Goal: Task Accomplishment & Management: Manage account settings

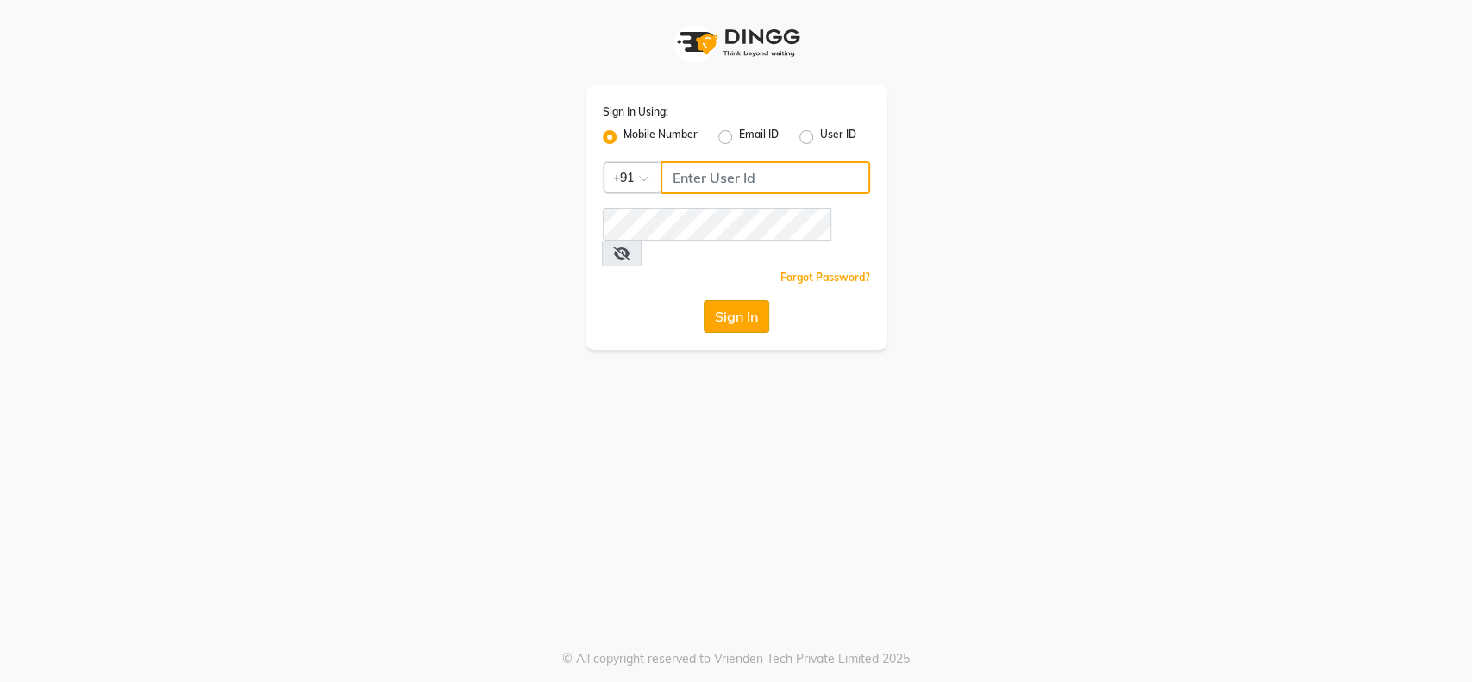
type input "9004145990"
click at [737, 300] on button "Sign In" at bounding box center [737, 316] width 66 height 33
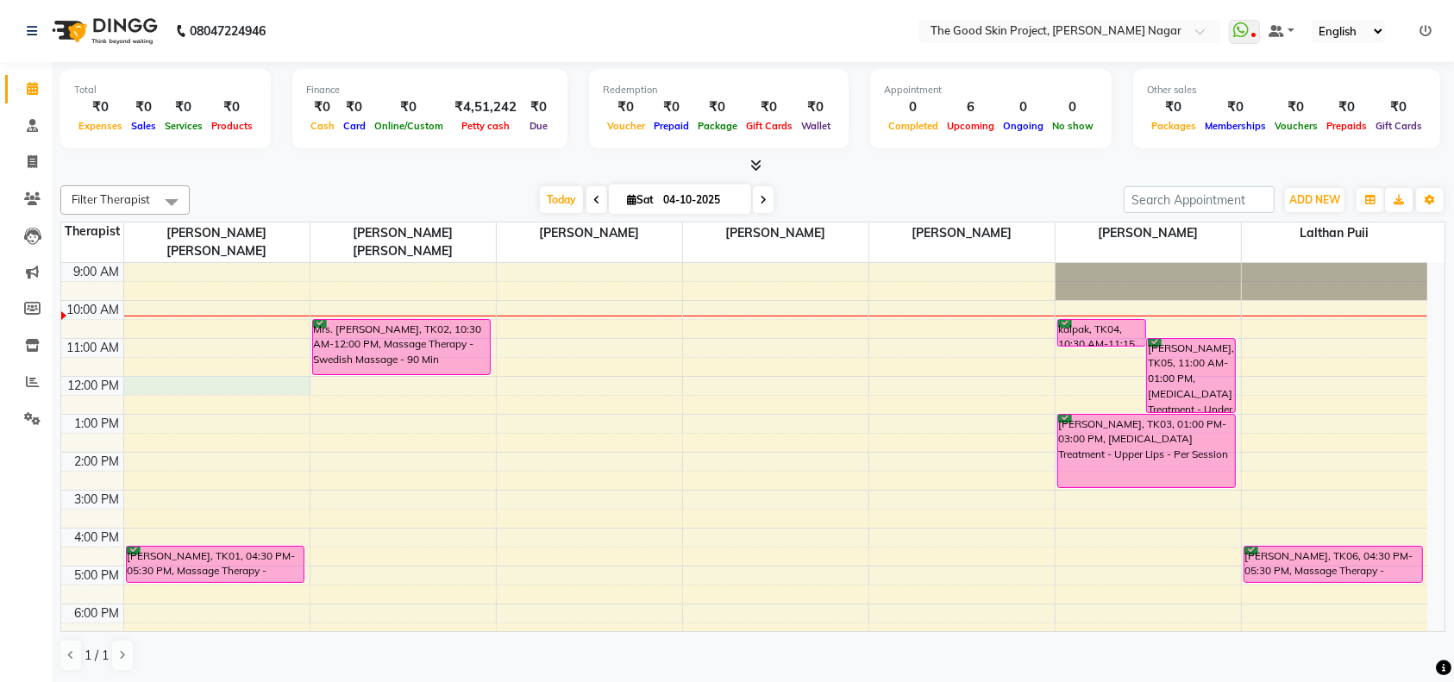
click at [161, 368] on div "9:00 AM 10:00 AM 11:00 AM 12:00 PM 1:00 PM 2:00 PM 3:00 PM 4:00 PM 5:00 PM 6:00…" at bounding box center [744, 471] width 1366 height 417
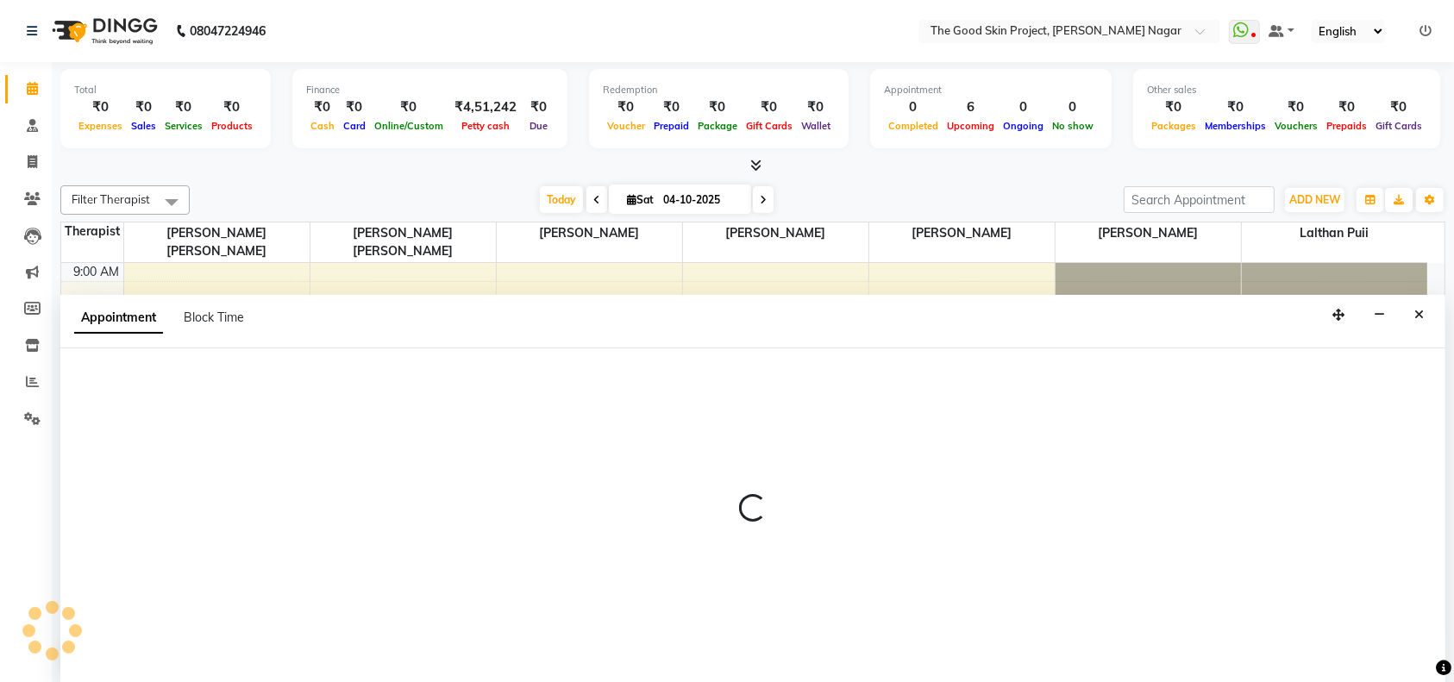
select select "45878"
select select "720"
select select "tentative"
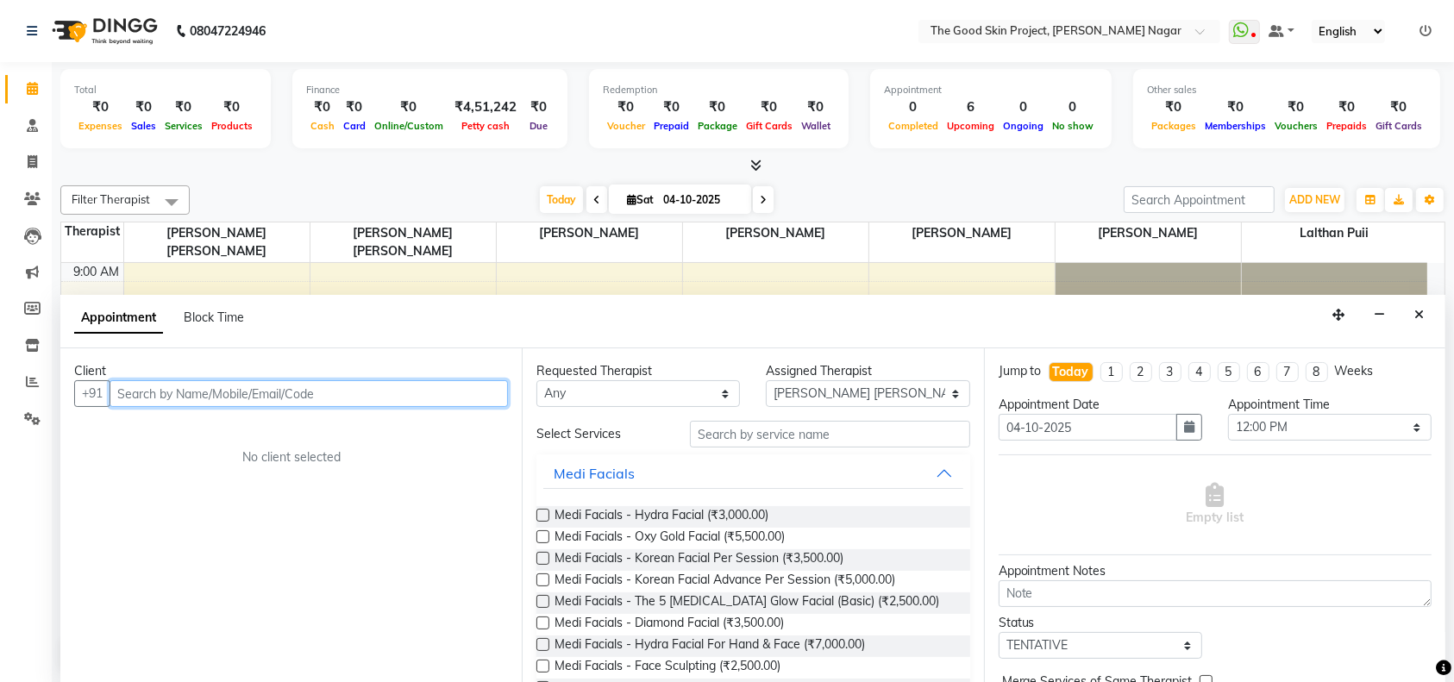
click at [323, 402] on input "text" at bounding box center [309, 393] width 398 height 27
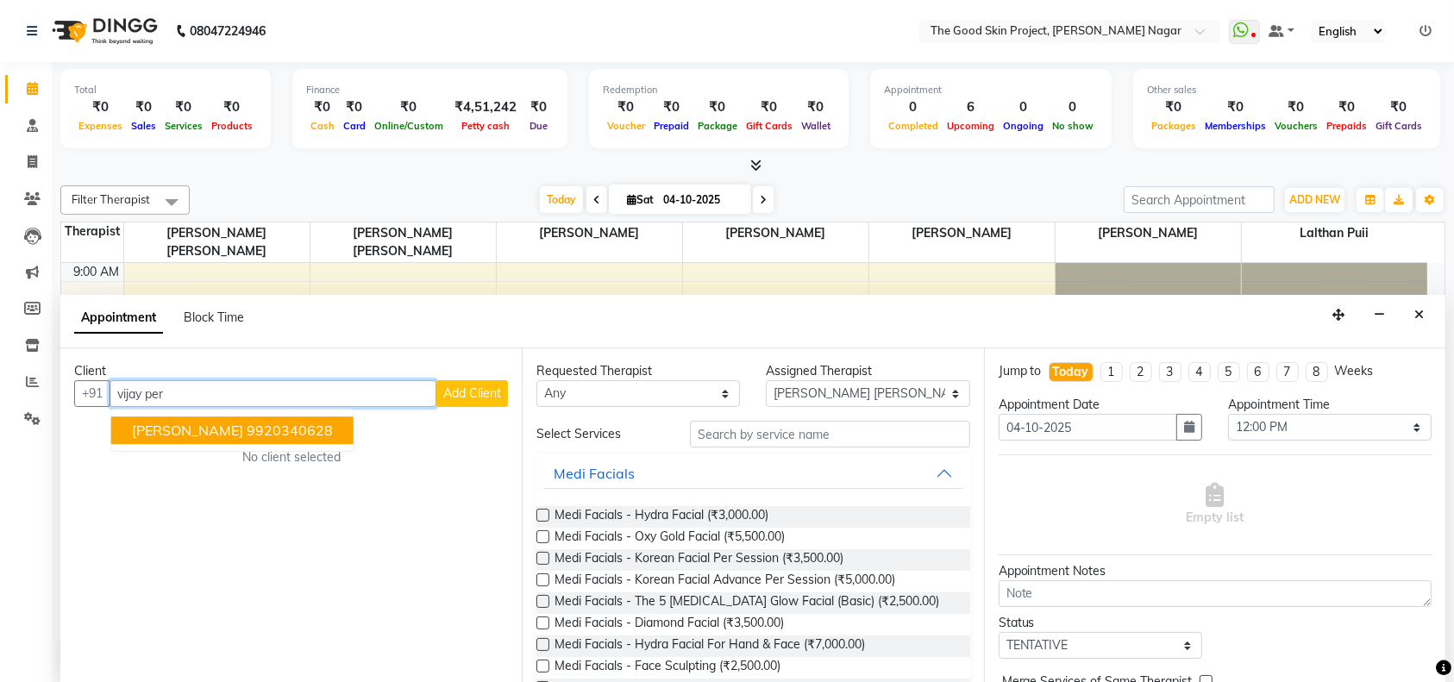
click at [267, 428] on ngb-highlight "9920340628" at bounding box center [290, 431] width 86 height 17
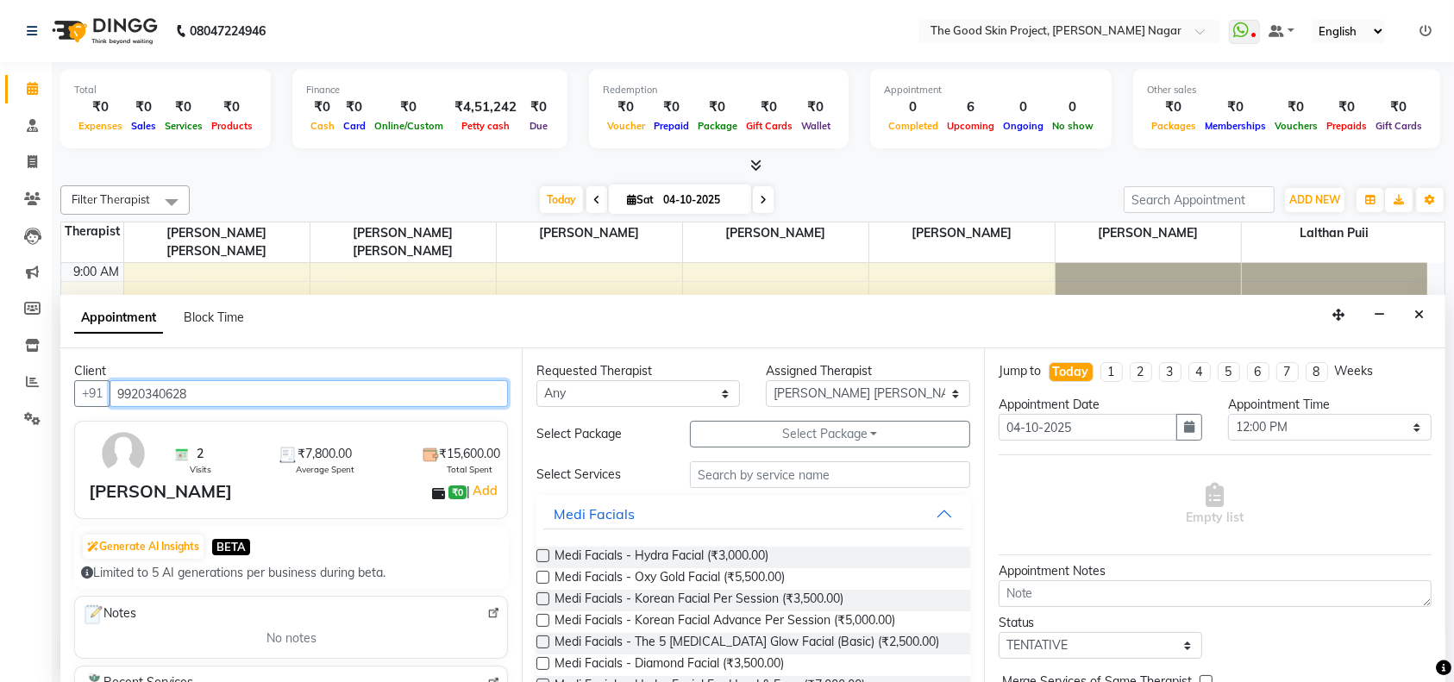
type input "9920340628"
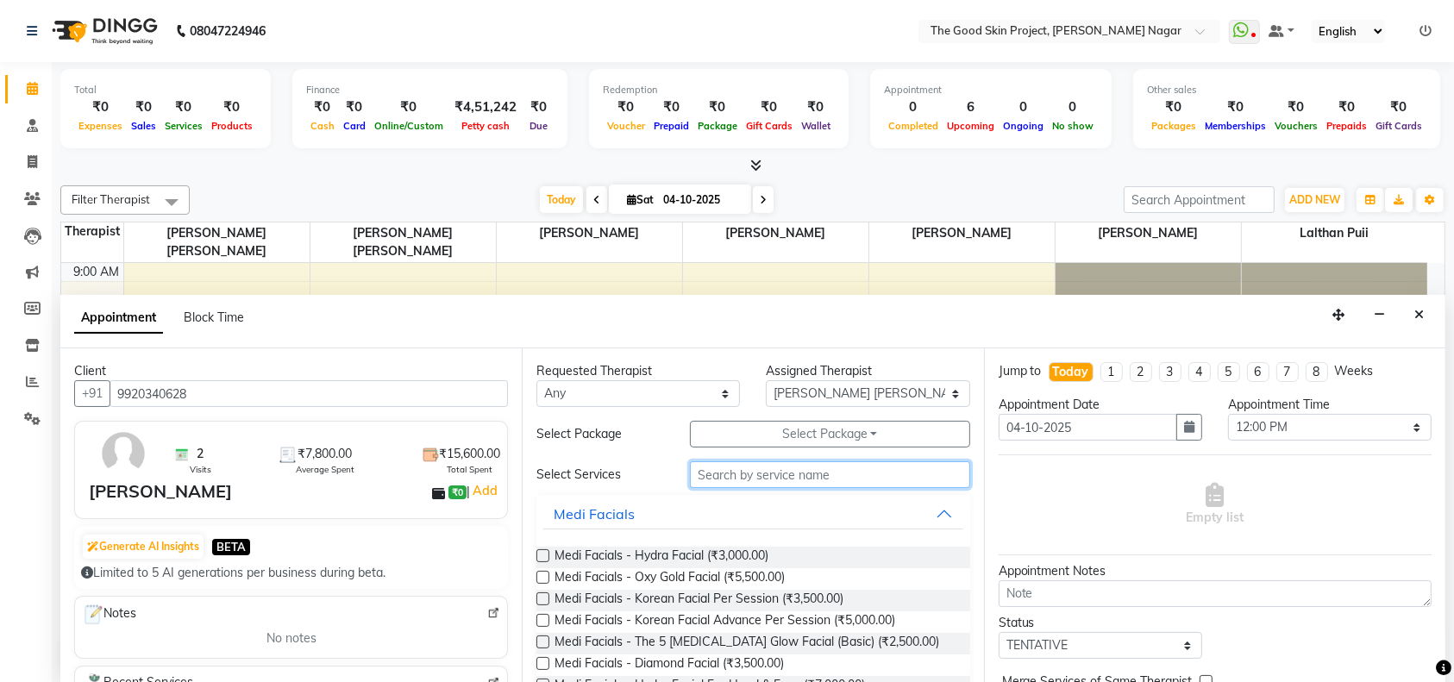
click at [754, 473] on input "text" at bounding box center [830, 474] width 280 height 27
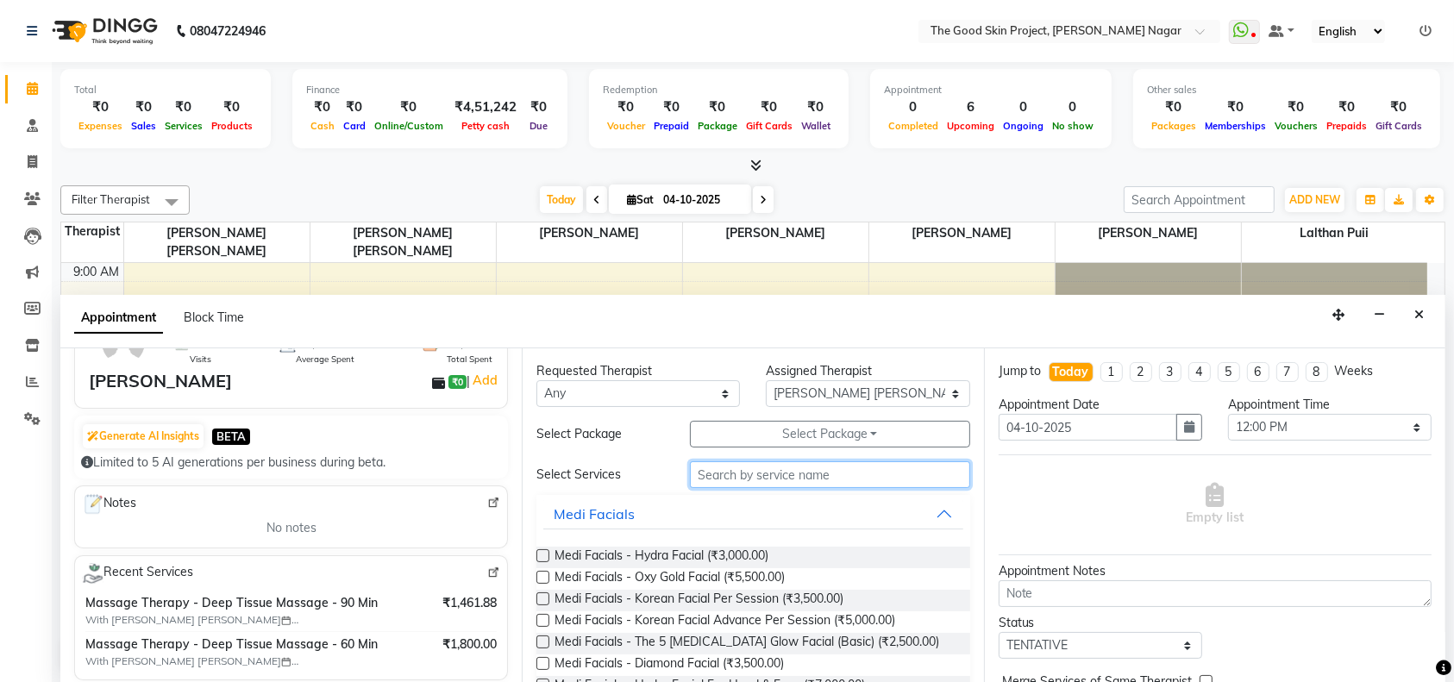
scroll to position [229, 0]
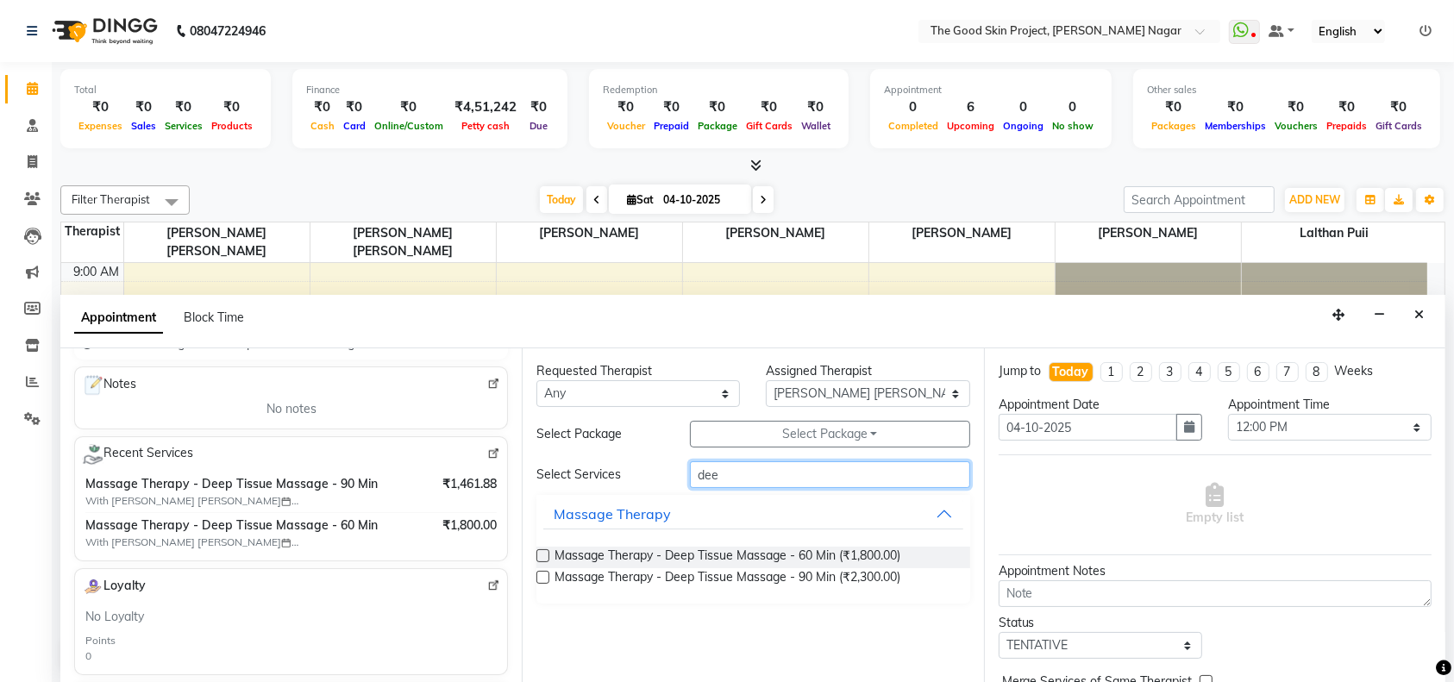
type input "dee"
click at [543, 574] on label at bounding box center [542, 577] width 13 height 13
click at [543, 574] on input "checkbox" at bounding box center [541, 579] width 11 height 11
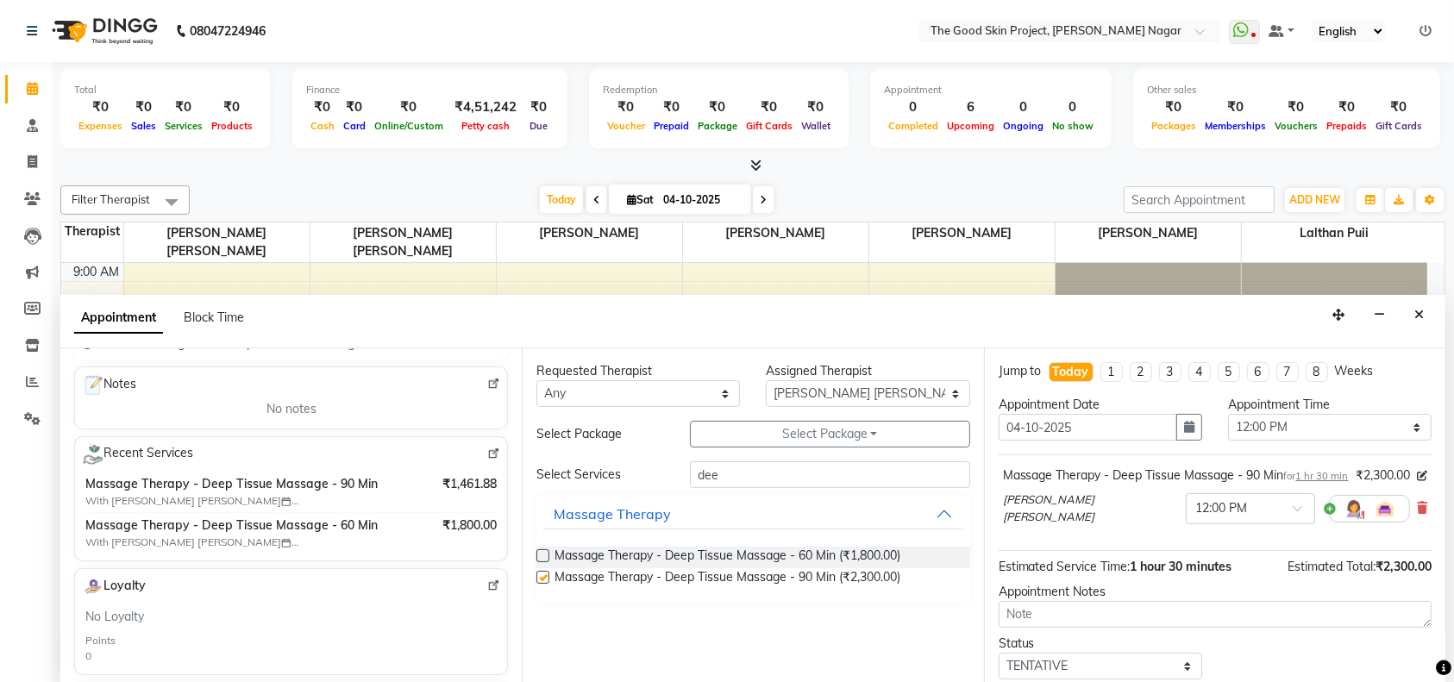
checkbox input "false"
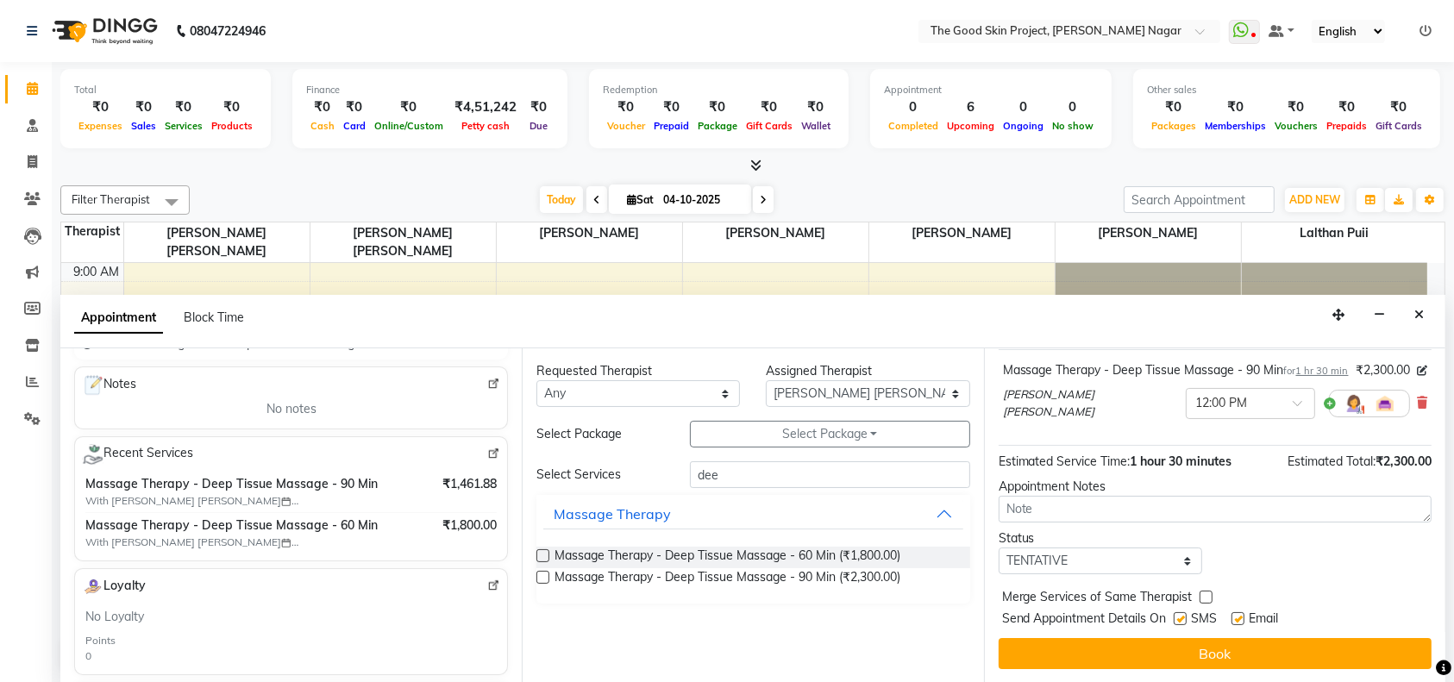
scroll to position [120, 0]
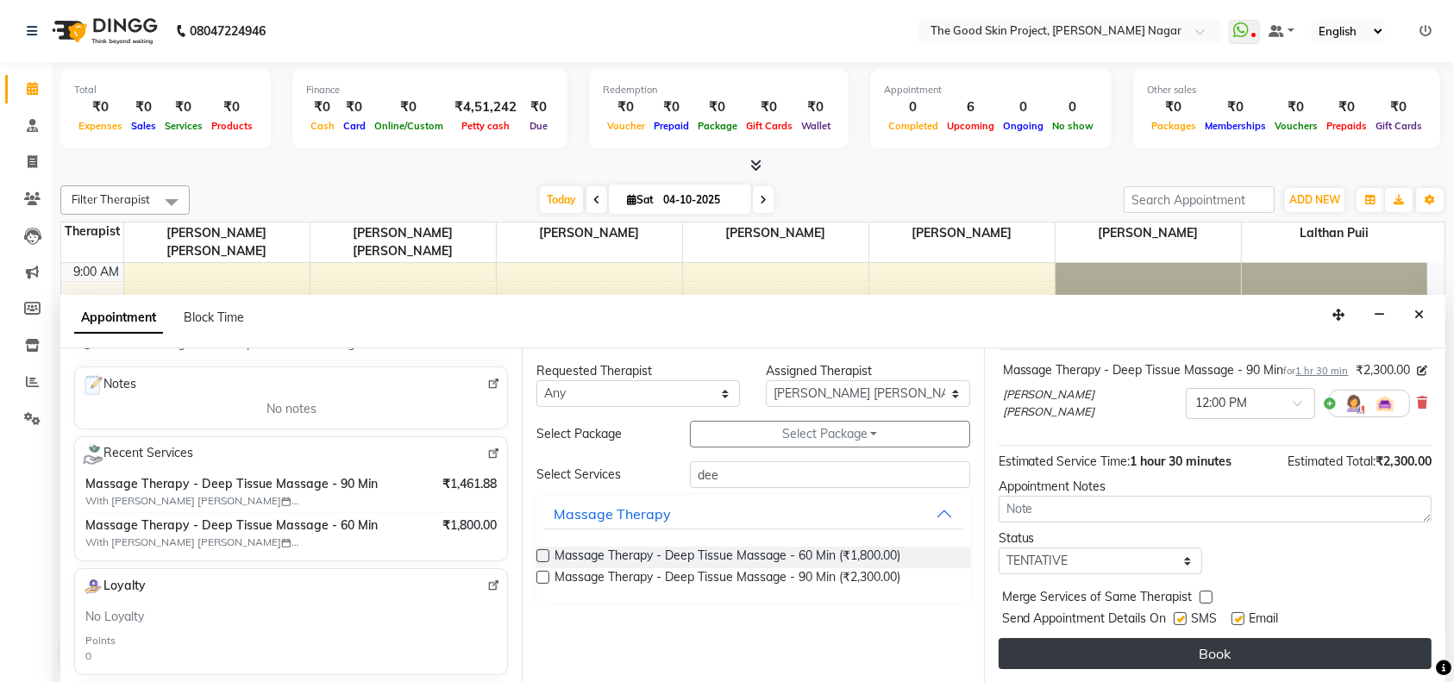
click at [1119, 652] on button "Book" at bounding box center [1215, 653] width 433 height 31
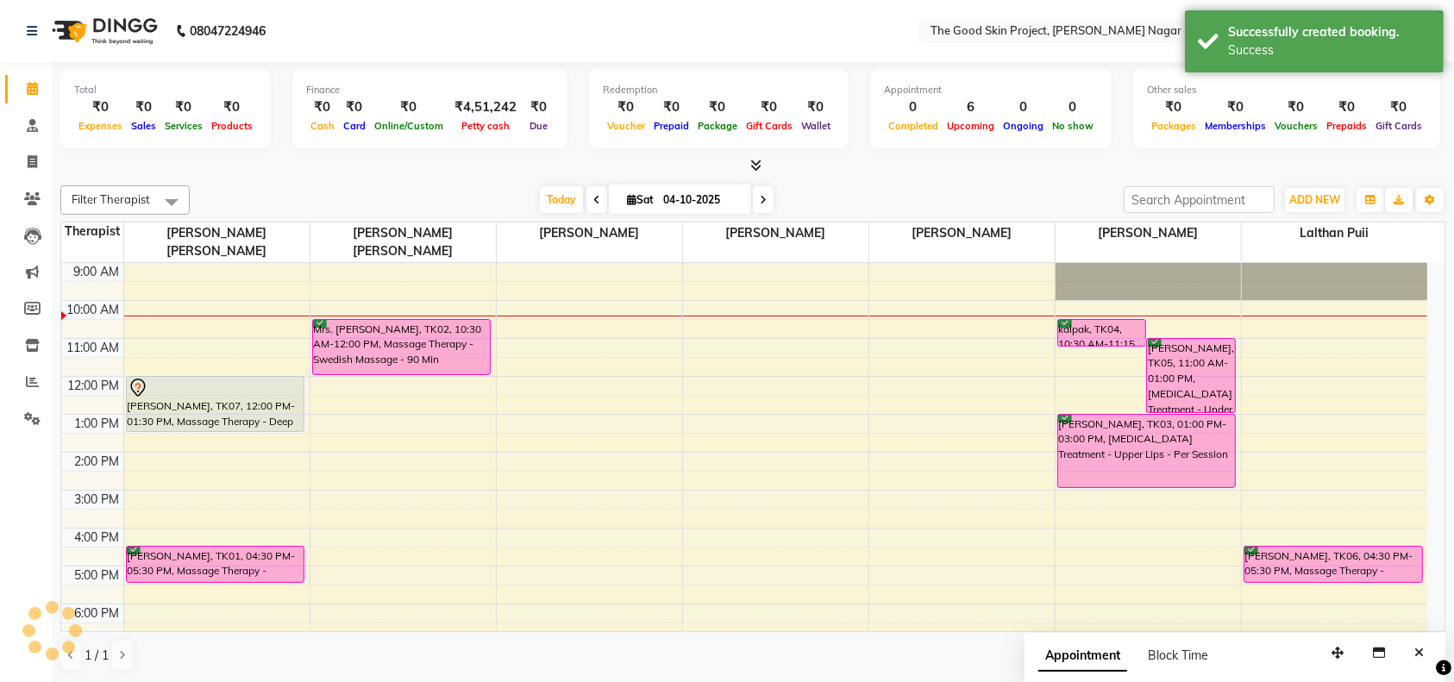
scroll to position [0, 0]
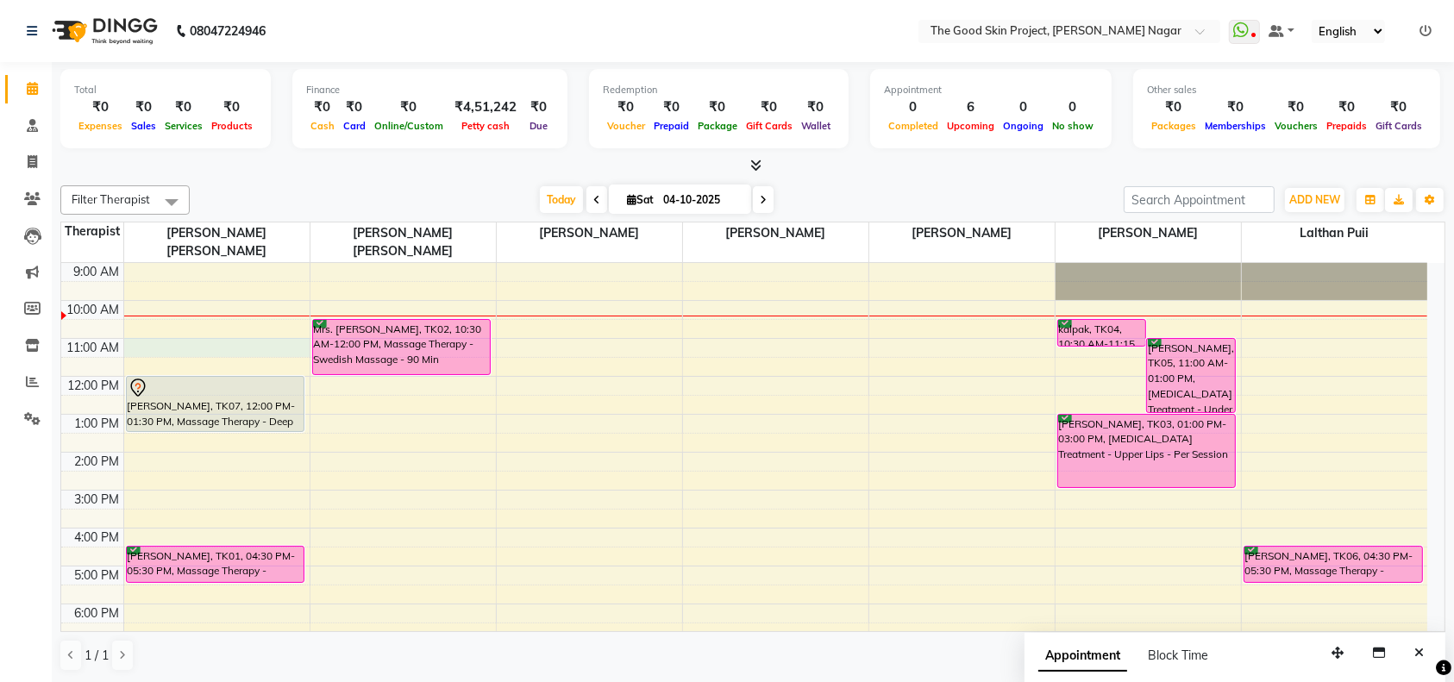
click at [174, 334] on div "9:00 AM 10:00 AM 11:00 AM 12:00 PM 1:00 PM 2:00 PM 3:00 PM 4:00 PM 5:00 PM 6:00…" at bounding box center [744, 471] width 1366 height 417
select select "45878"
select select "tentative"
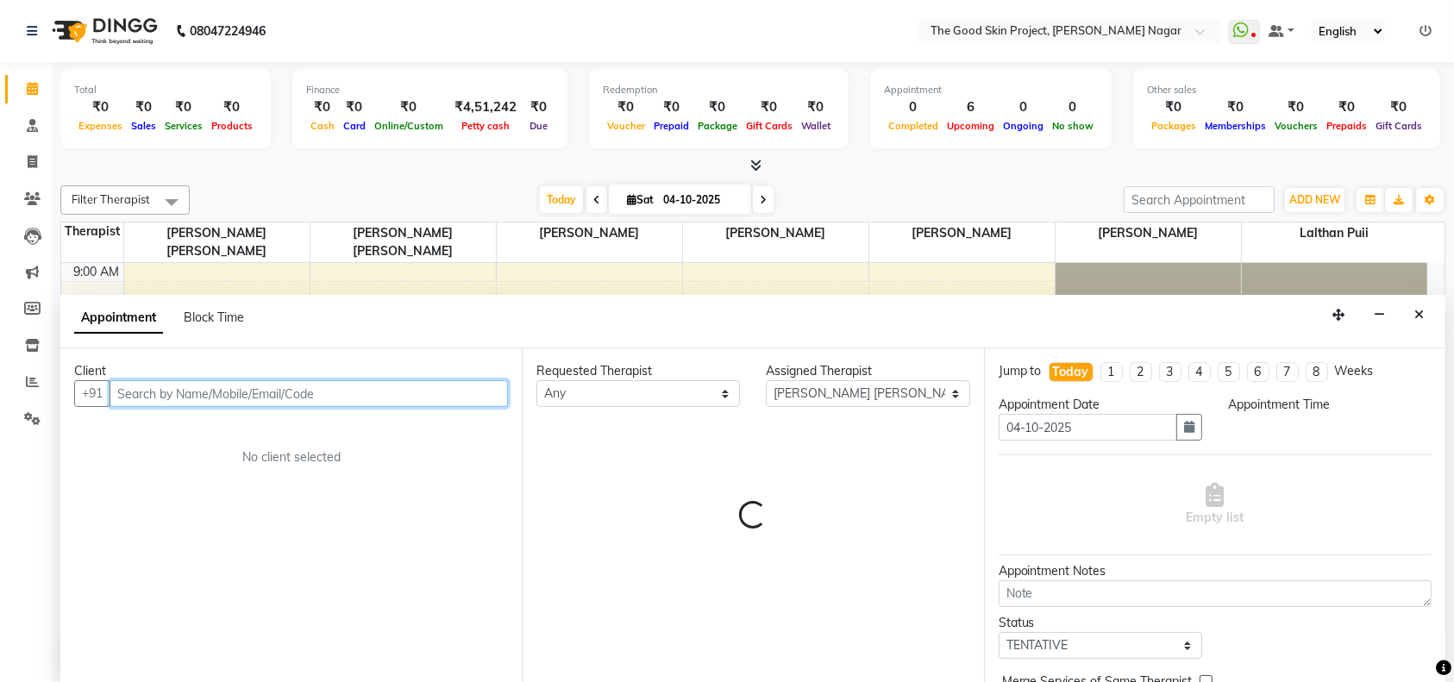
select select "660"
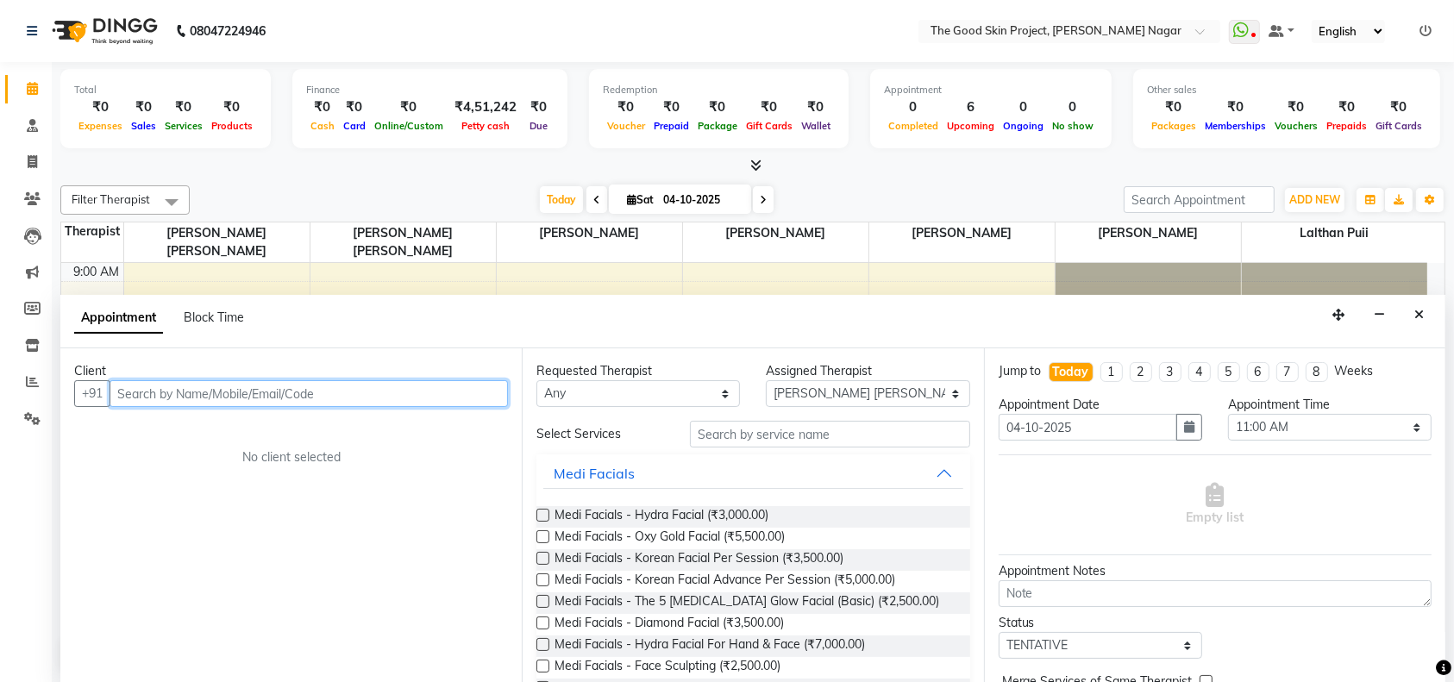
click at [377, 395] on input "text" at bounding box center [309, 393] width 398 height 27
click at [1426, 317] on button "Close" at bounding box center [1419, 315] width 25 height 27
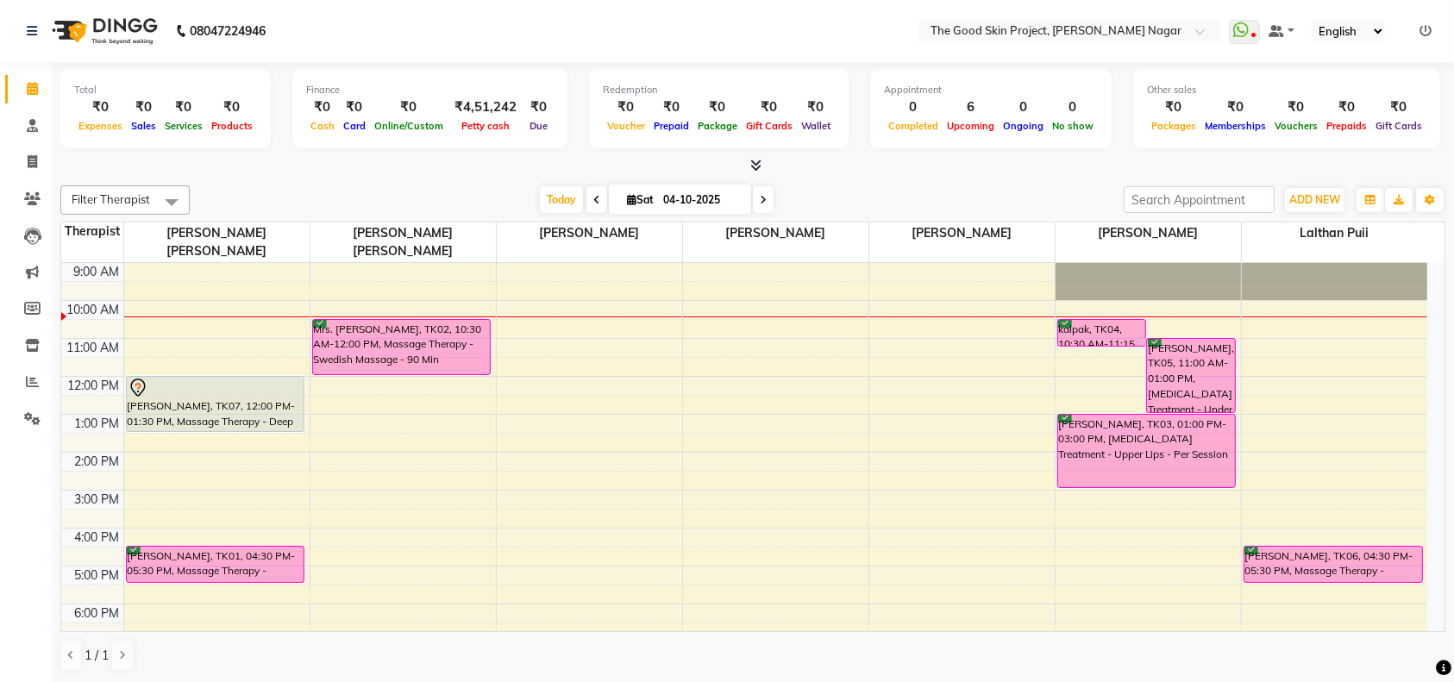
click at [760, 201] on icon at bounding box center [763, 200] width 7 height 10
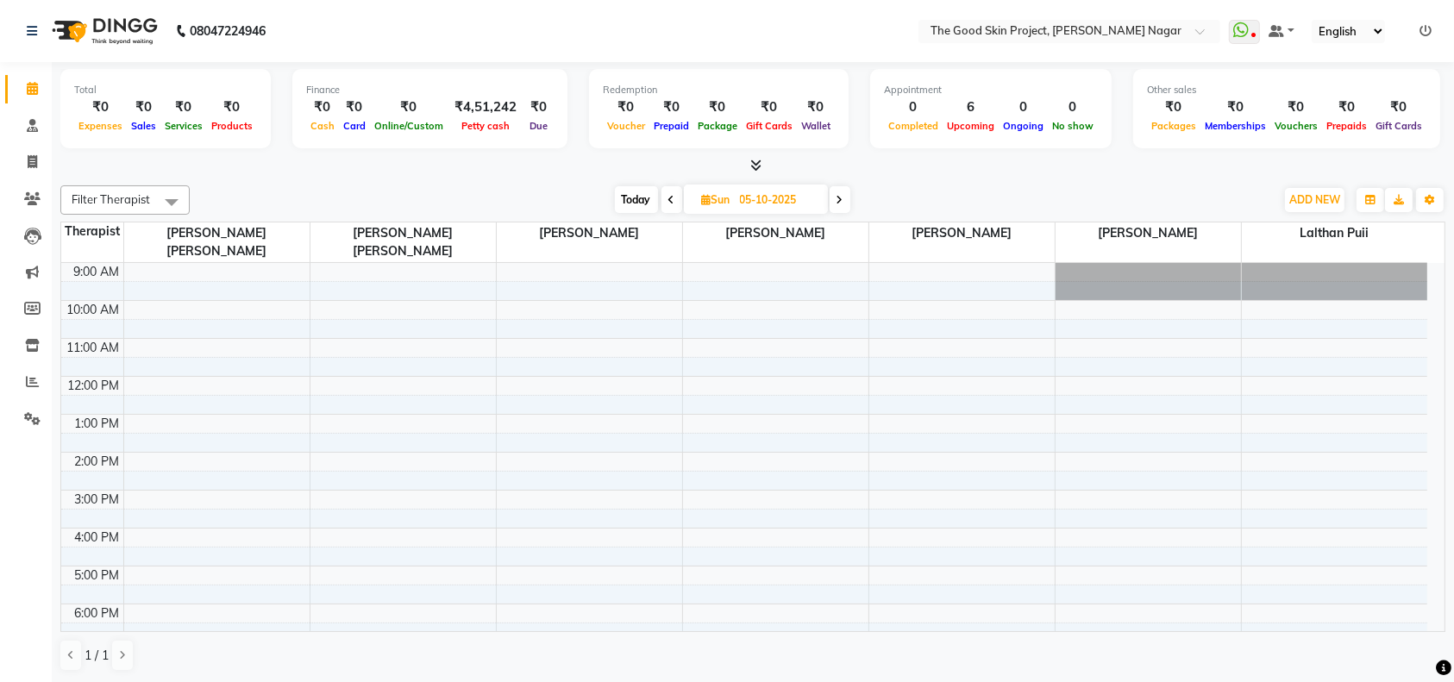
click at [670, 198] on icon at bounding box center [671, 200] width 7 height 10
type input "04-10-2025"
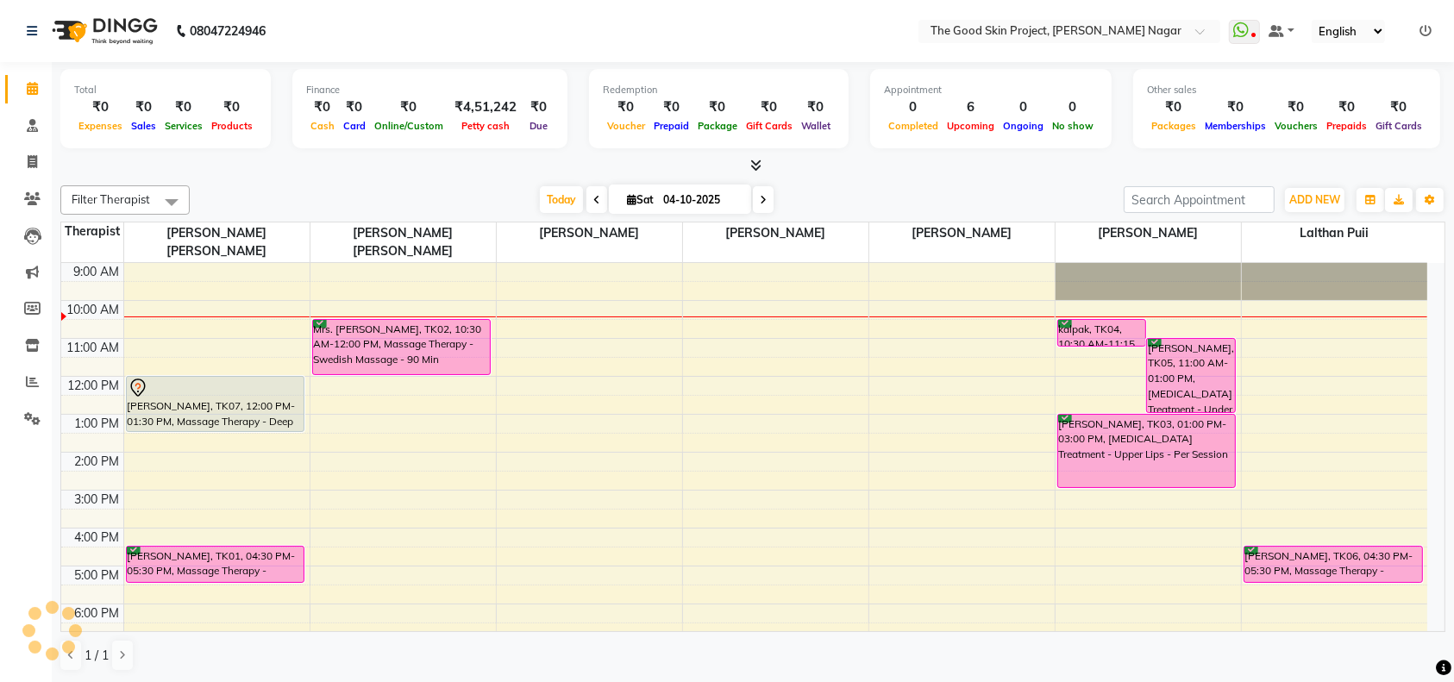
scroll to position [28, 0]
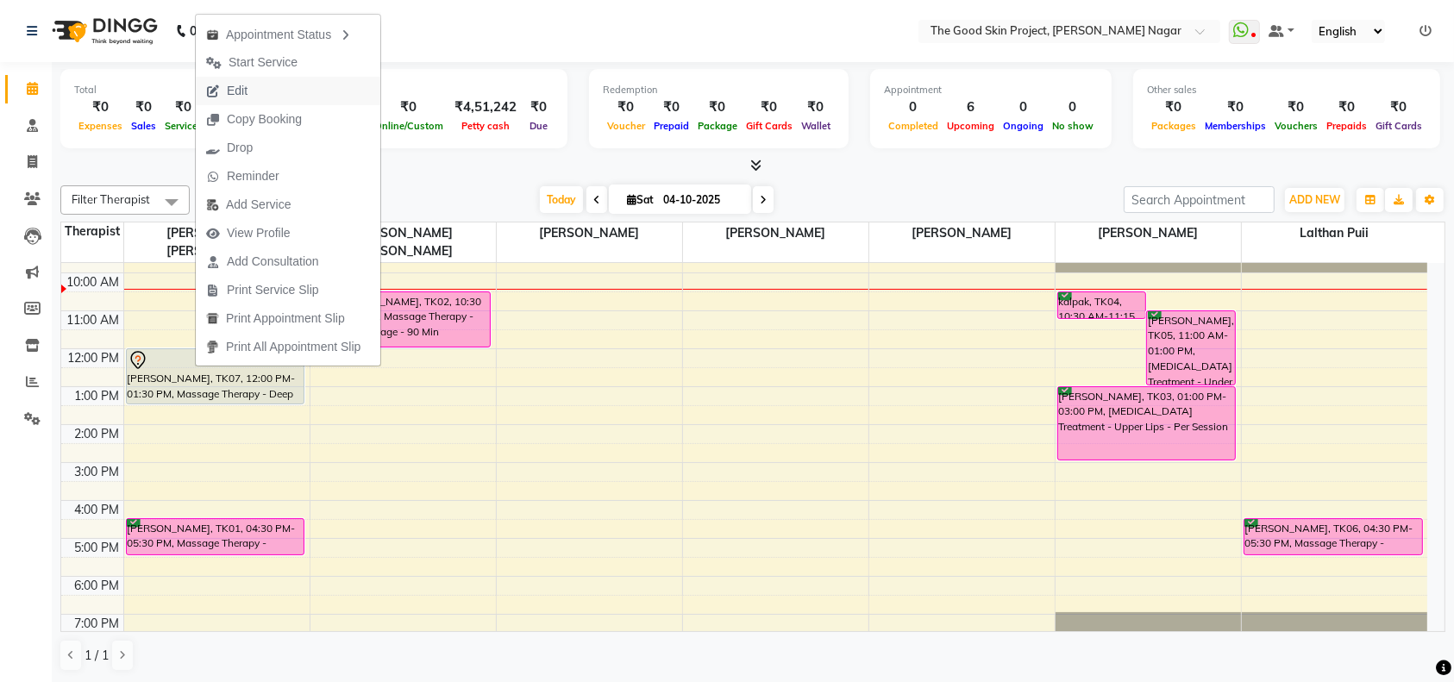
click at [248, 89] on span "Edit" at bounding box center [227, 91] width 62 height 28
select select "tentative"
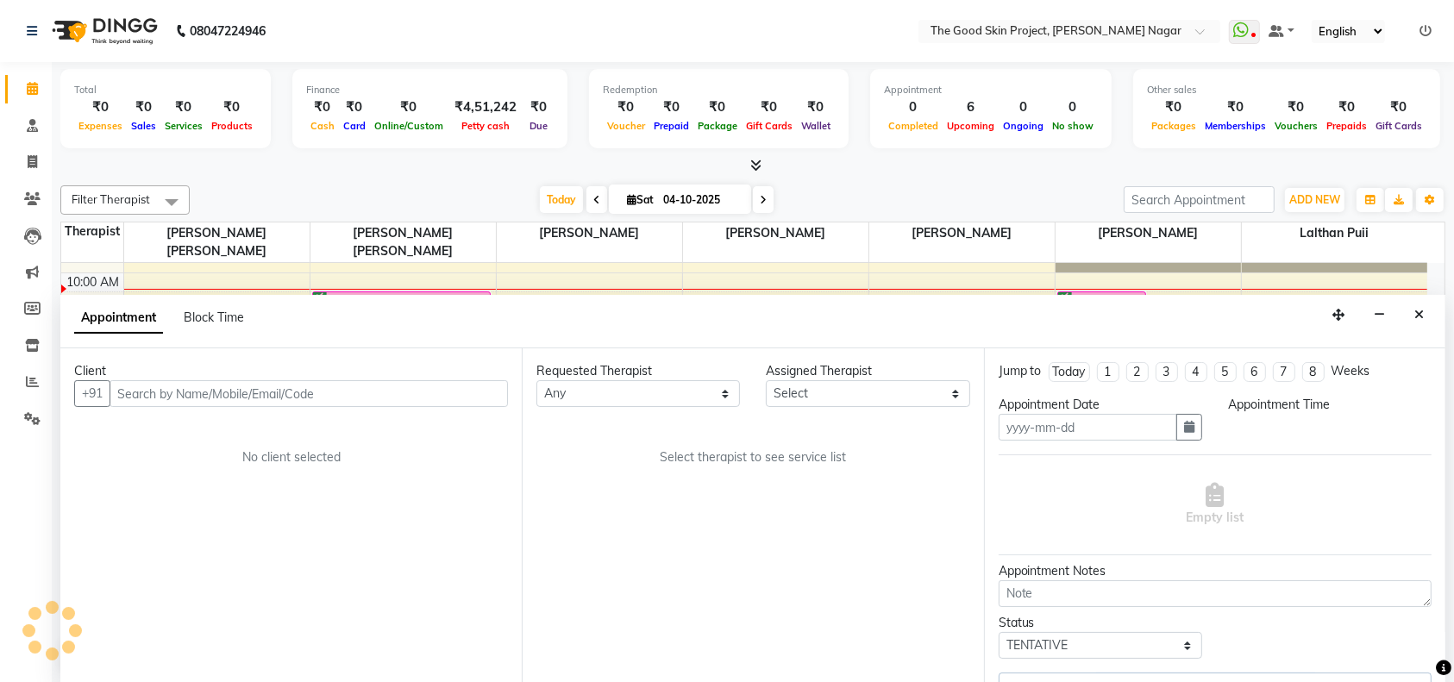
type input "04-10-2025"
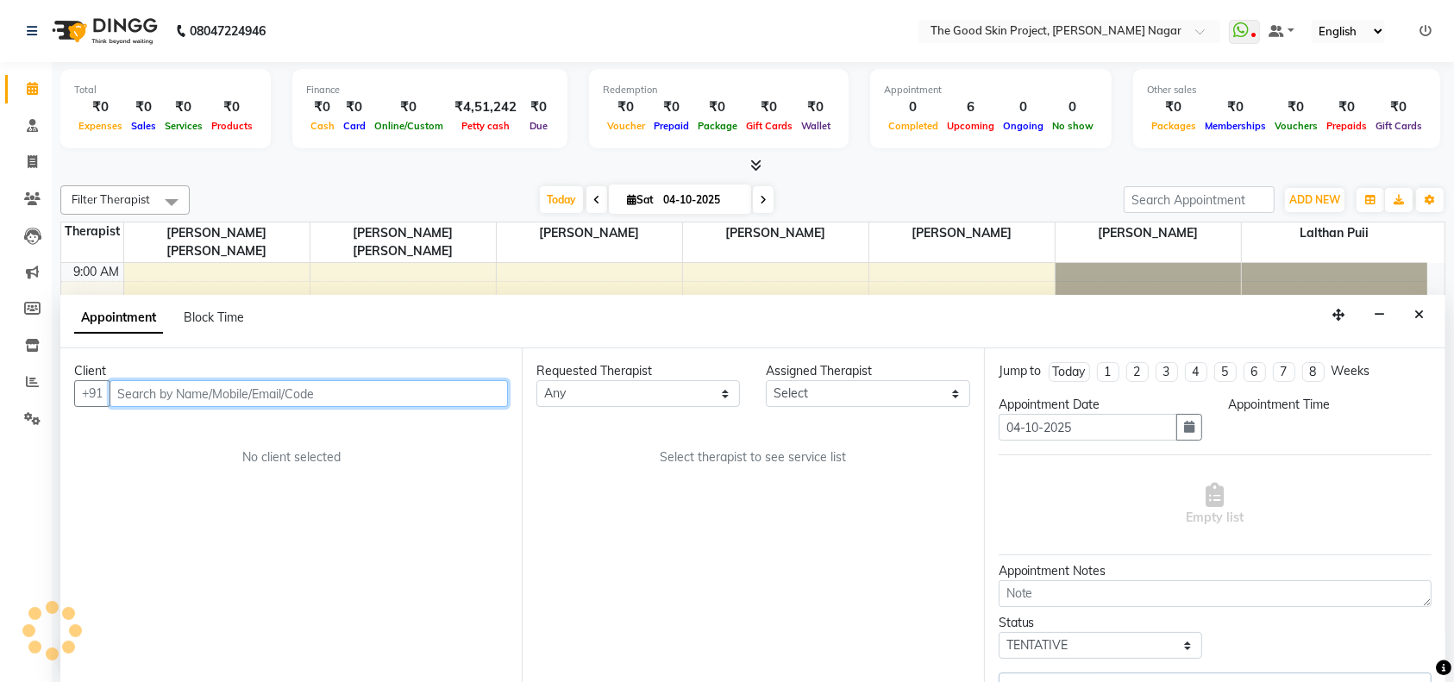
select select "720"
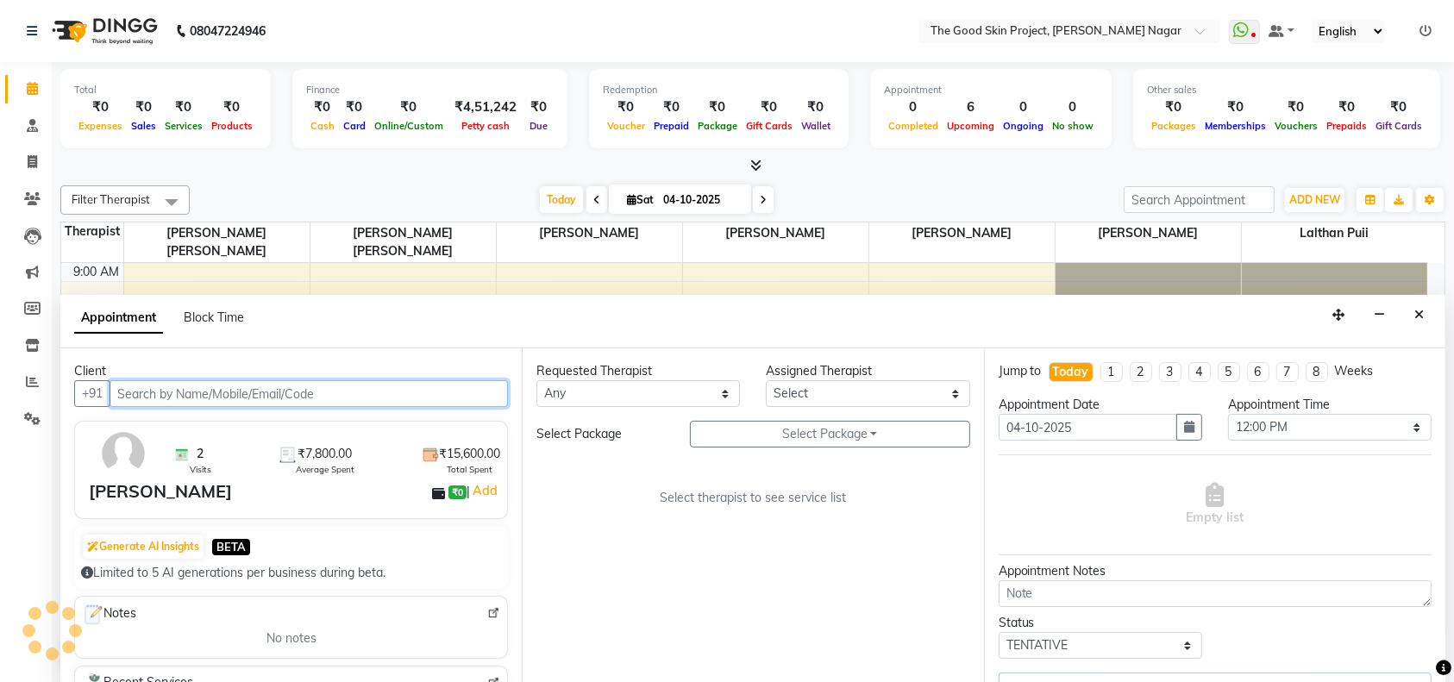
select select "45878"
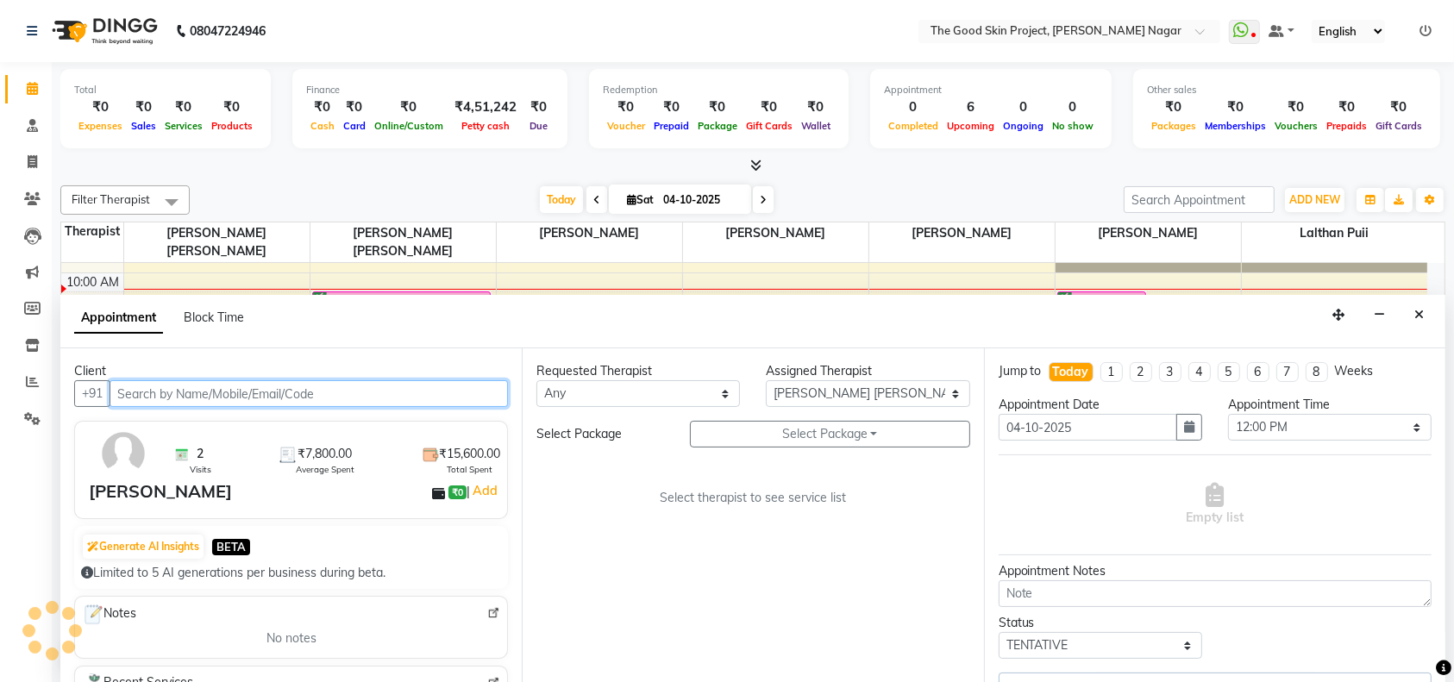
select select "588"
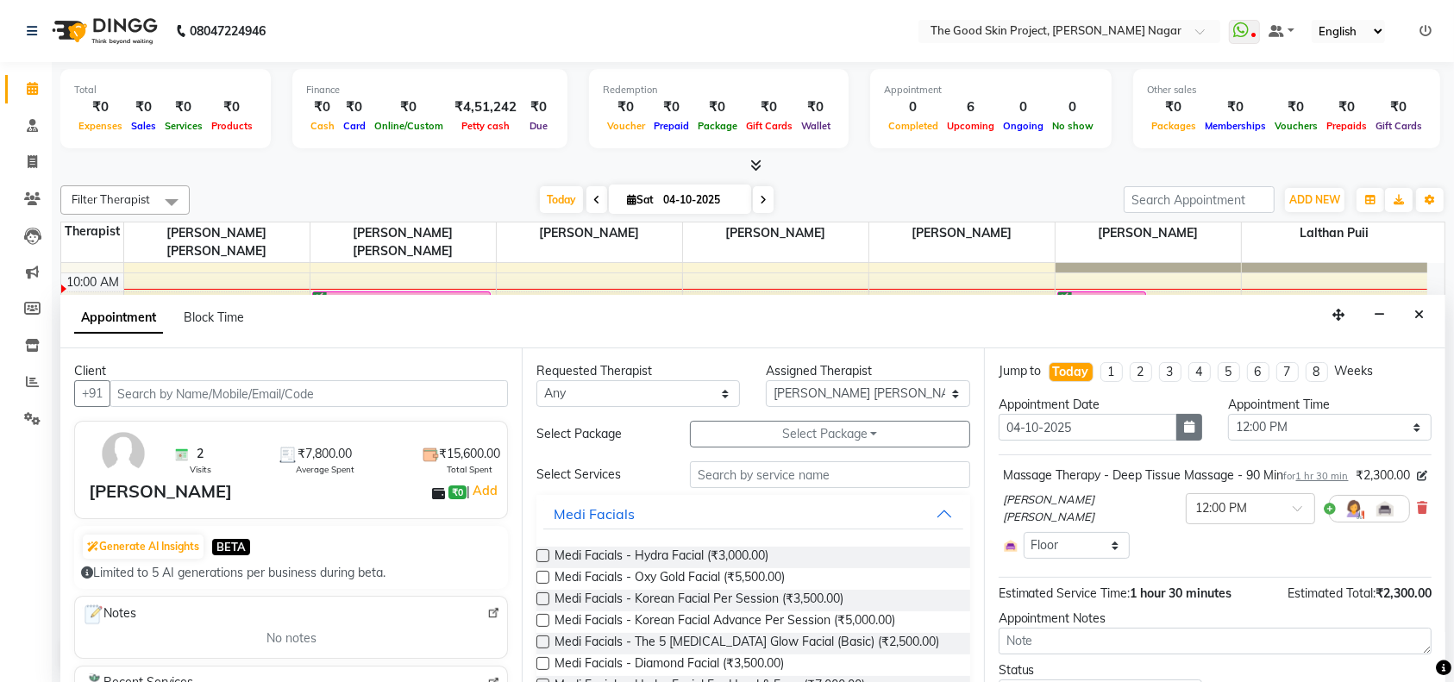
click at [1184, 427] on icon "button" at bounding box center [1189, 427] width 10 height 12
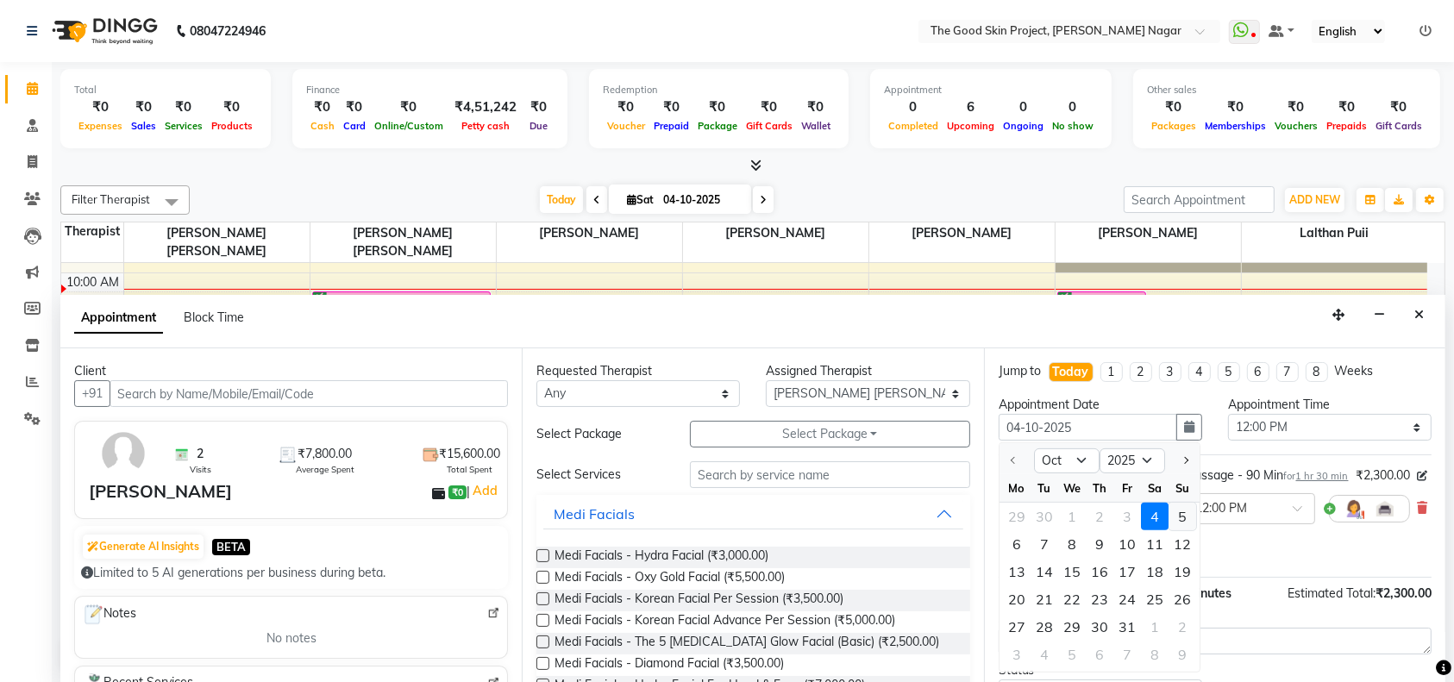
click at [1179, 512] on div "5" at bounding box center [1183, 517] width 28 height 28
type input "05-10-2025"
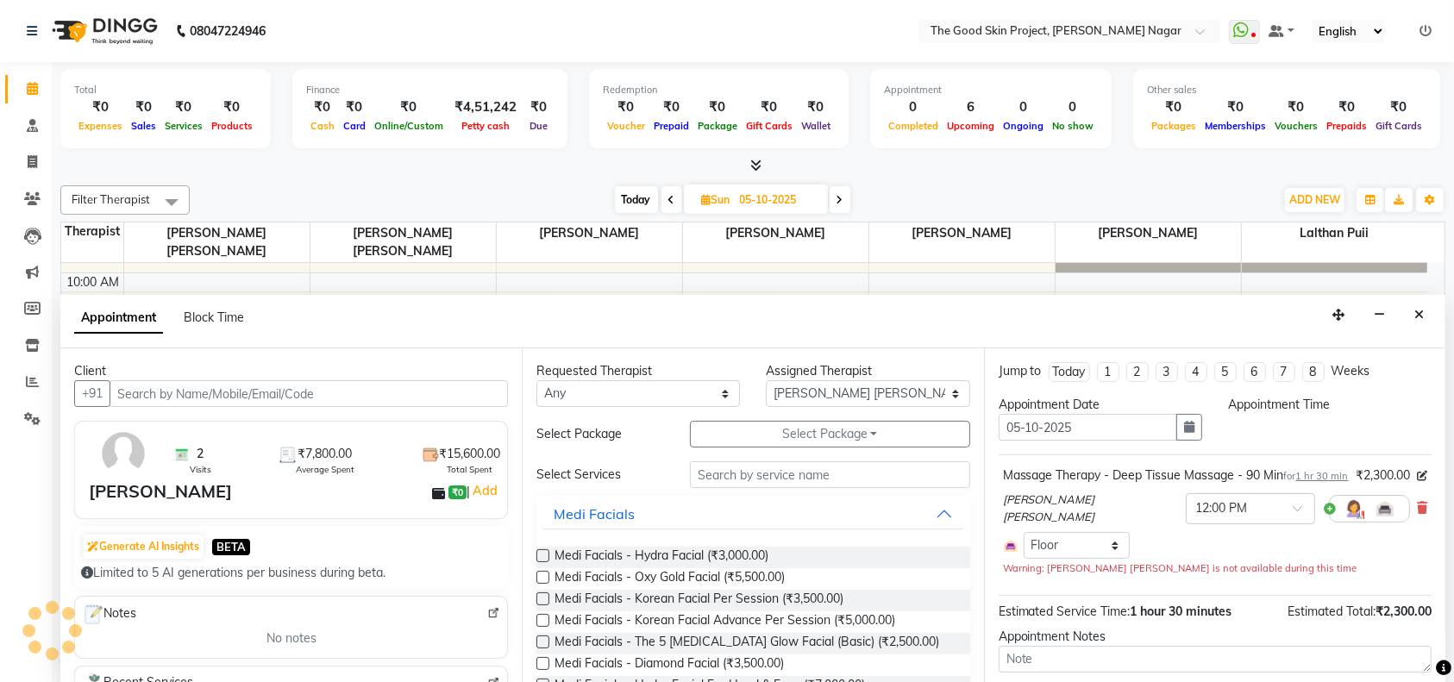
select select "720"
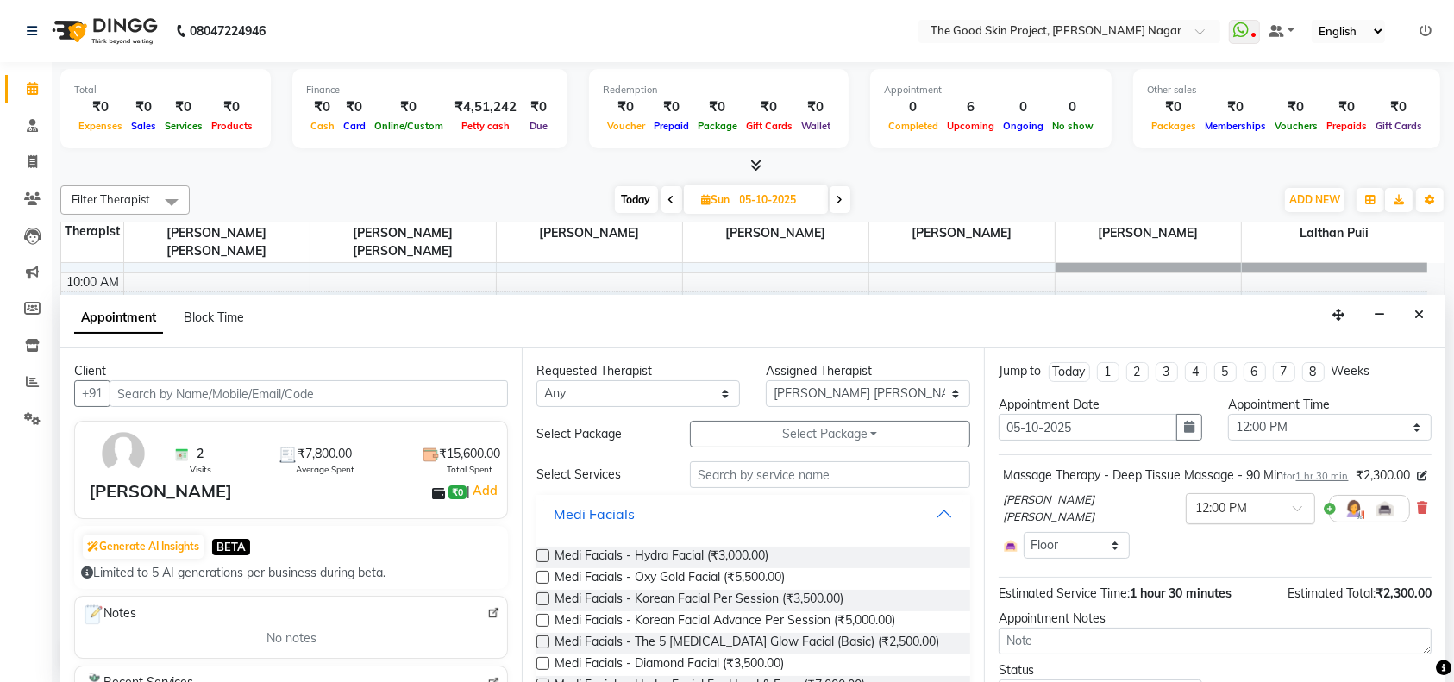
click at [1293, 523] on span at bounding box center [1304, 514] width 22 height 18
click at [1187, 620] on div "10:30 AM" at bounding box center [1251, 604] width 128 height 32
click at [1154, 619] on div "Jump to [DATE] 1 2 3 4 5 6 7 8 Weeks Appointment Date [DATE] Appointment Time S…" at bounding box center [1214, 515] width 461 height 335
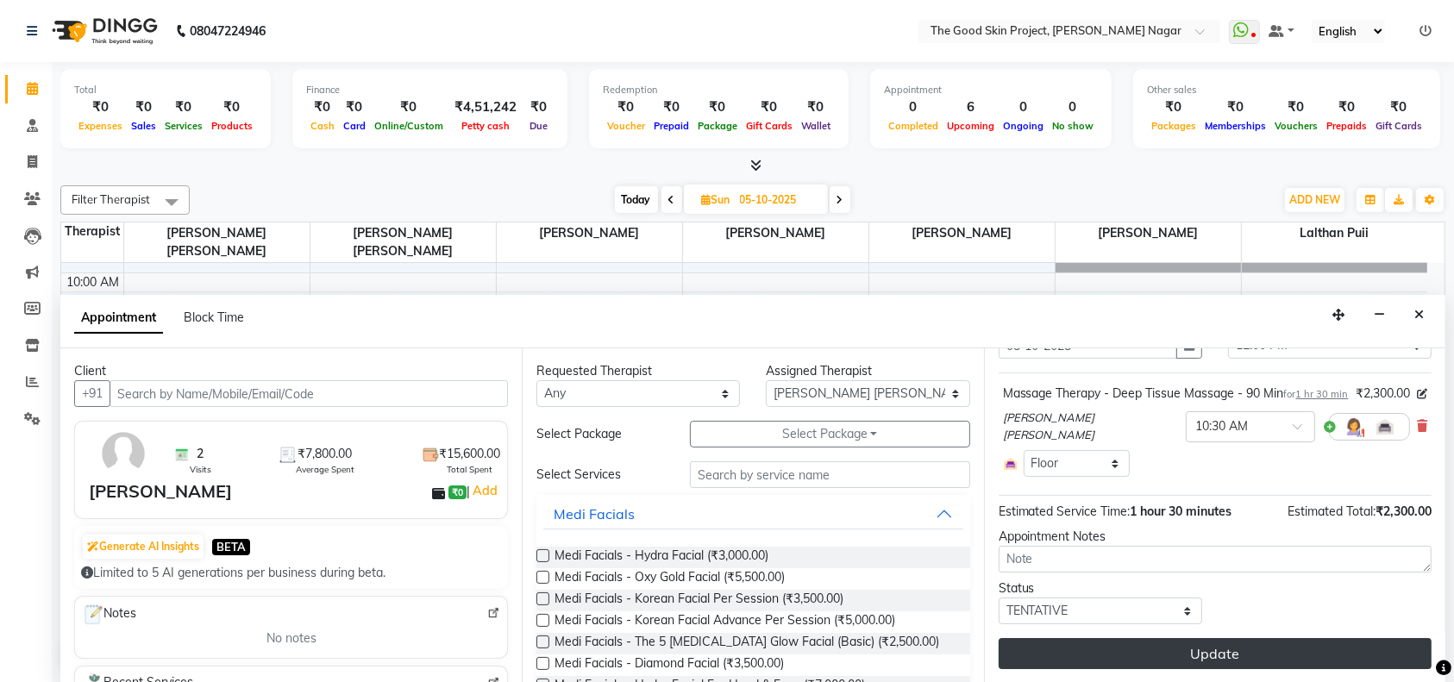
click at [1139, 646] on button "Update" at bounding box center [1215, 653] width 433 height 31
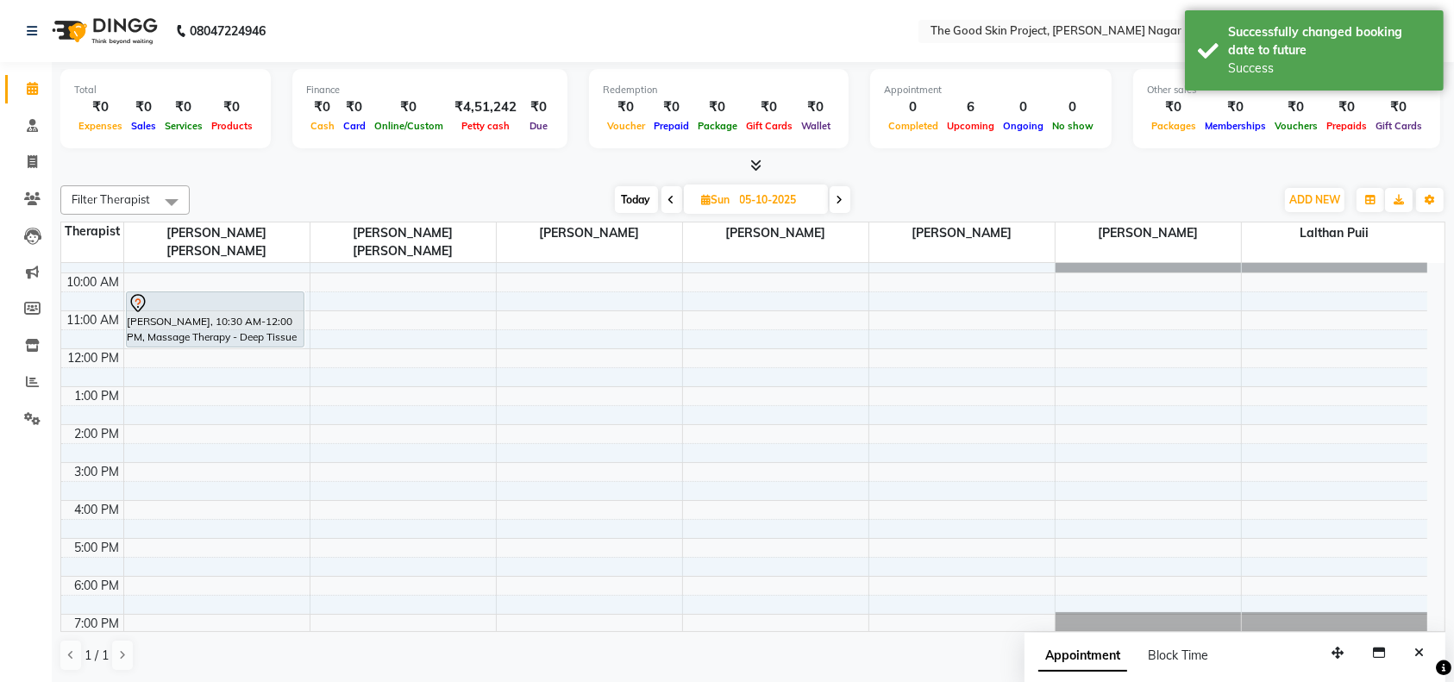
click at [666, 200] on span at bounding box center [672, 199] width 21 height 27
type input "04-10-2025"
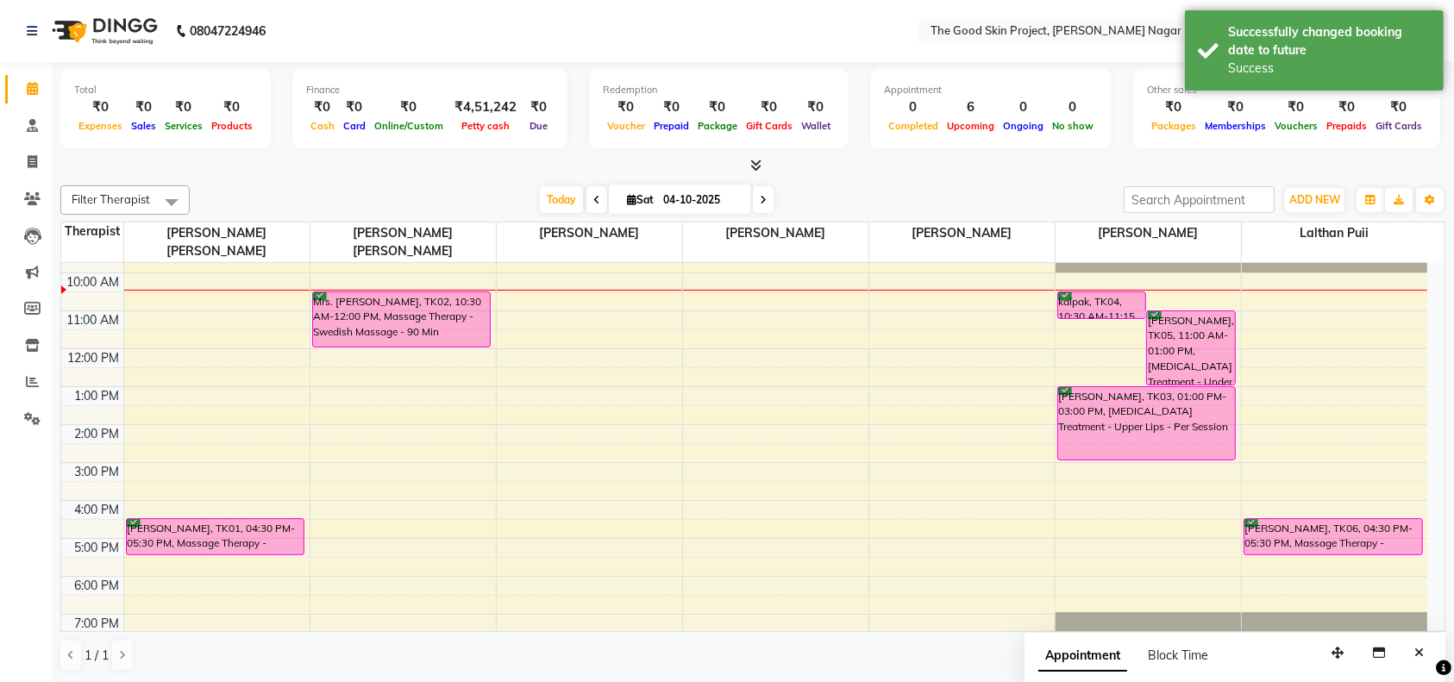
scroll to position [0, 0]
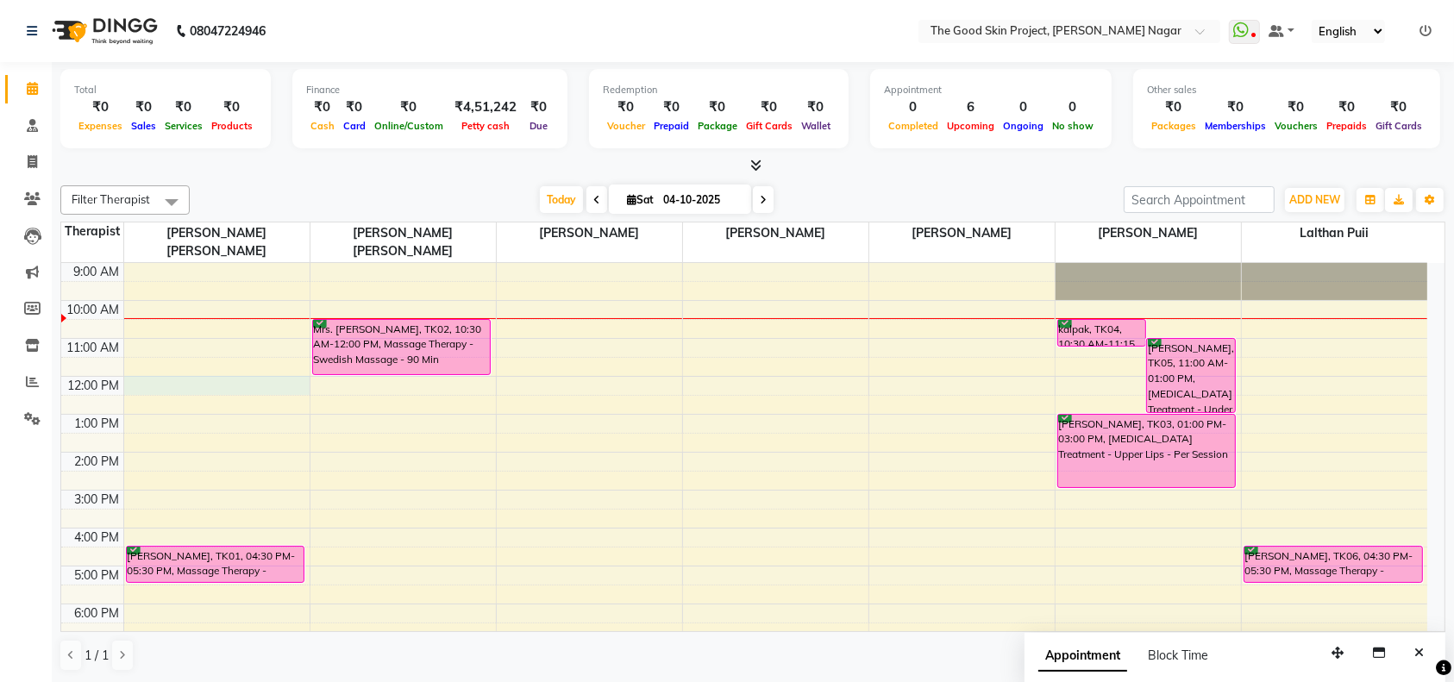
click at [158, 366] on div "9:00 AM 10:00 AM 11:00 AM 12:00 PM 1:00 PM 2:00 PM 3:00 PM 4:00 PM 5:00 PM 6:00…" at bounding box center [744, 471] width 1366 height 417
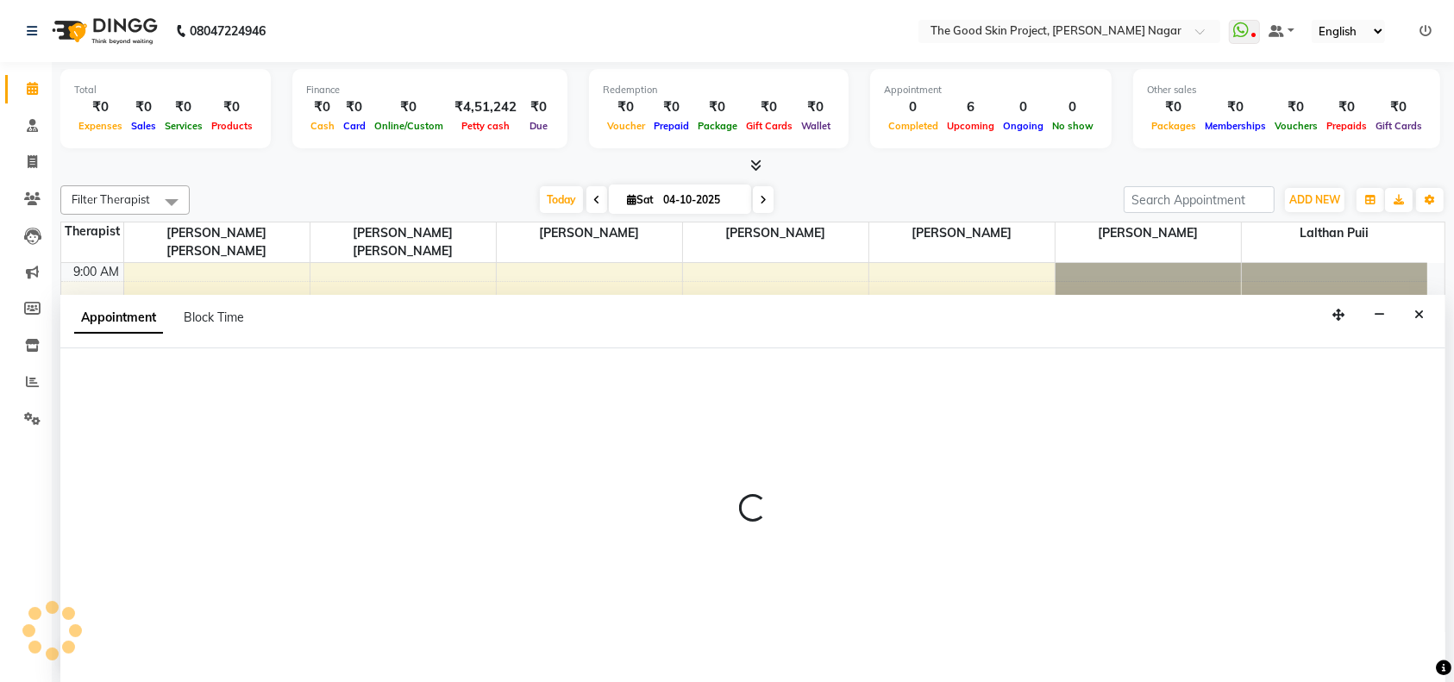
select select "45878"
select select "720"
select select "tentative"
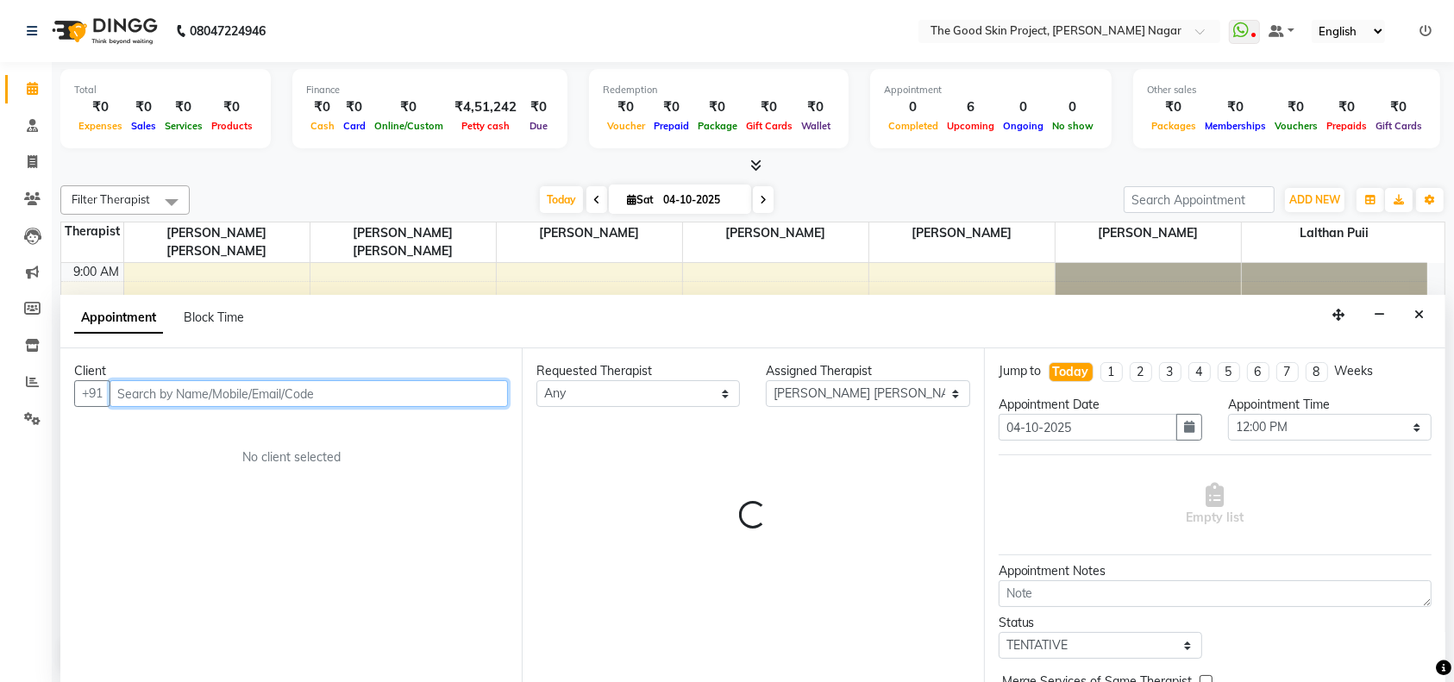
click at [255, 396] on input "text" at bounding box center [309, 393] width 398 height 27
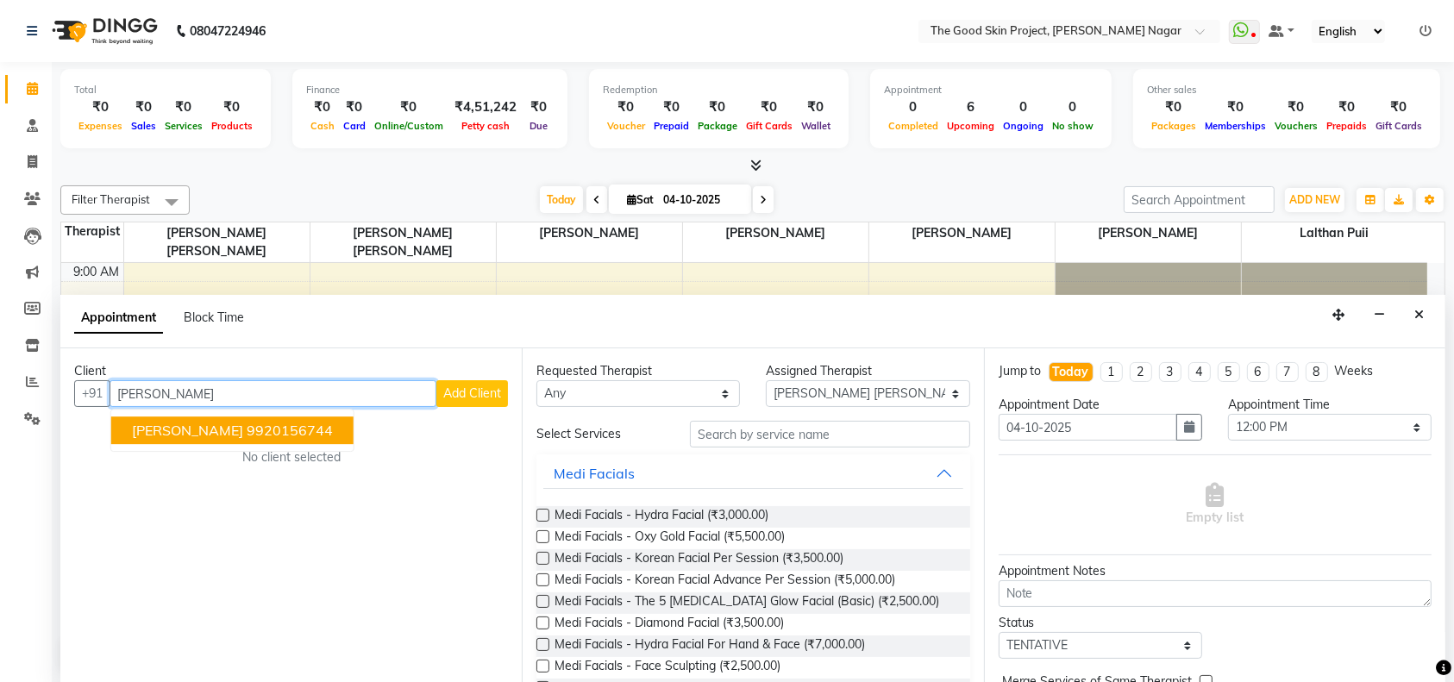
click at [243, 431] on span "[PERSON_NAME]" at bounding box center [187, 431] width 111 height 17
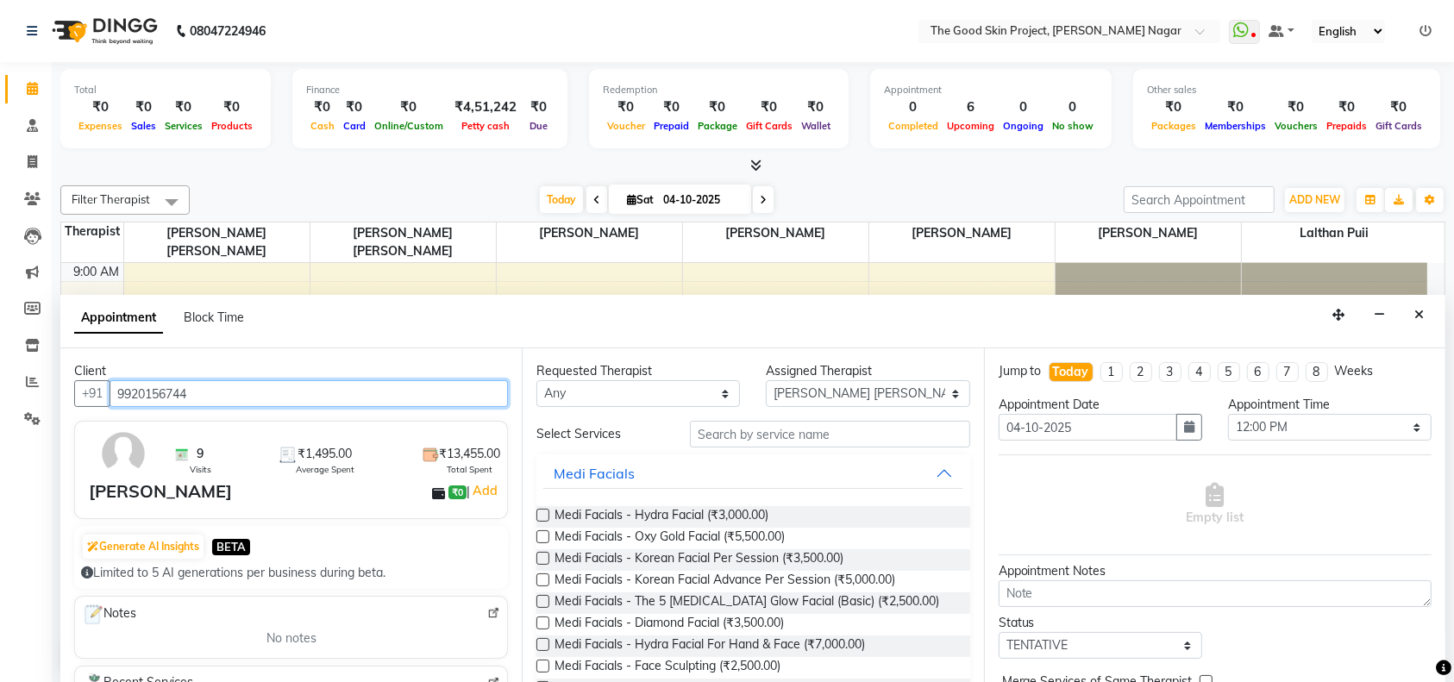
type input "9920156744"
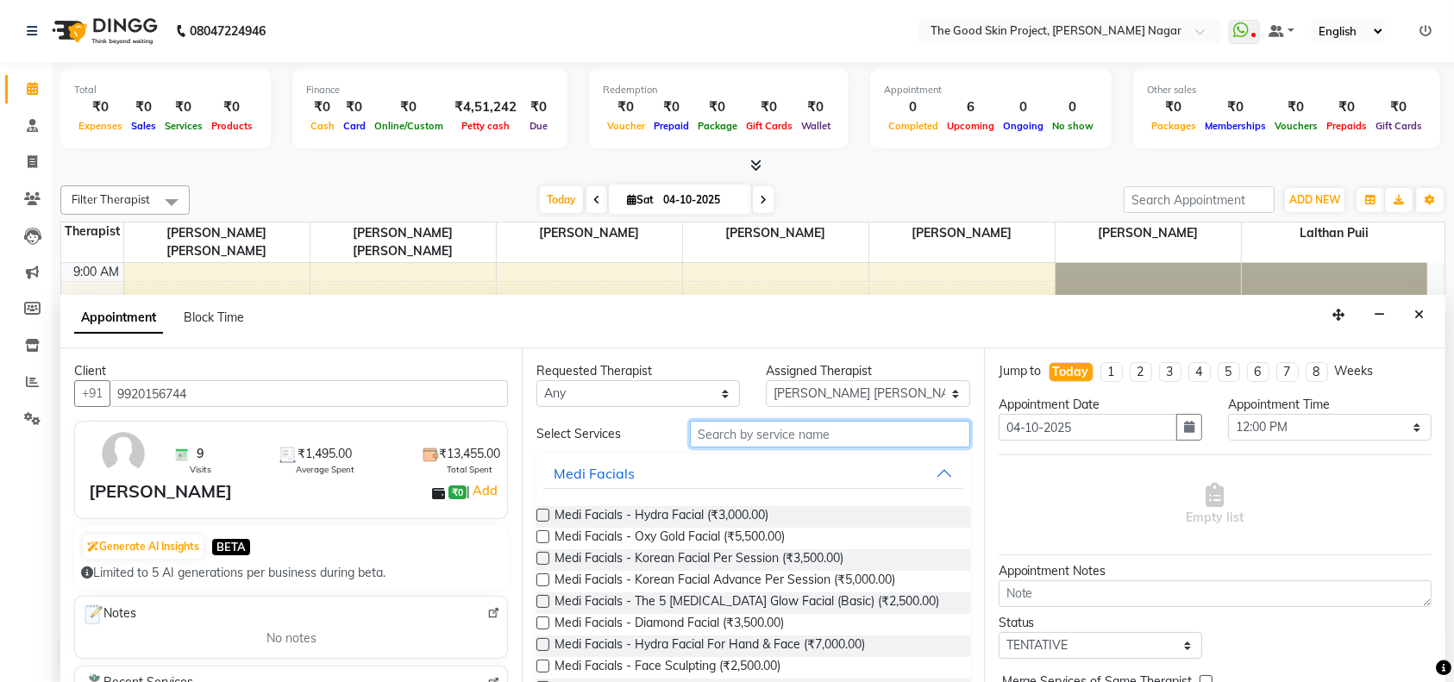
click at [743, 439] on input "text" at bounding box center [830, 434] width 280 height 27
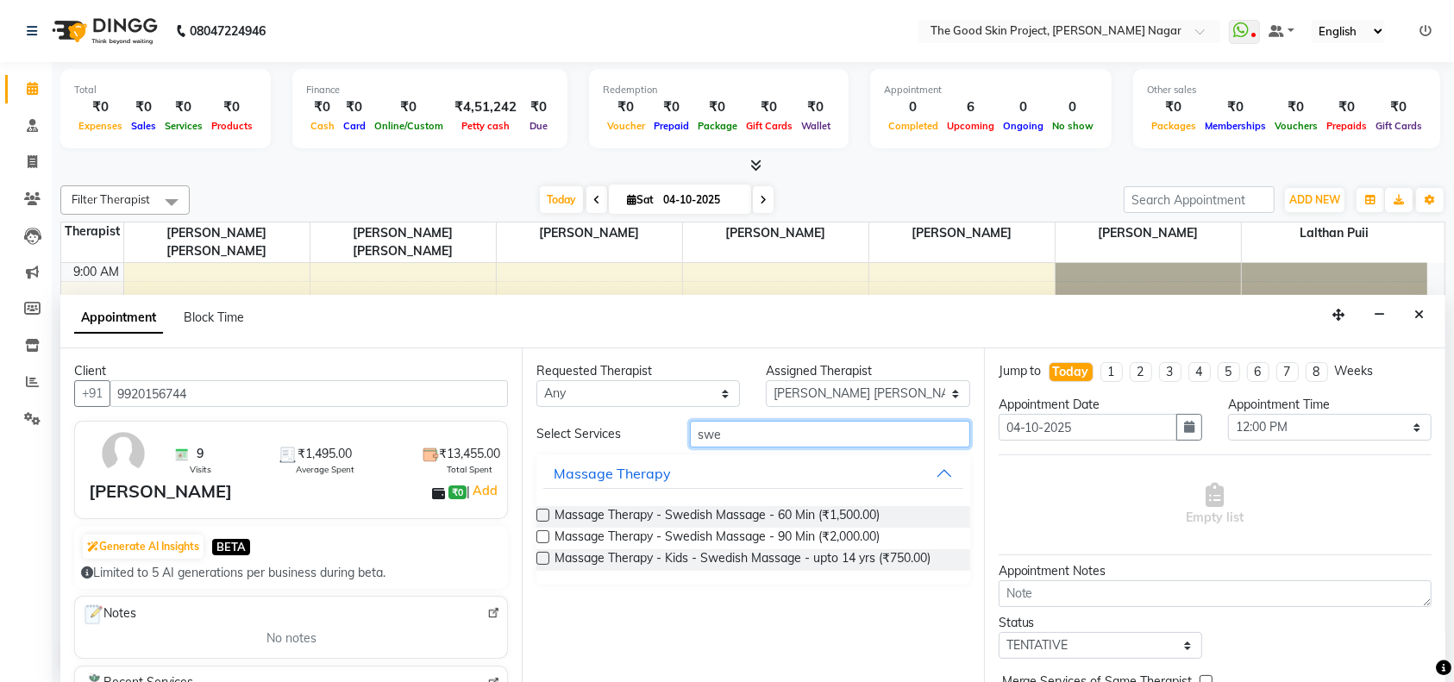
type input "swe"
click at [544, 517] on label at bounding box center [542, 515] width 13 height 13
click at [544, 517] on input "checkbox" at bounding box center [541, 516] width 11 height 11
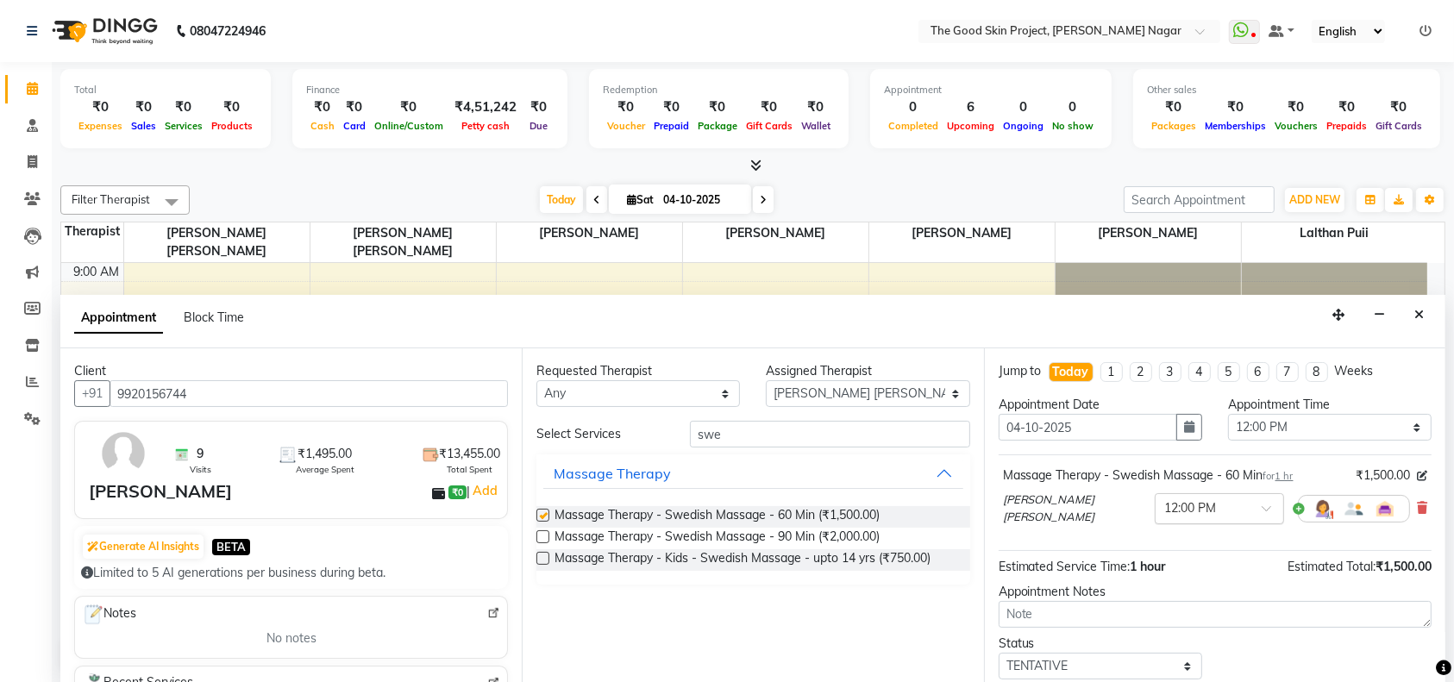
checkbox input "false"
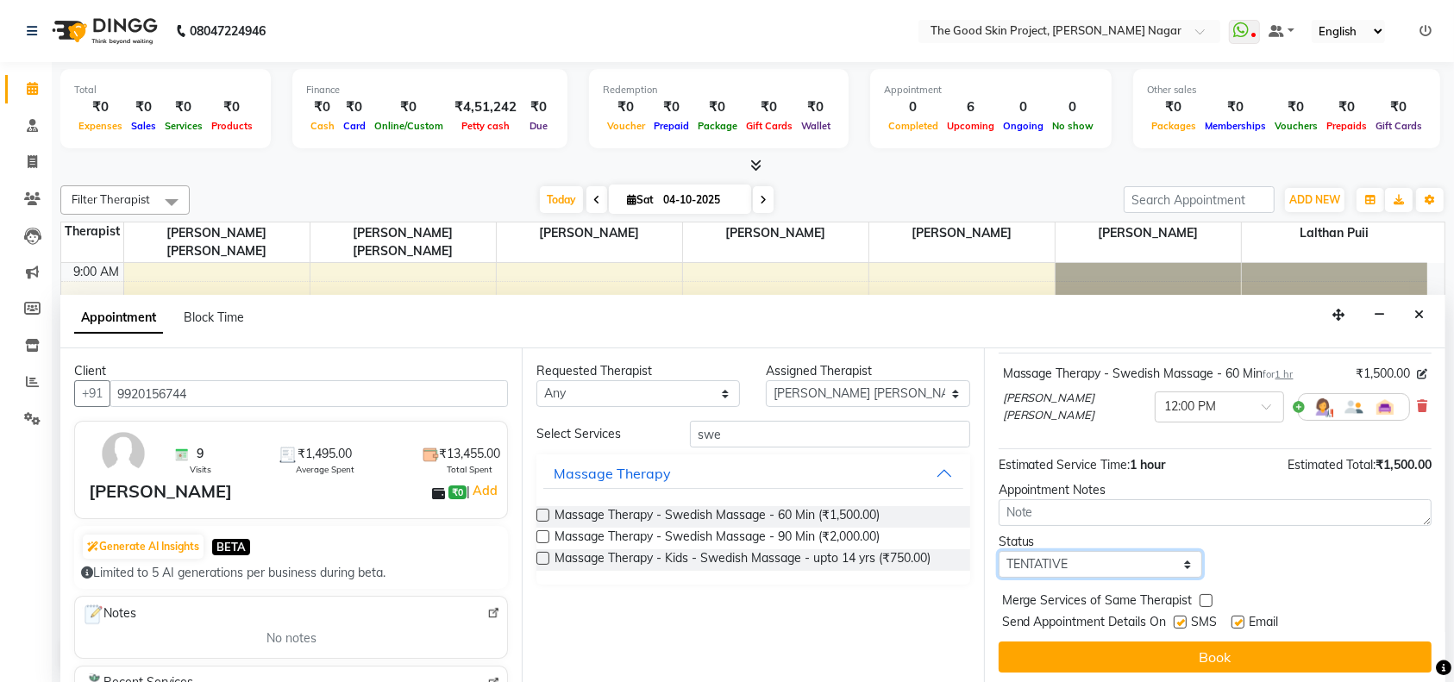
drag, startPoint x: 1167, startPoint y: 561, endPoint x: 1144, endPoint y: 551, distance: 25.1
click at [1167, 561] on select "Select TENTATIVE CONFIRM CHECK-IN UPCOMING" at bounding box center [1101, 564] width 204 height 27
select select "confirm booking"
click at [999, 551] on select "Select TENTATIVE CONFIRM CHECK-IN UPCOMING" at bounding box center [1101, 564] width 204 height 27
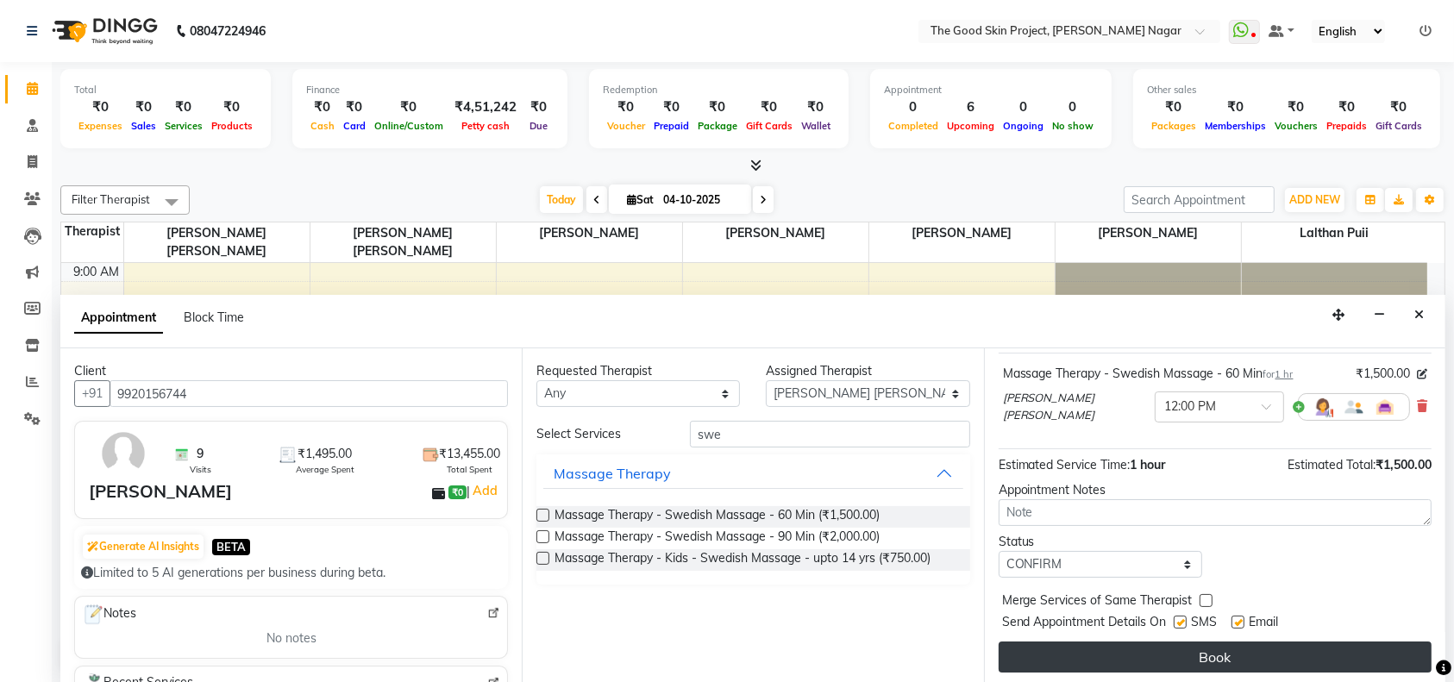
click at [1151, 648] on button "Book" at bounding box center [1215, 657] width 433 height 31
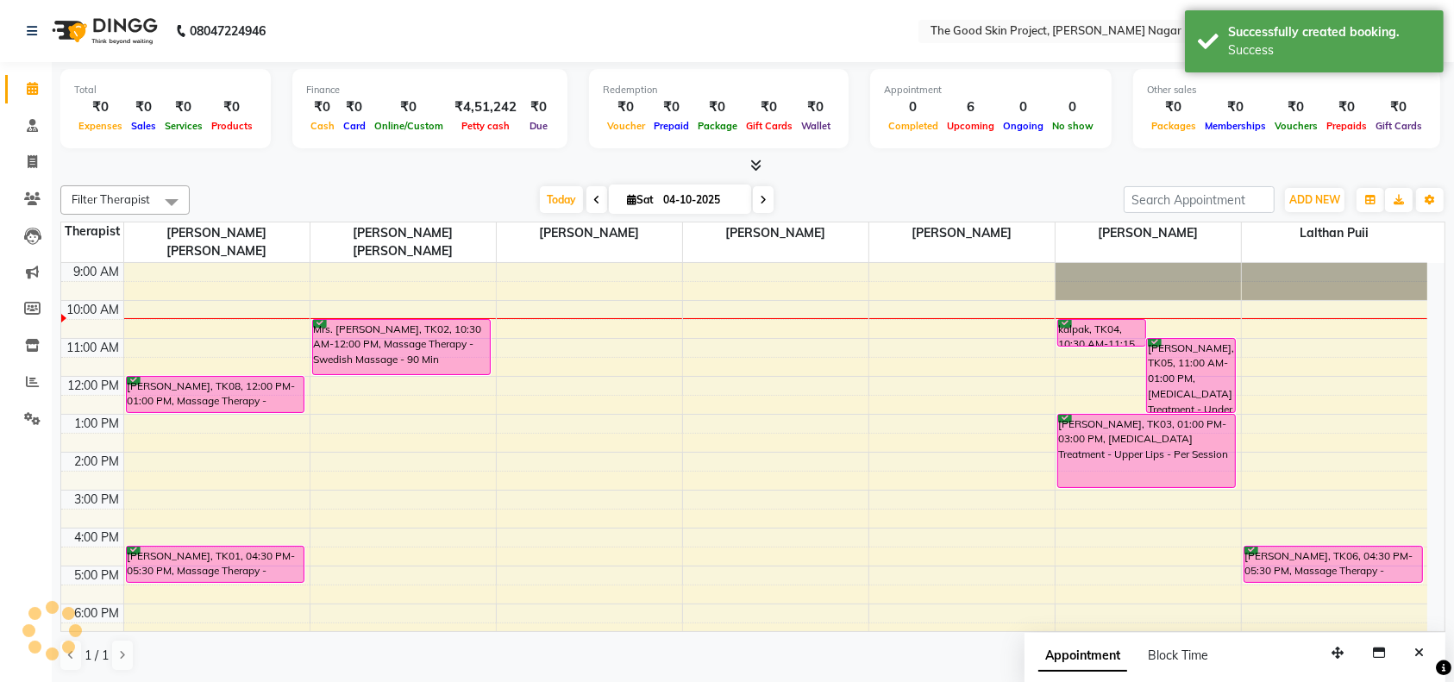
scroll to position [0, 0]
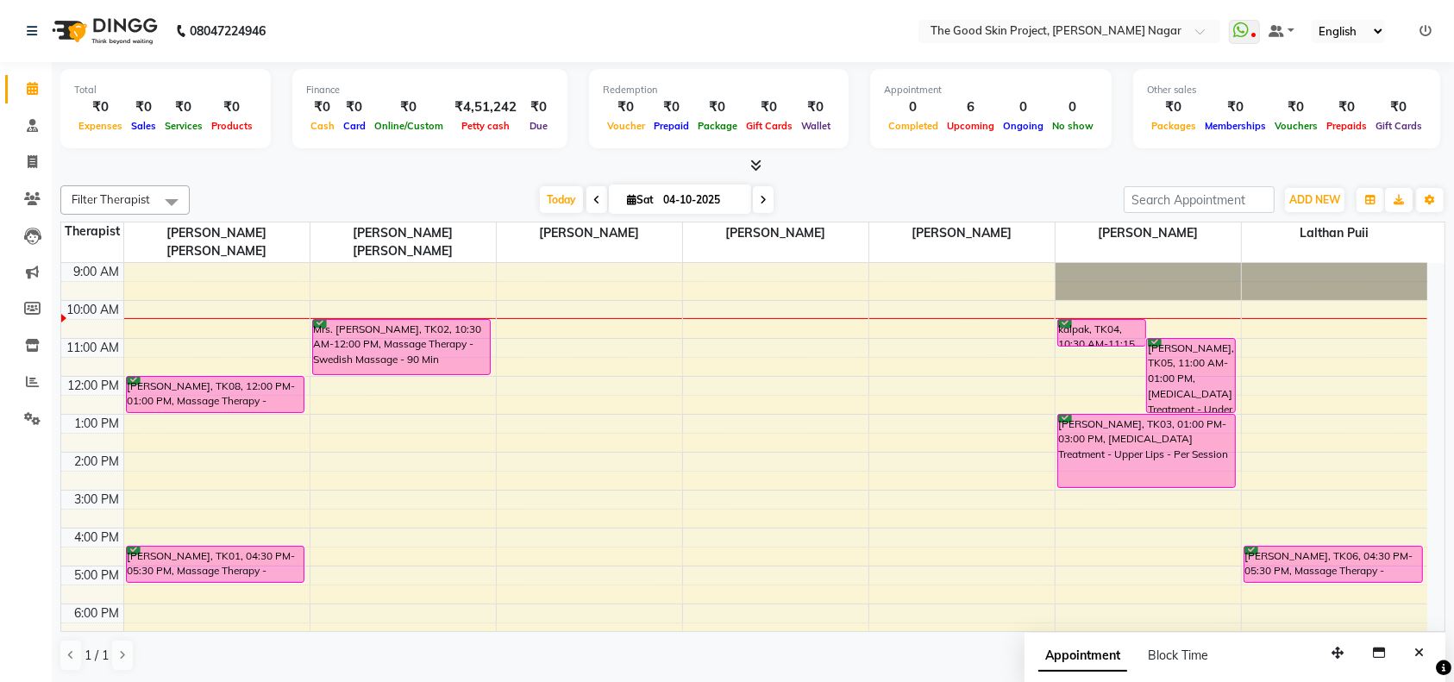
click at [206, 328] on div "9:00 AM 10:00 AM 11:00 AM 12:00 PM 1:00 PM 2:00 PM 3:00 PM 4:00 PM 5:00 PM 6:00…" at bounding box center [744, 471] width 1366 height 417
select select "45878"
select select "tentative"
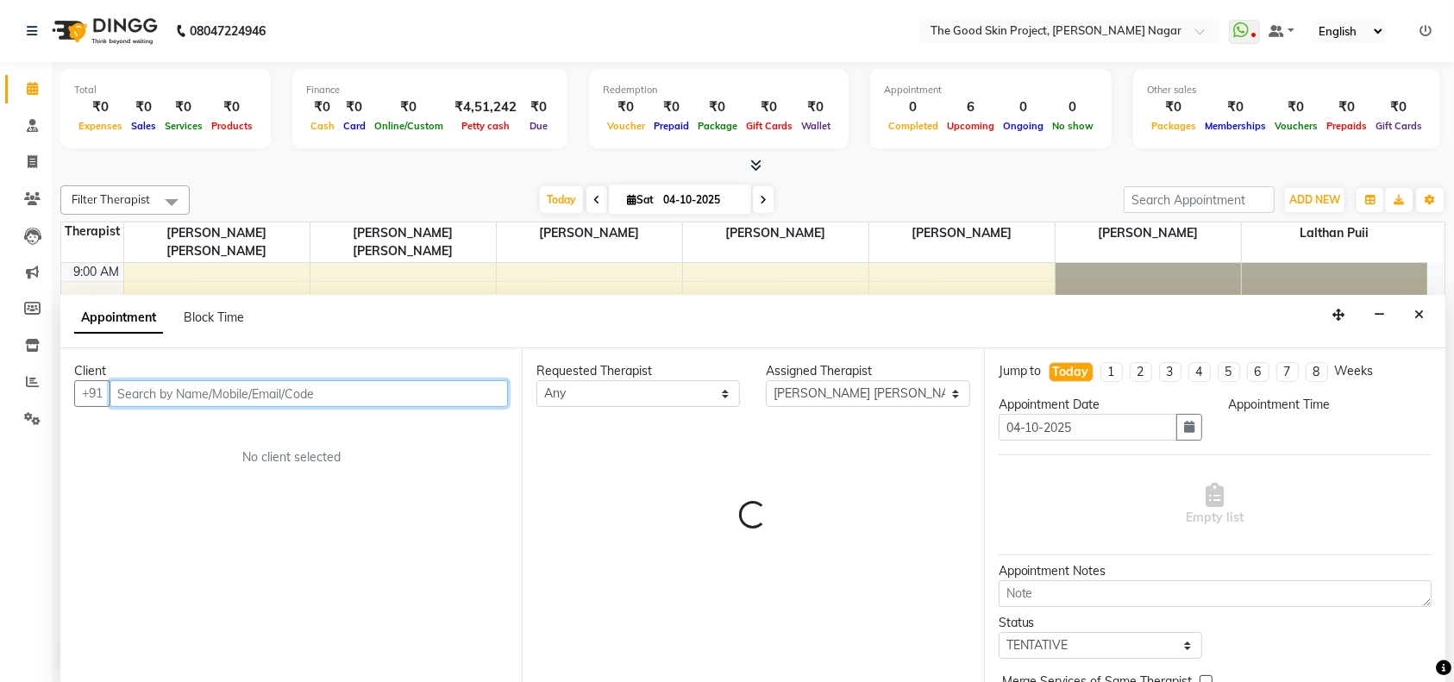
select select "660"
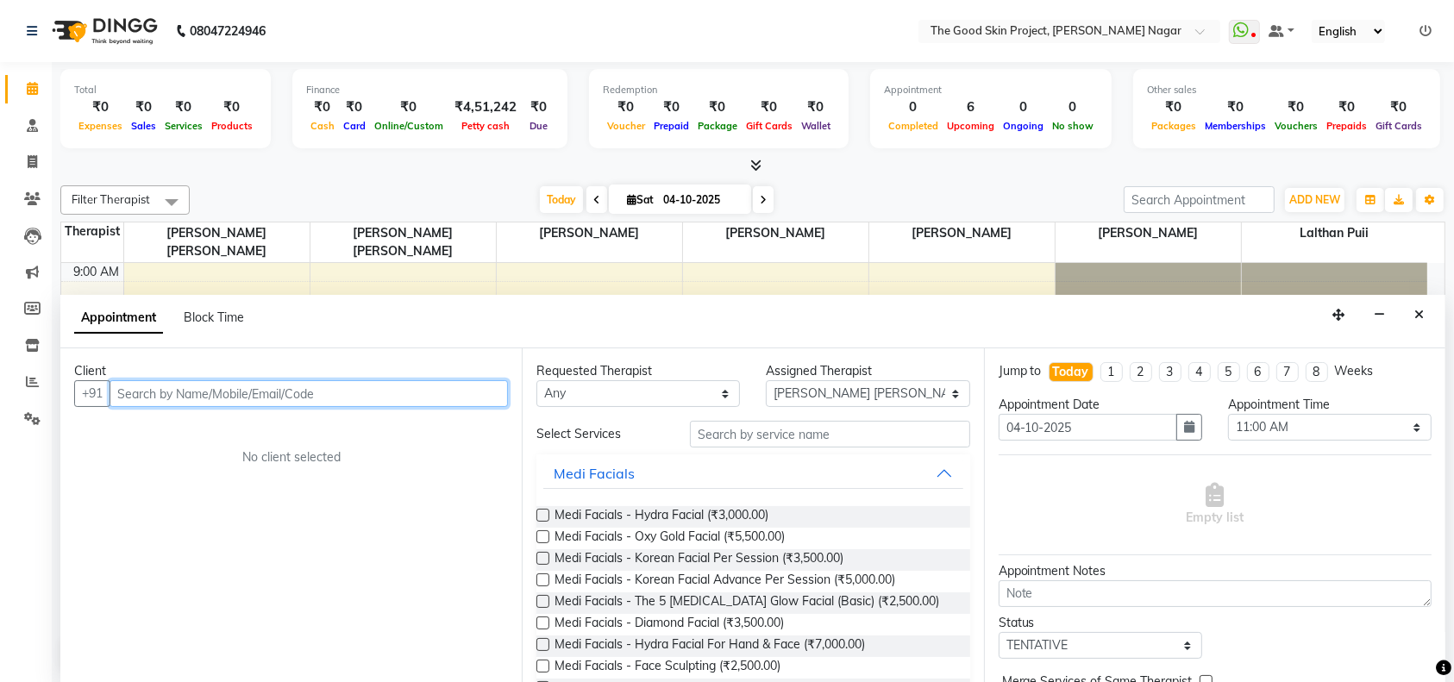
click at [320, 389] on input "text" at bounding box center [309, 393] width 398 height 27
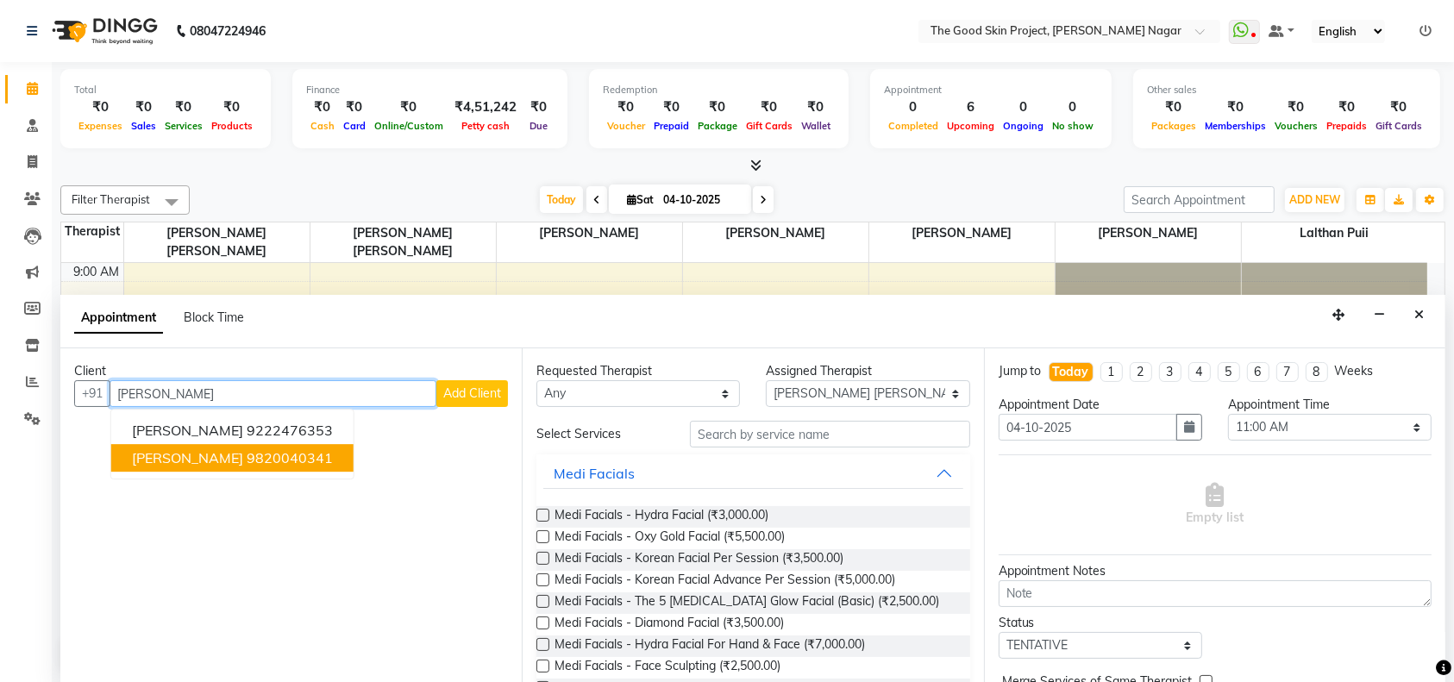
click at [243, 459] on span "[PERSON_NAME]" at bounding box center [187, 458] width 111 height 17
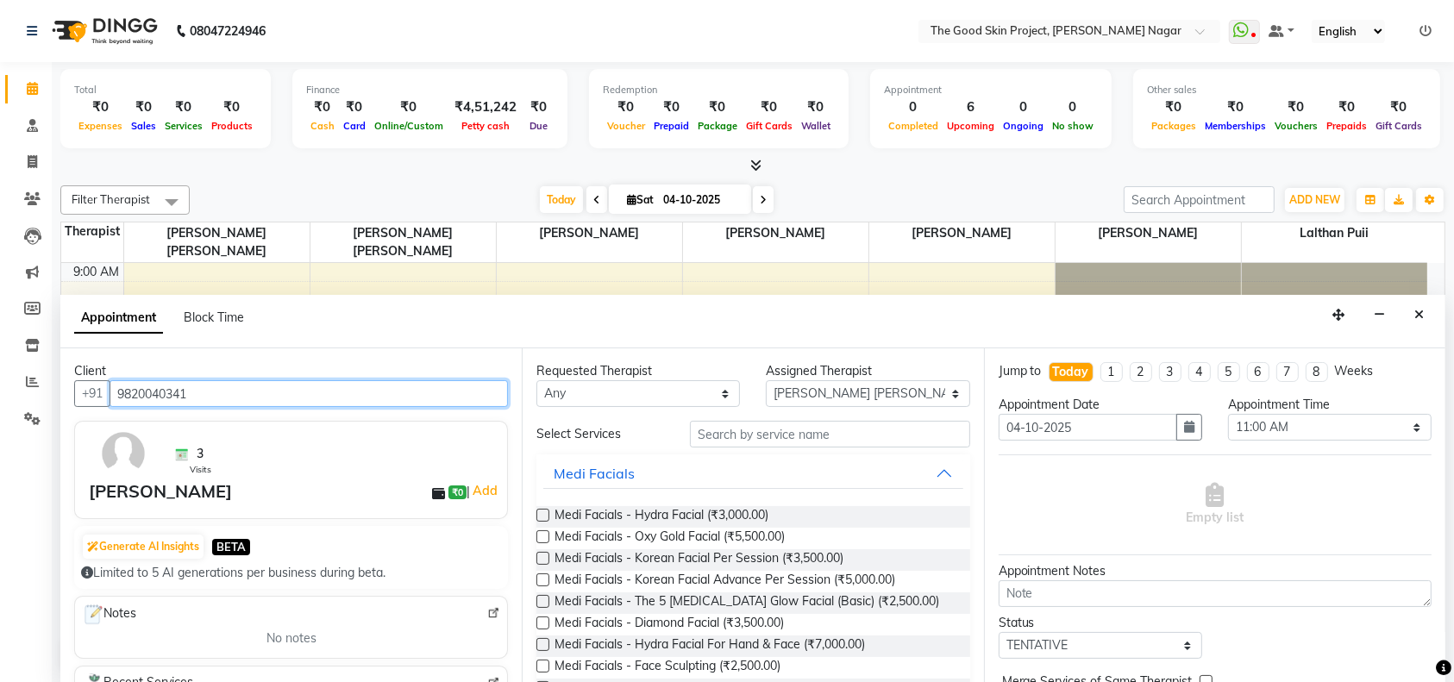
type input "9820040341"
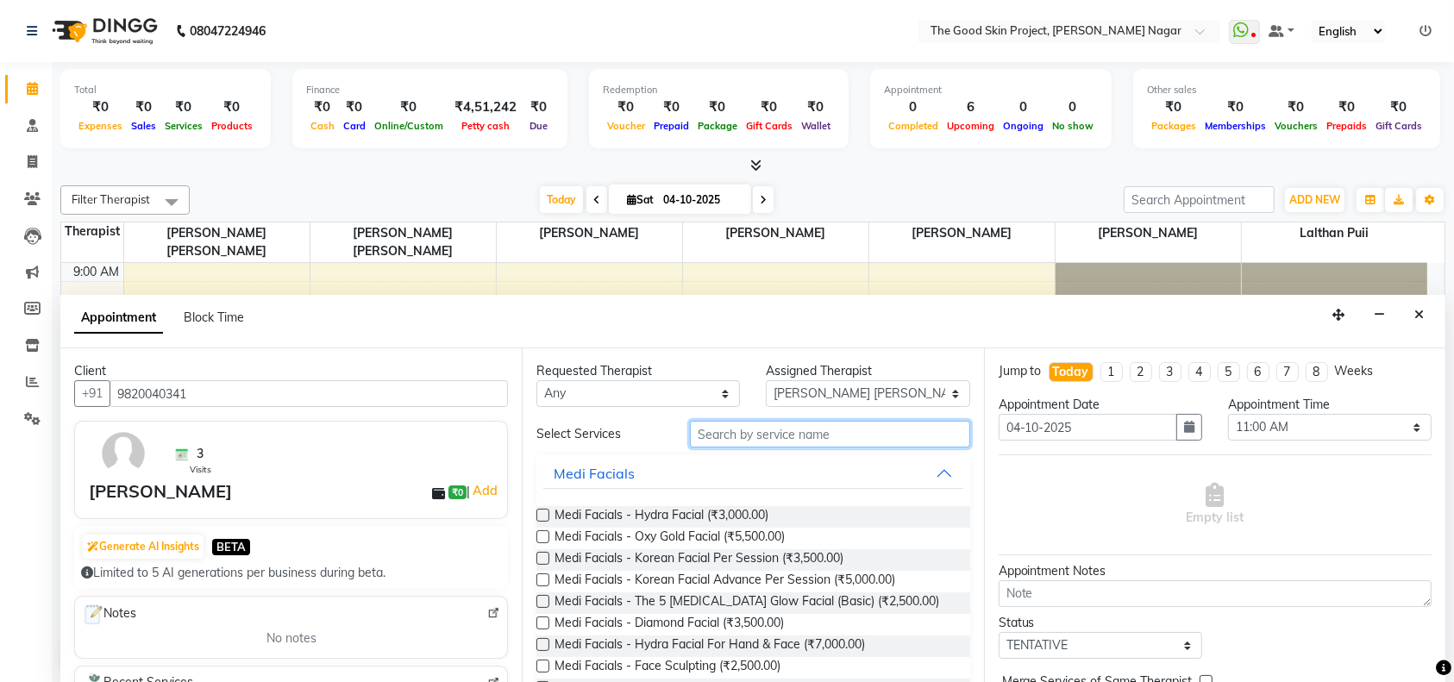
click at [716, 436] on input "text" at bounding box center [830, 434] width 280 height 27
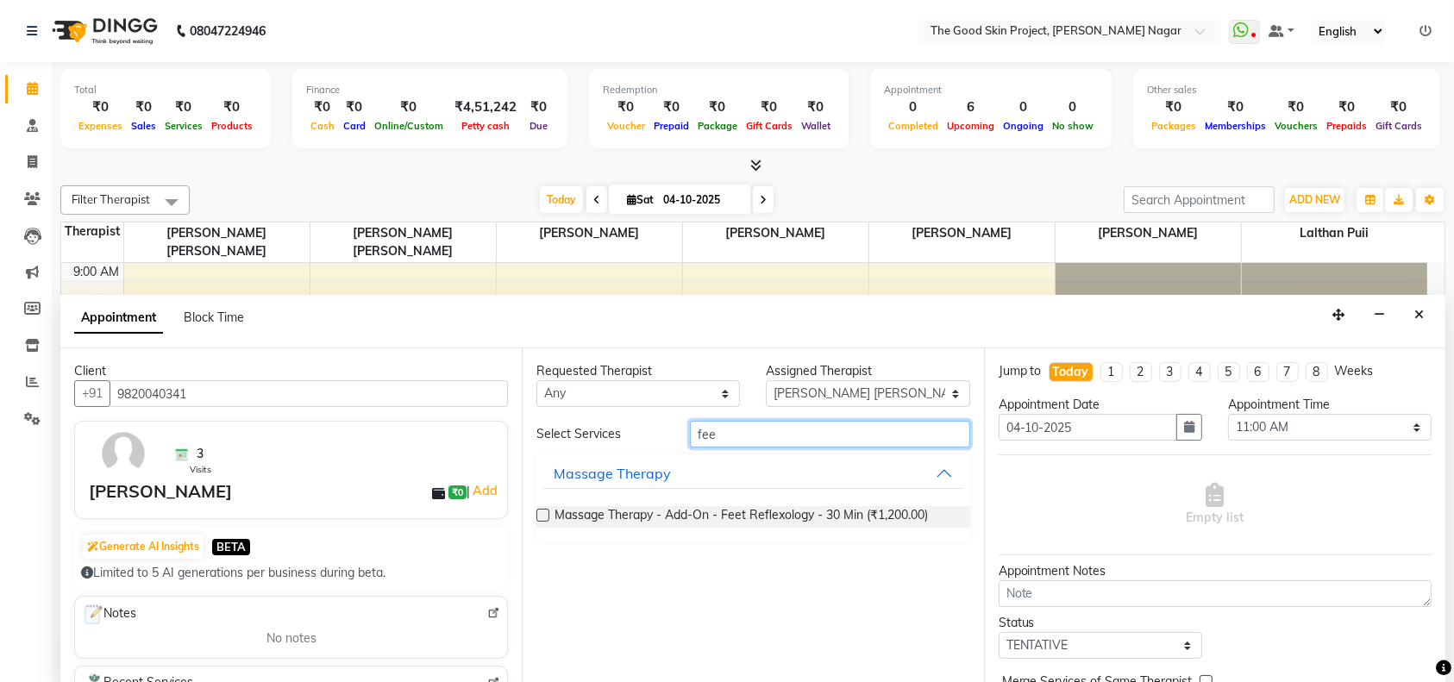
type input "fee"
click at [538, 511] on label at bounding box center [542, 515] width 13 height 13
click at [538, 511] on input "checkbox" at bounding box center [541, 516] width 11 height 11
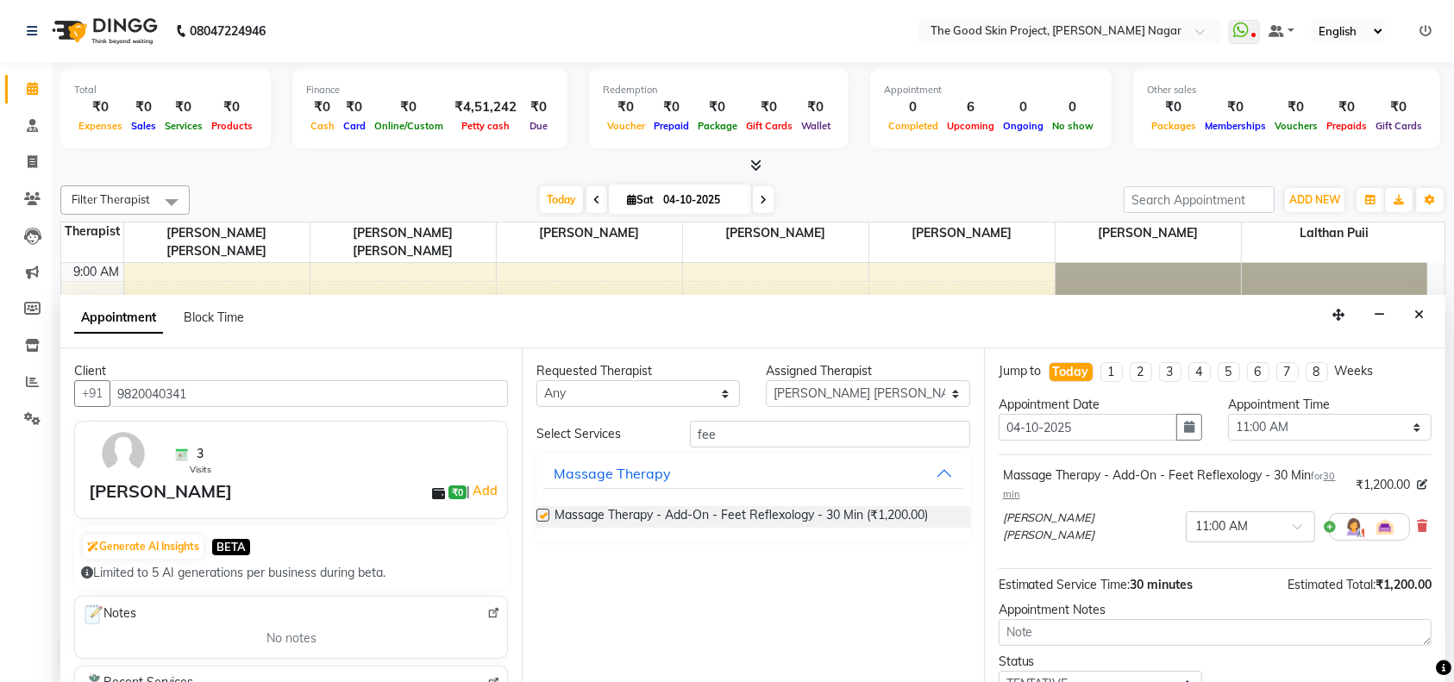
checkbox input "false"
click at [1293, 523] on span at bounding box center [1304, 532] width 22 height 18
click at [1187, 600] on div "11:15 AM" at bounding box center [1251, 603] width 128 height 32
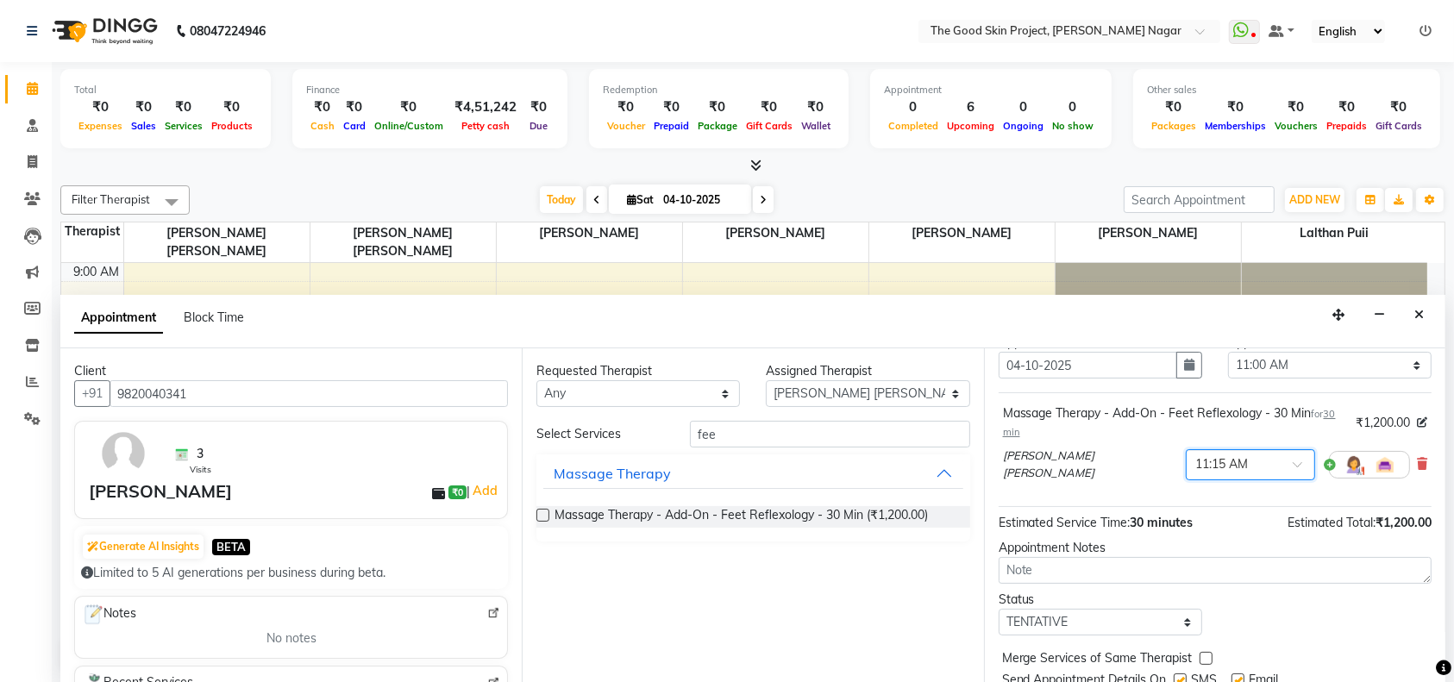
scroll to position [120, 0]
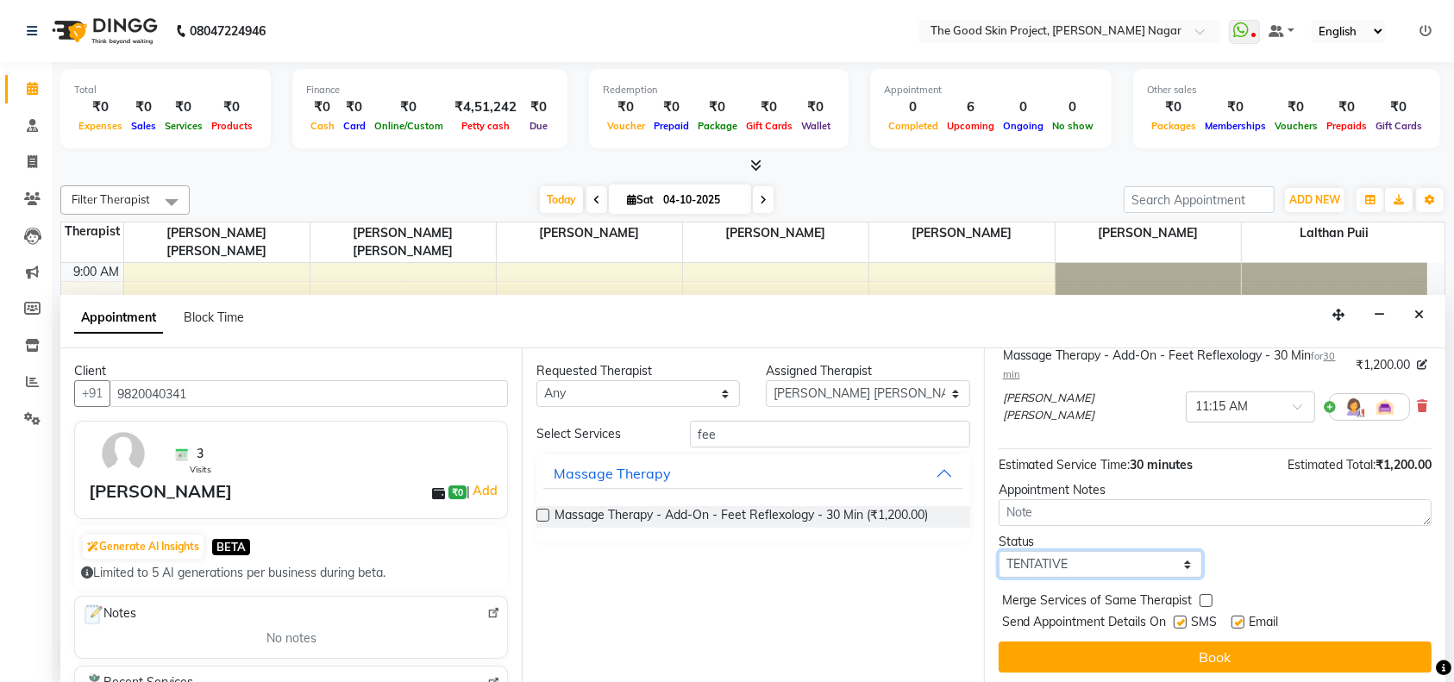
drag, startPoint x: 1181, startPoint y: 562, endPoint x: 1169, endPoint y: 562, distance: 12.1
click at [1181, 562] on select "Select TENTATIVE CONFIRM CHECK-IN UPCOMING" at bounding box center [1101, 564] width 204 height 27
select select "confirm booking"
click at [999, 551] on select "Select TENTATIVE CONFIRM CHECK-IN UPCOMING" at bounding box center [1101, 564] width 204 height 27
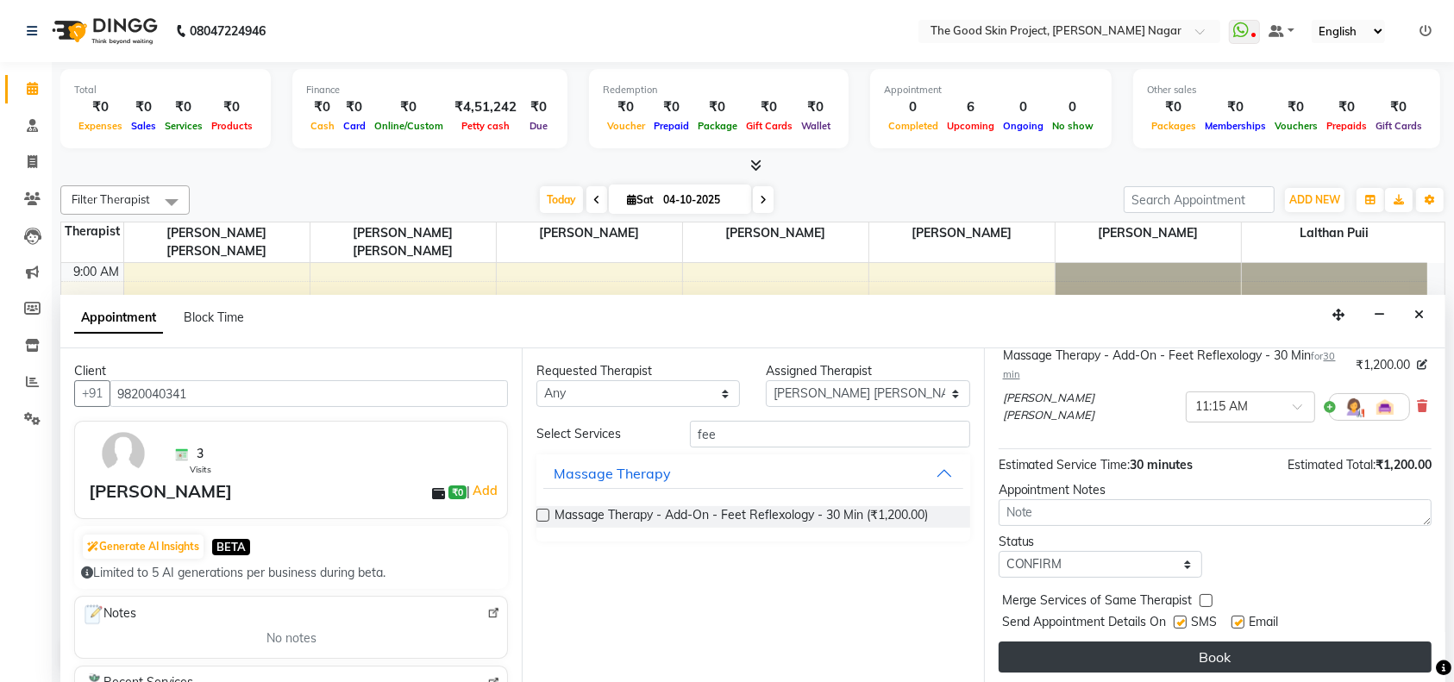
click at [1206, 649] on button "Book" at bounding box center [1215, 657] width 433 height 31
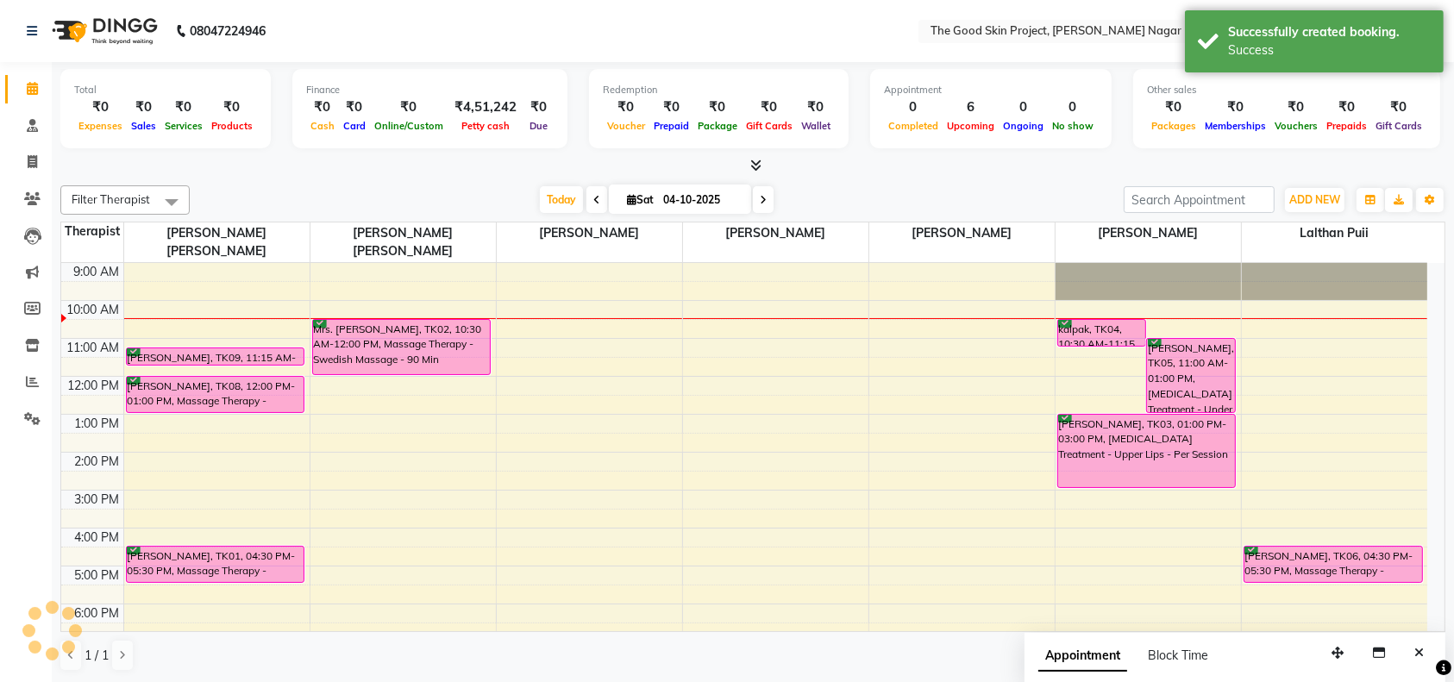
scroll to position [0, 0]
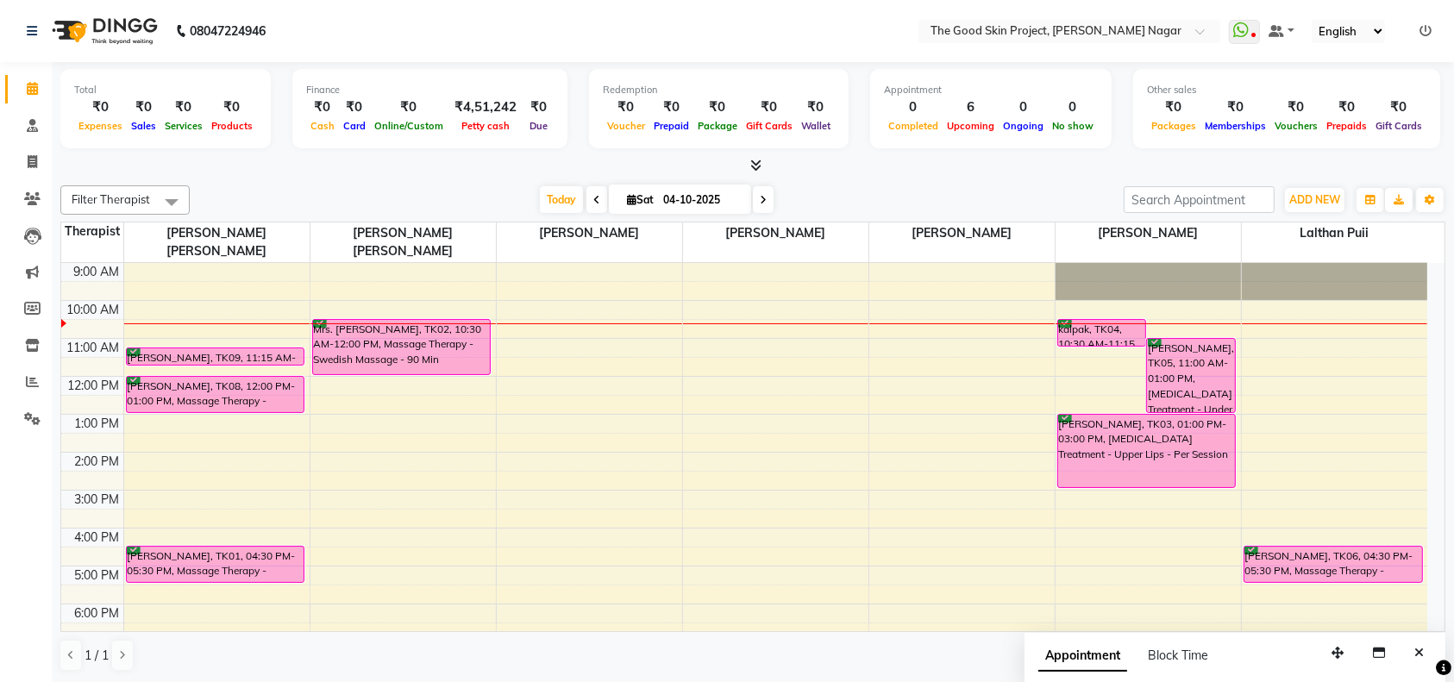
click at [1287, 342] on div "9:00 AM 10:00 AM 11:00 AM 12:00 PM 1:00 PM 2:00 PM 3:00 PM 4:00 PM 5:00 PM 6:00…" at bounding box center [744, 471] width 1366 height 417
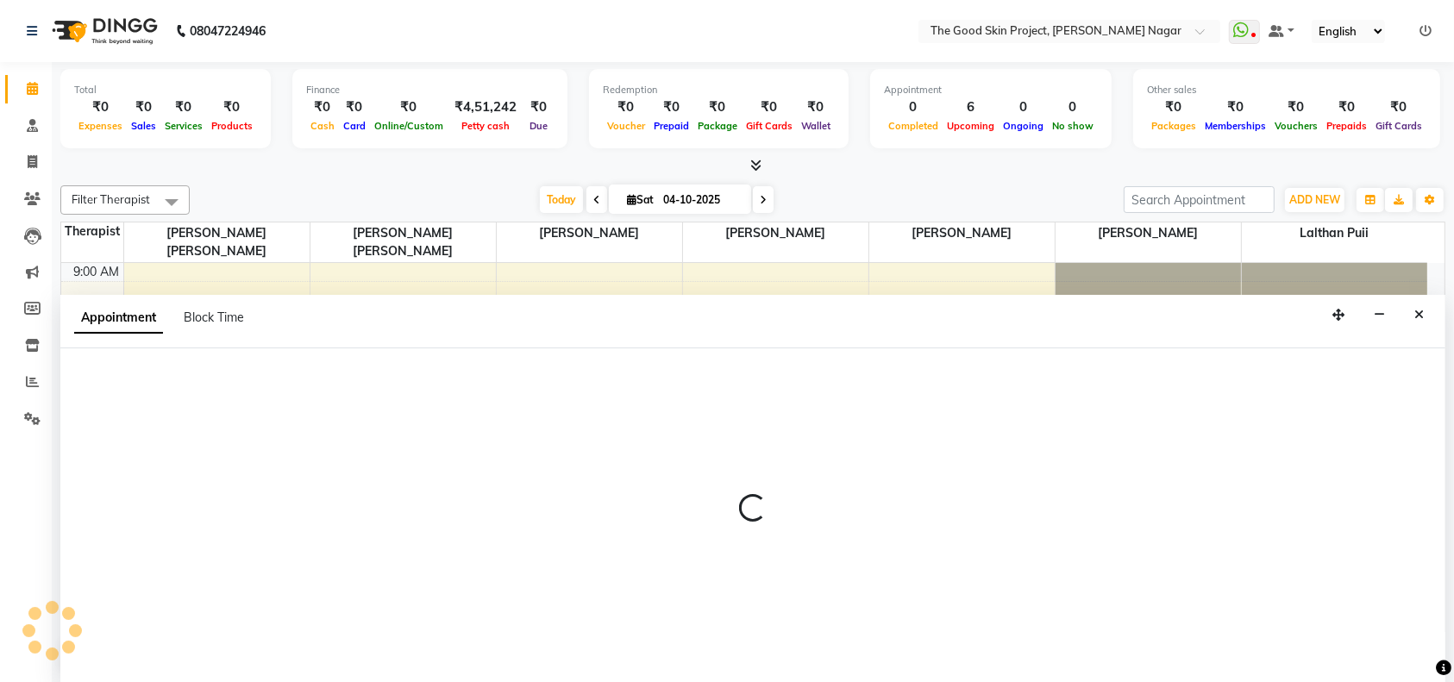
select select "69127"
select select "tentative"
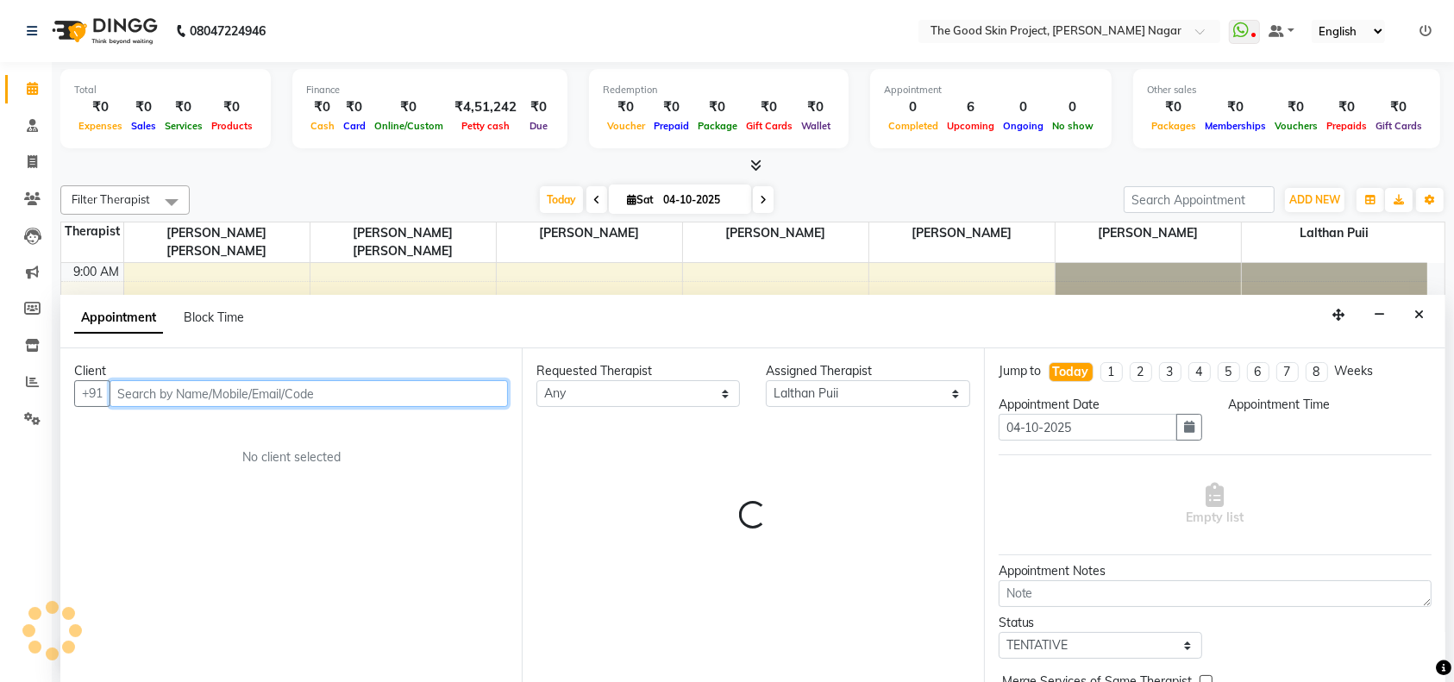
select select "690"
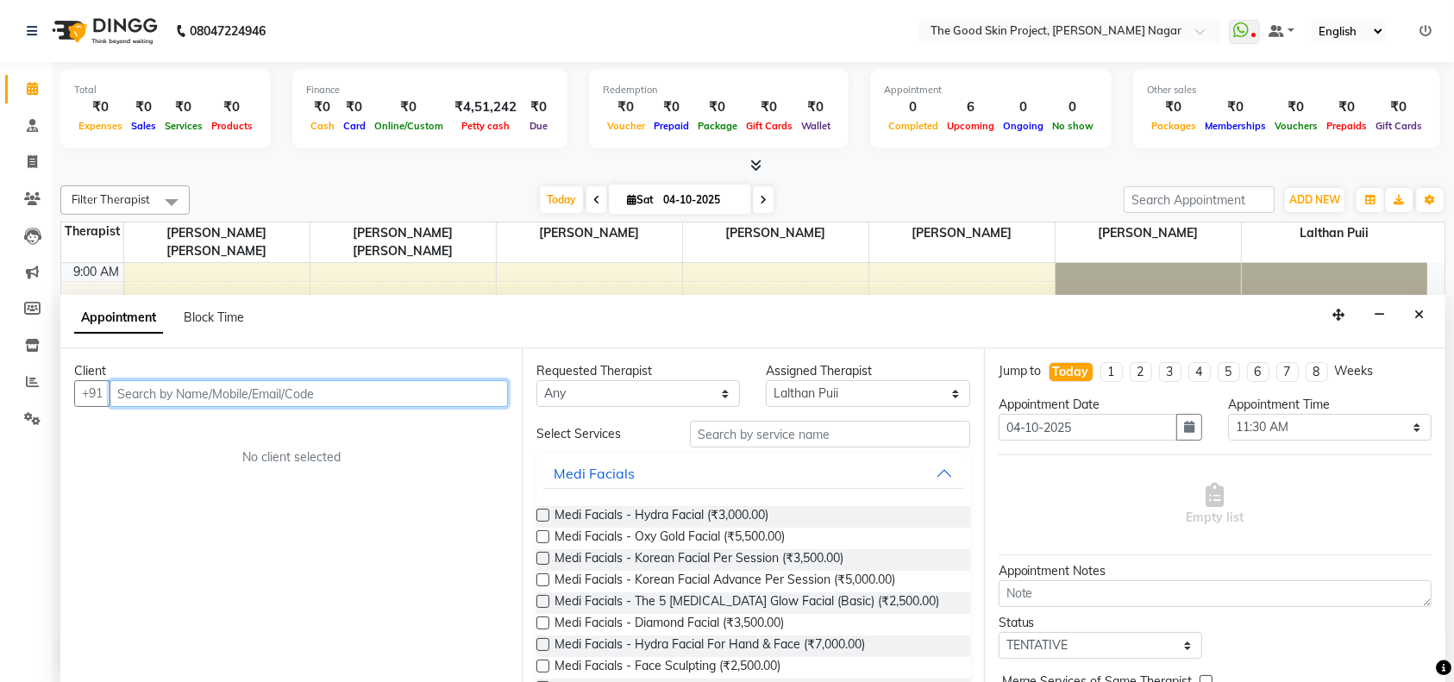
click at [364, 393] on input "text" at bounding box center [309, 393] width 398 height 27
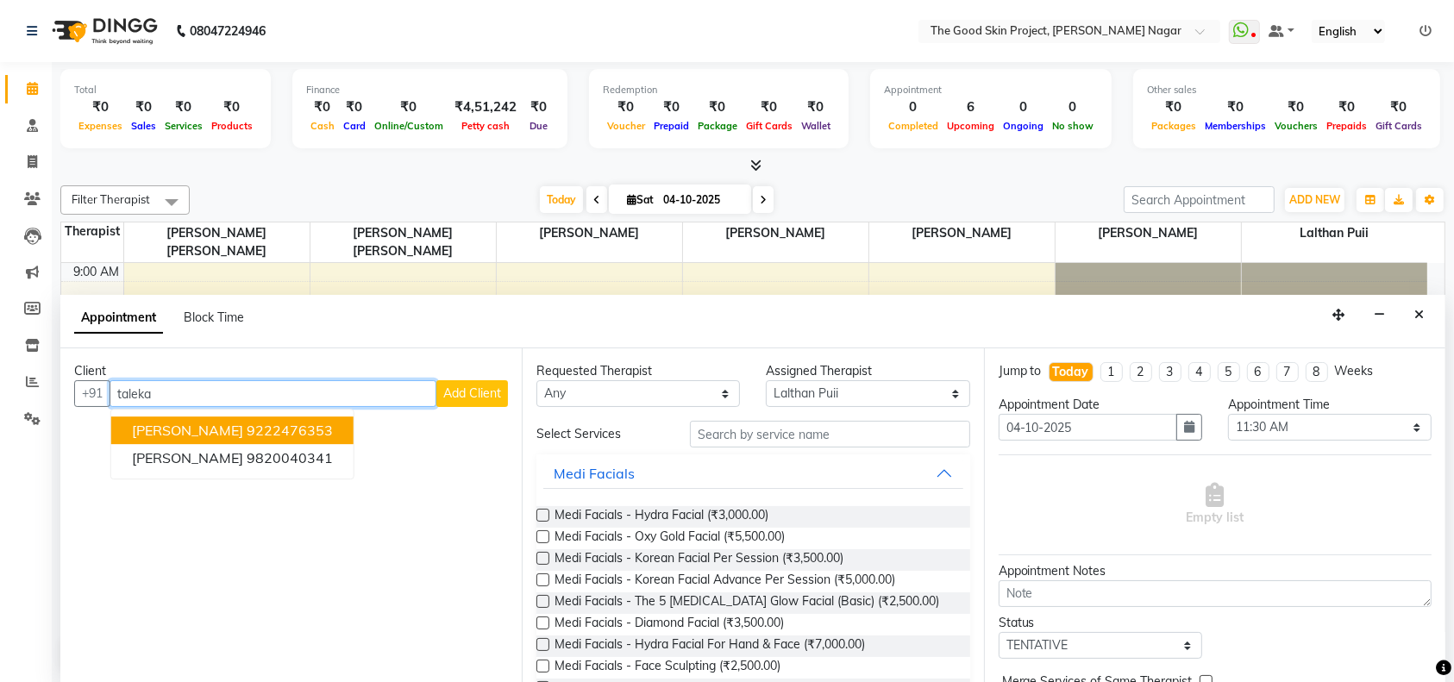
click at [309, 429] on ngb-highlight "9222476353" at bounding box center [290, 431] width 86 height 17
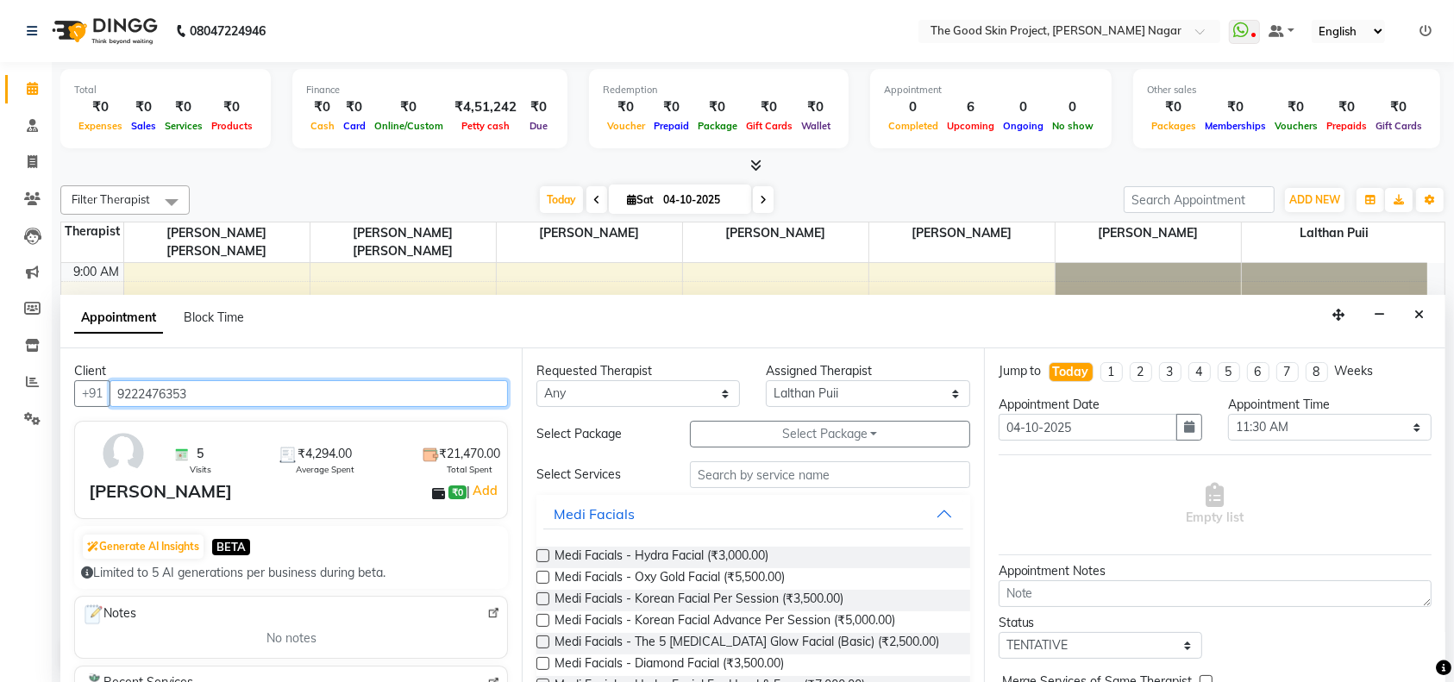
type input "9222476353"
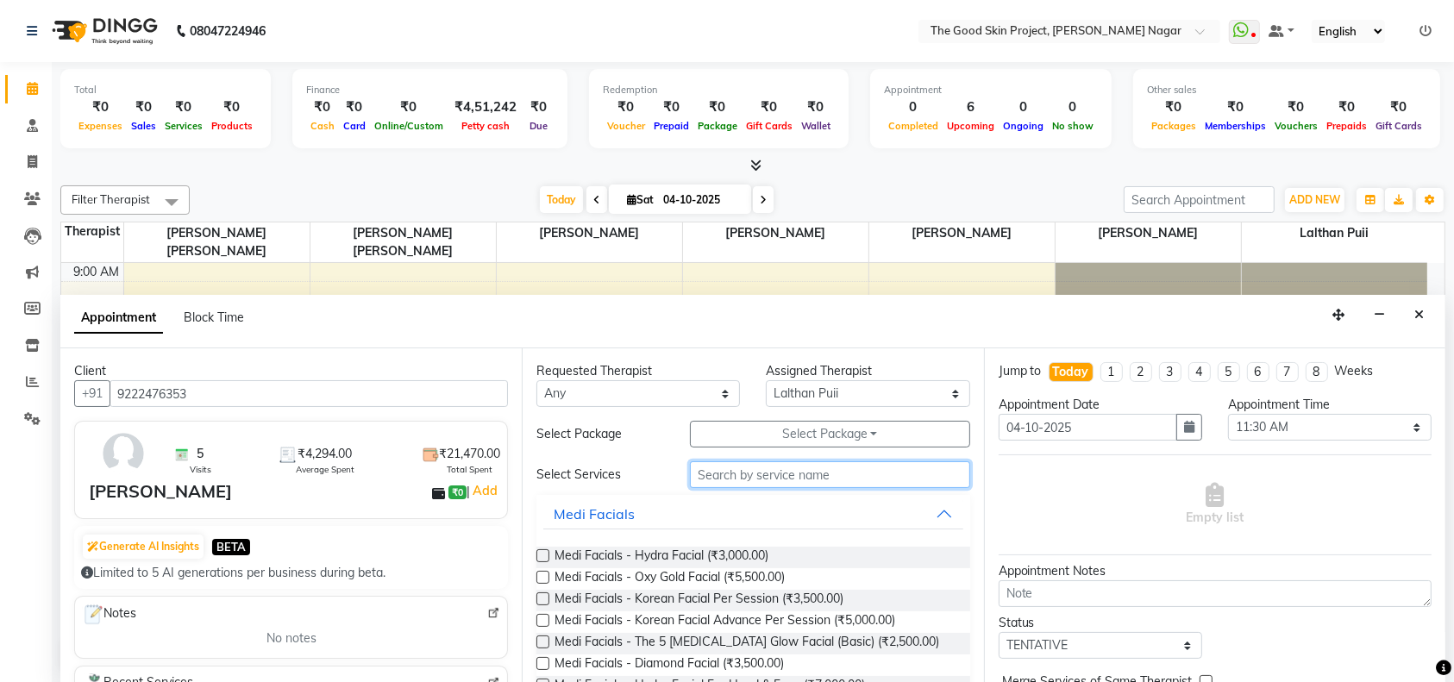
click at [736, 475] on input "text" at bounding box center [830, 474] width 280 height 27
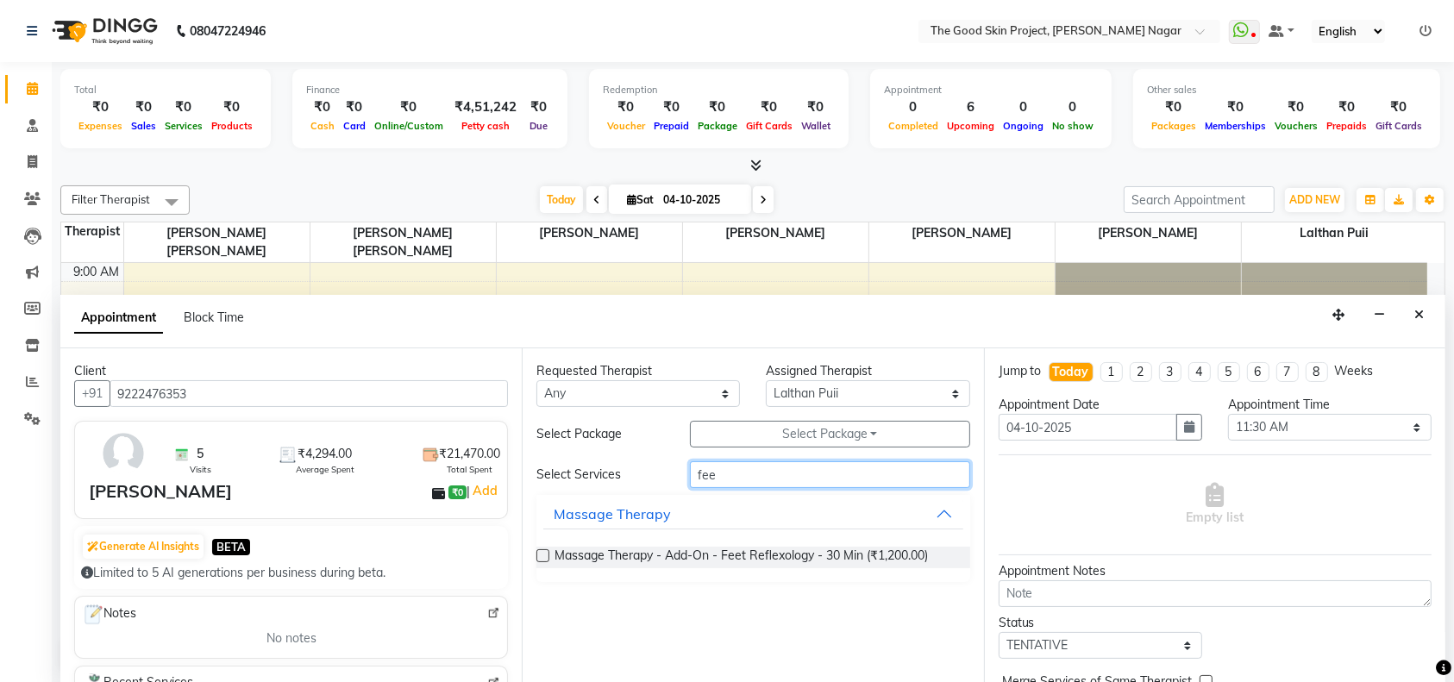
type input "fee"
click at [540, 555] on label at bounding box center [542, 555] width 13 height 13
click at [540, 555] on input "checkbox" at bounding box center [541, 557] width 11 height 11
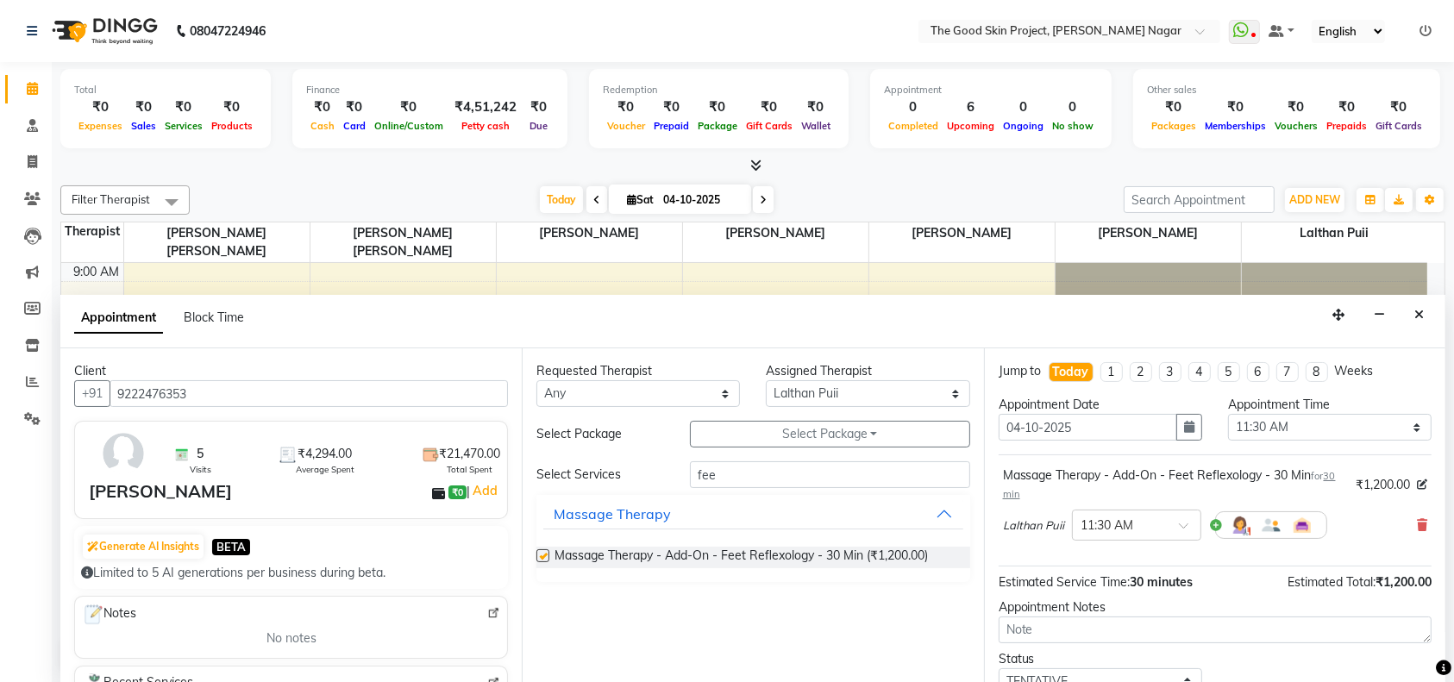
checkbox input "false"
drag, startPoint x: 1180, startPoint y: 521, endPoint x: 1183, endPoint y: 536, distance: 15.9
click at [1180, 522] on span at bounding box center [1190, 531] width 22 height 18
drag, startPoint x: 1104, startPoint y: 611, endPoint x: 1325, endPoint y: 516, distance: 240.3
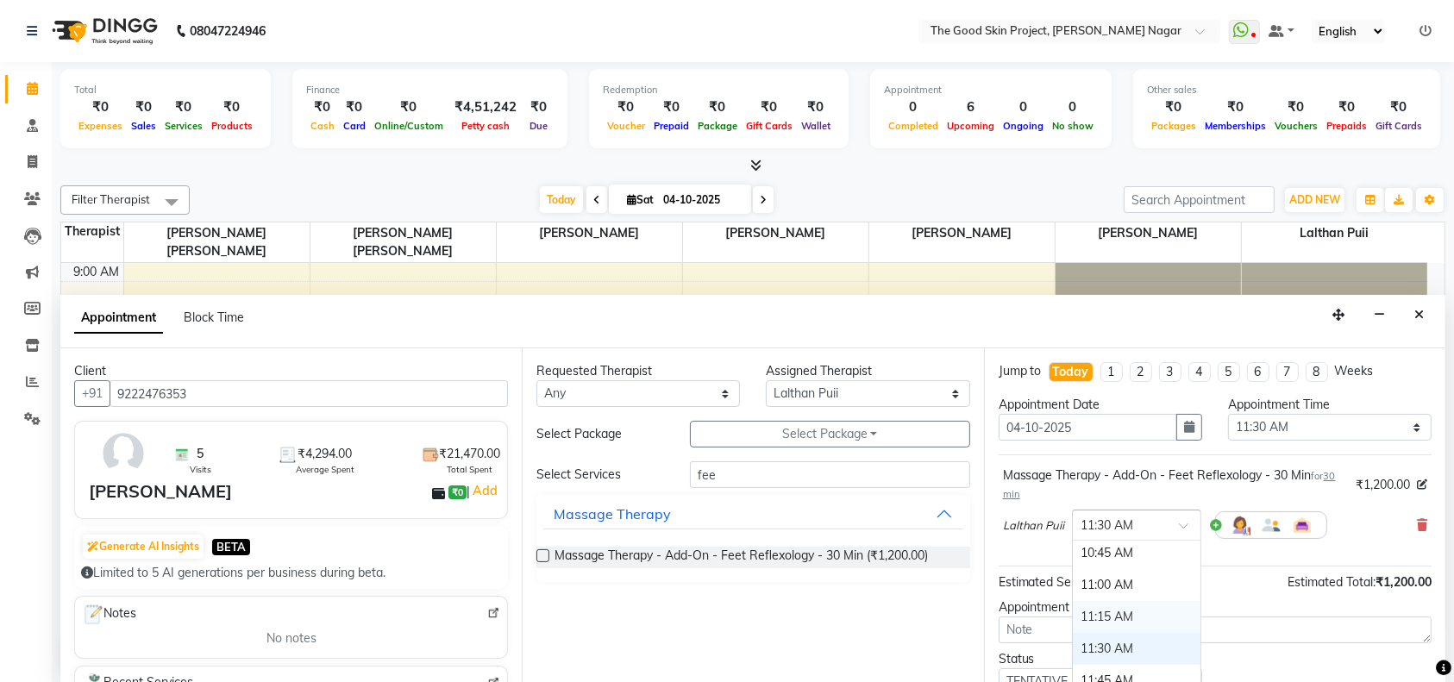
click at [1105, 611] on div "11:15 AM" at bounding box center [1137, 617] width 128 height 32
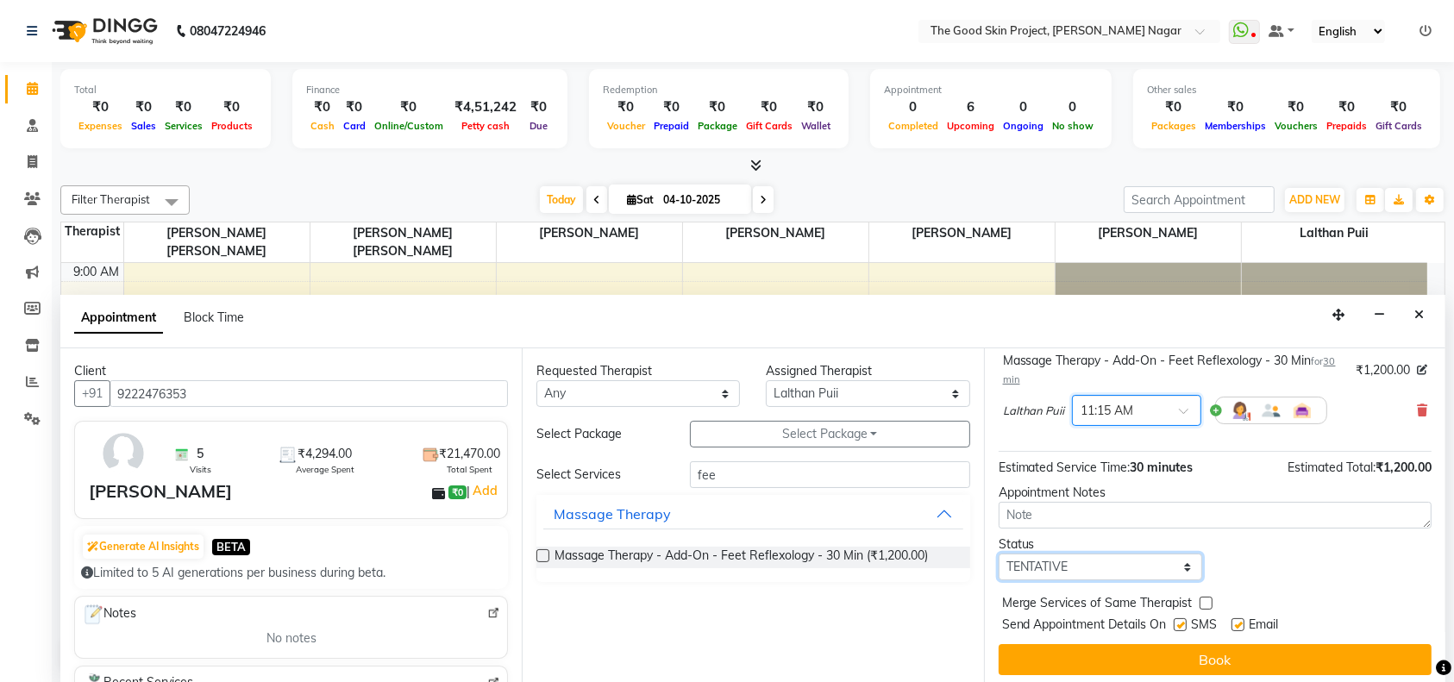
drag, startPoint x: 1173, startPoint y: 575, endPoint x: 1173, endPoint y: 563, distance: 12.1
click at [1173, 575] on select "Select TENTATIVE CONFIRM CHECK-IN UPCOMING" at bounding box center [1101, 567] width 204 height 27
select select "confirm booking"
click at [999, 554] on select "Select TENTATIVE CONFIRM CHECK-IN UPCOMING" at bounding box center [1101, 567] width 204 height 27
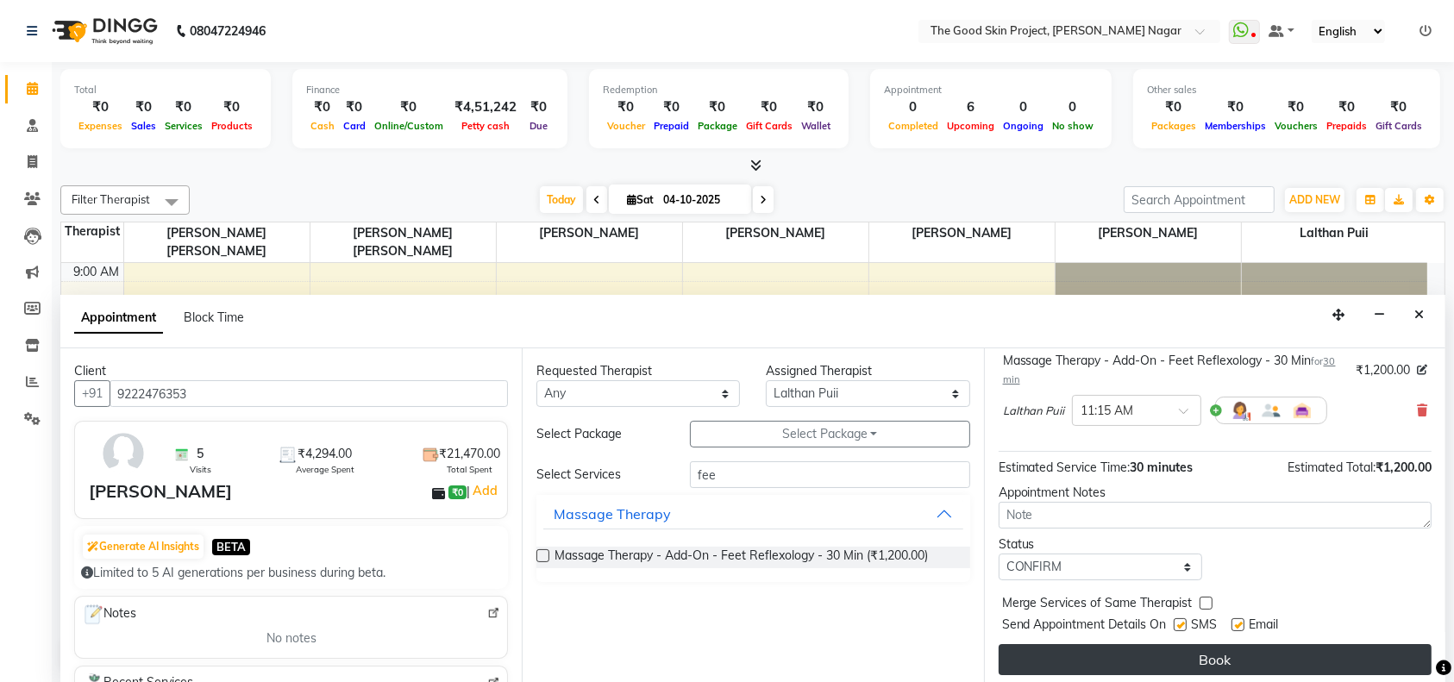
click at [1206, 657] on button "Book" at bounding box center [1215, 659] width 433 height 31
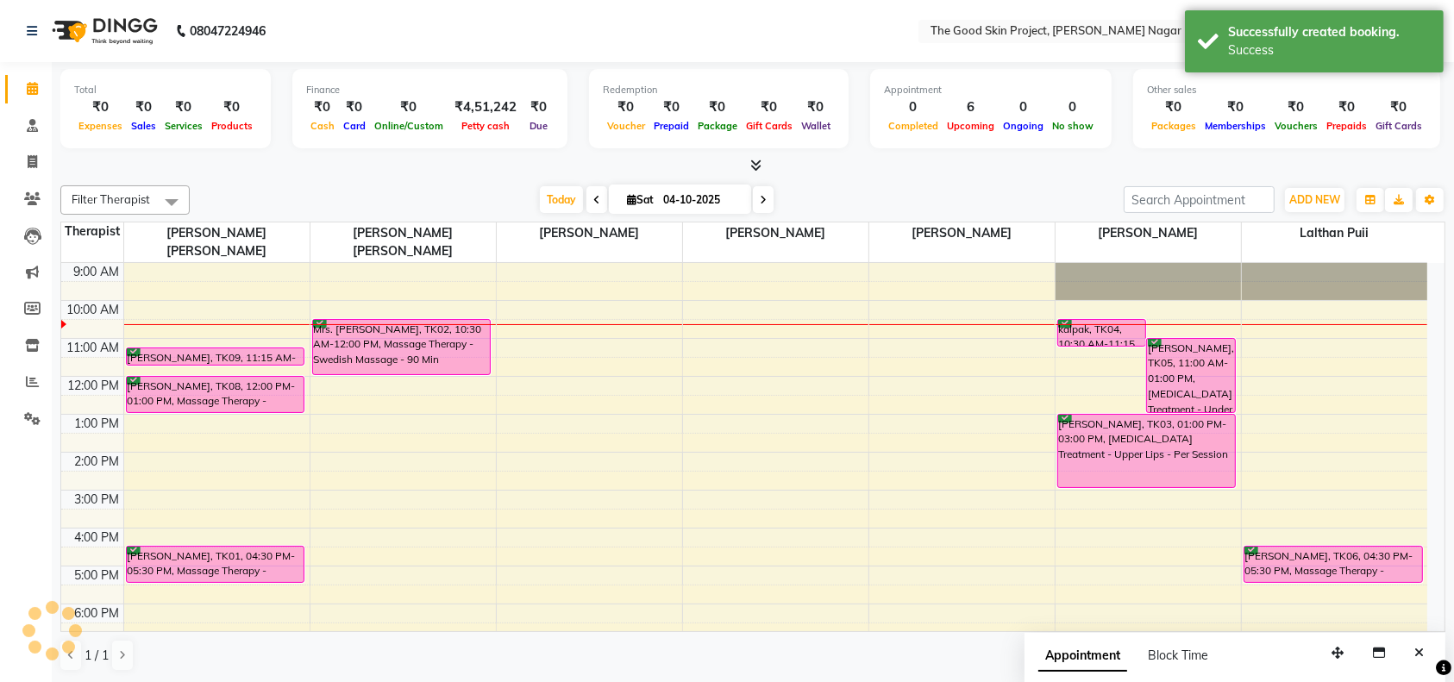
scroll to position [0, 0]
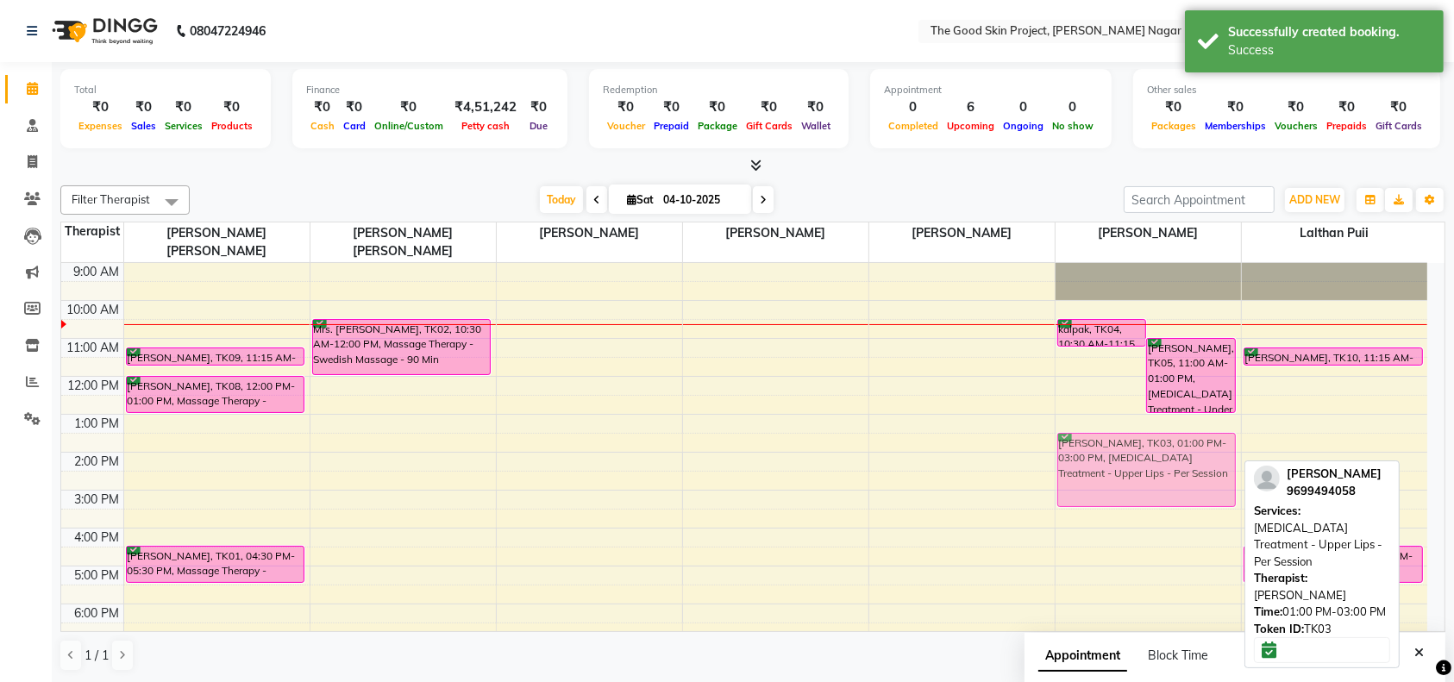
drag, startPoint x: 1087, startPoint y: 405, endPoint x: 1089, endPoint y: 417, distance: 12.3
click at [1089, 417] on div "kalpak, TK04, 10:30 AM-11:15 AM, Medi Facial - Vitamin Glow Facial [PERSON_NAME…" at bounding box center [1148, 471] width 185 height 417
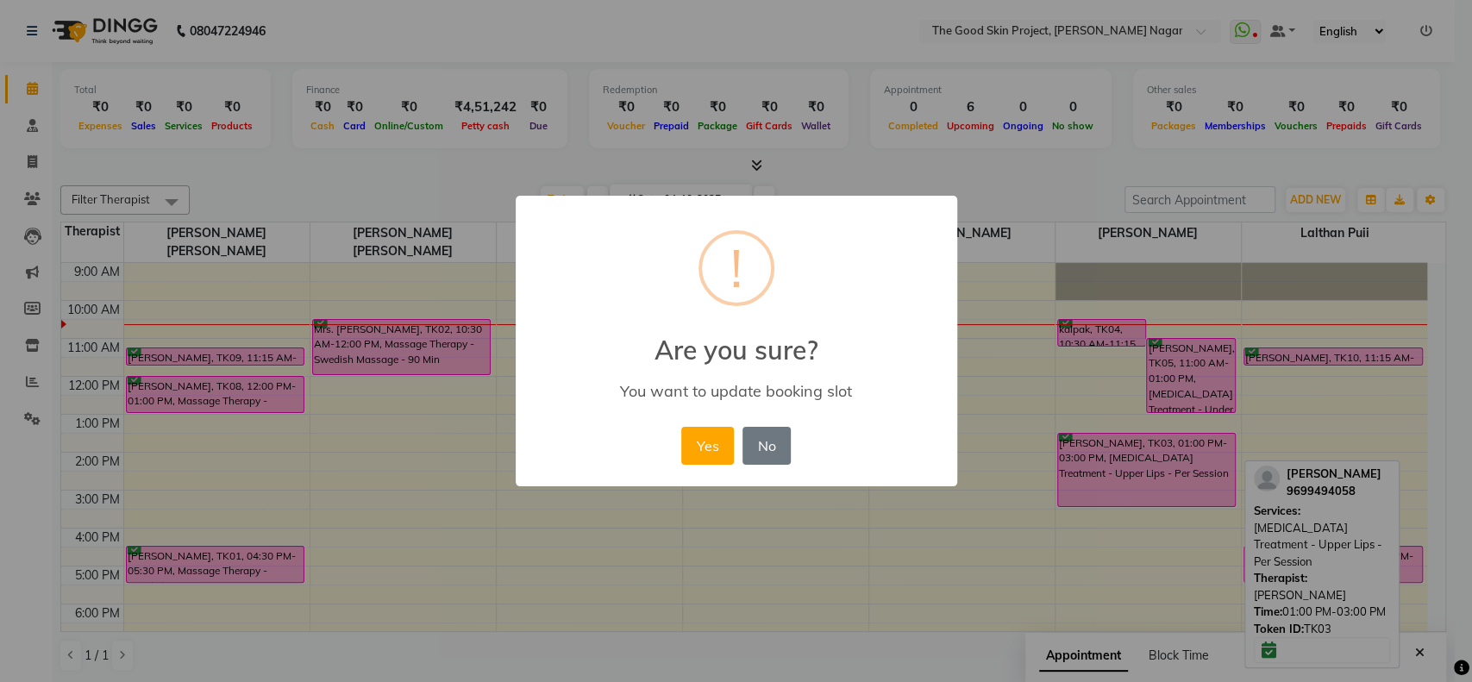
click at [737, 448] on div "Yes No No" at bounding box center [736, 446] width 118 height 47
click at [706, 448] on button "Yes" at bounding box center [707, 446] width 53 height 38
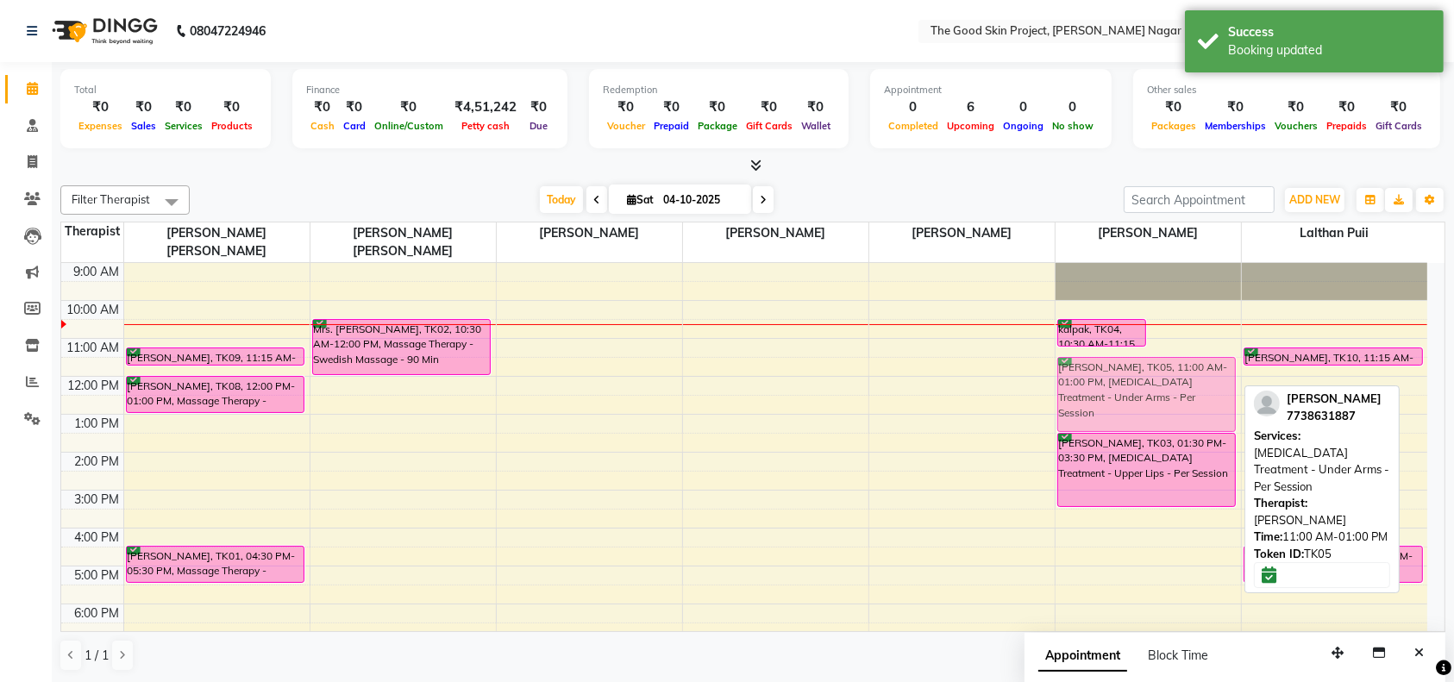
drag, startPoint x: 1169, startPoint y: 325, endPoint x: 1158, endPoint y: 346, distance: 23.1
click at [1158, 346] on div "kalpak, TK04, 10:30 AM-11:15 AM, Medi Facial - Vitamin Glow Facial [PERSON_NAME…" at bounding box center [1148, 471] width 185 height 417
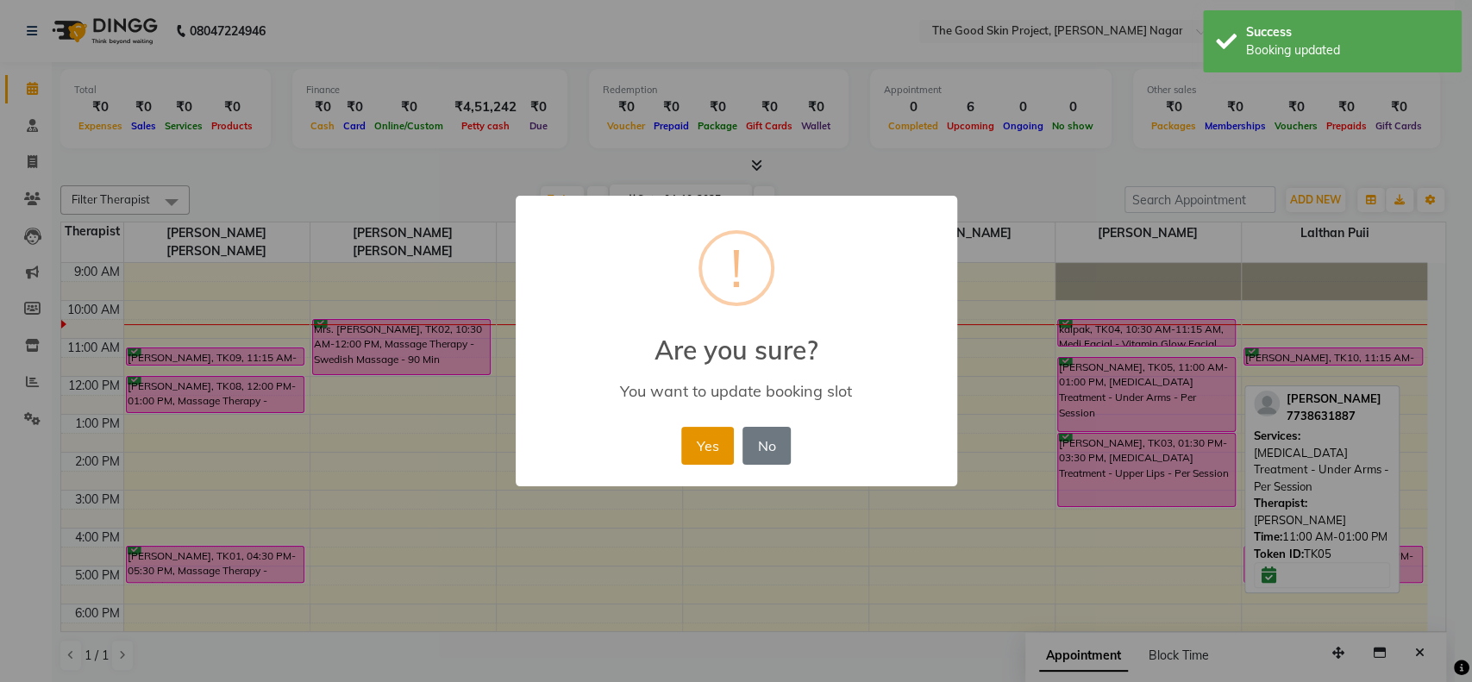
click at [706, 442] on button "Yes" at bounding box center [707, 446] width 53 height 38
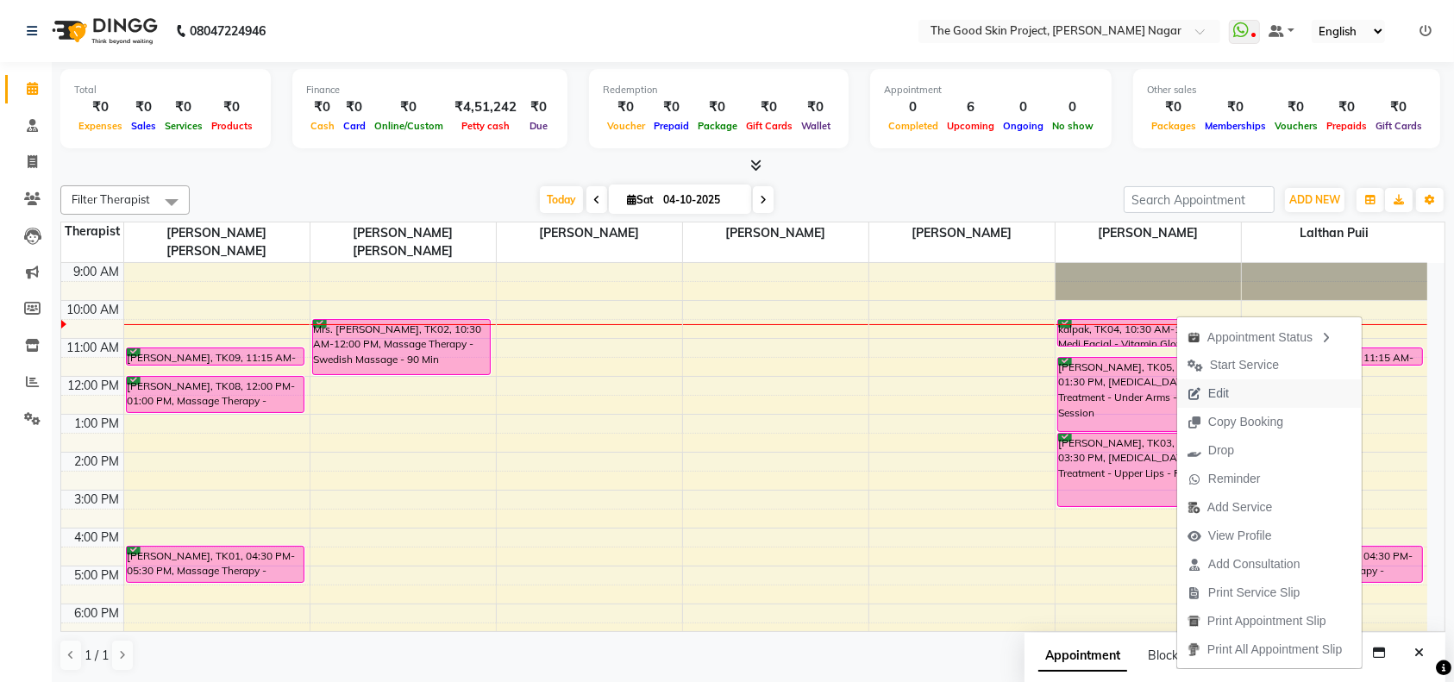
click at [1225, 397] on span "Edit" at bounding box center [1218, 394] width 21 height 18
select select "tentative"
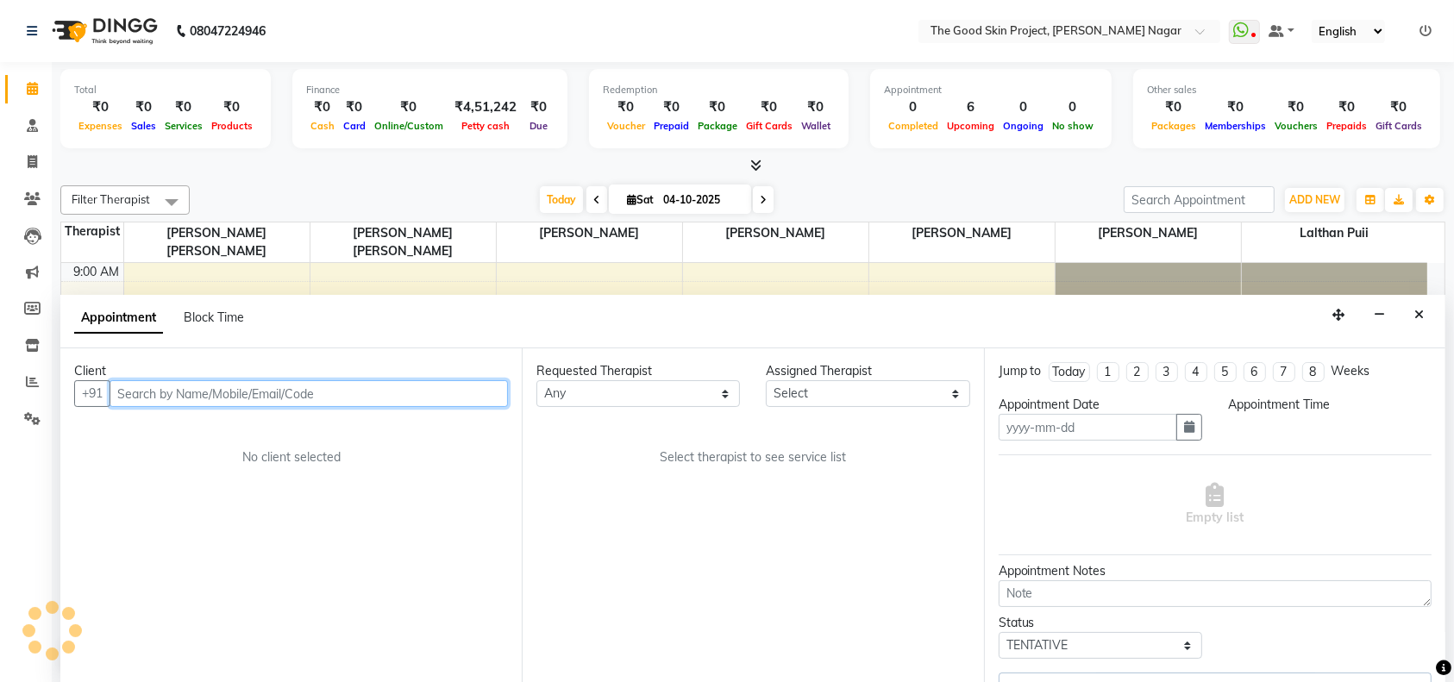
type input "04-10-2025"
select select "69113"
select select "confirm booking"
select select "630"
select select "588"
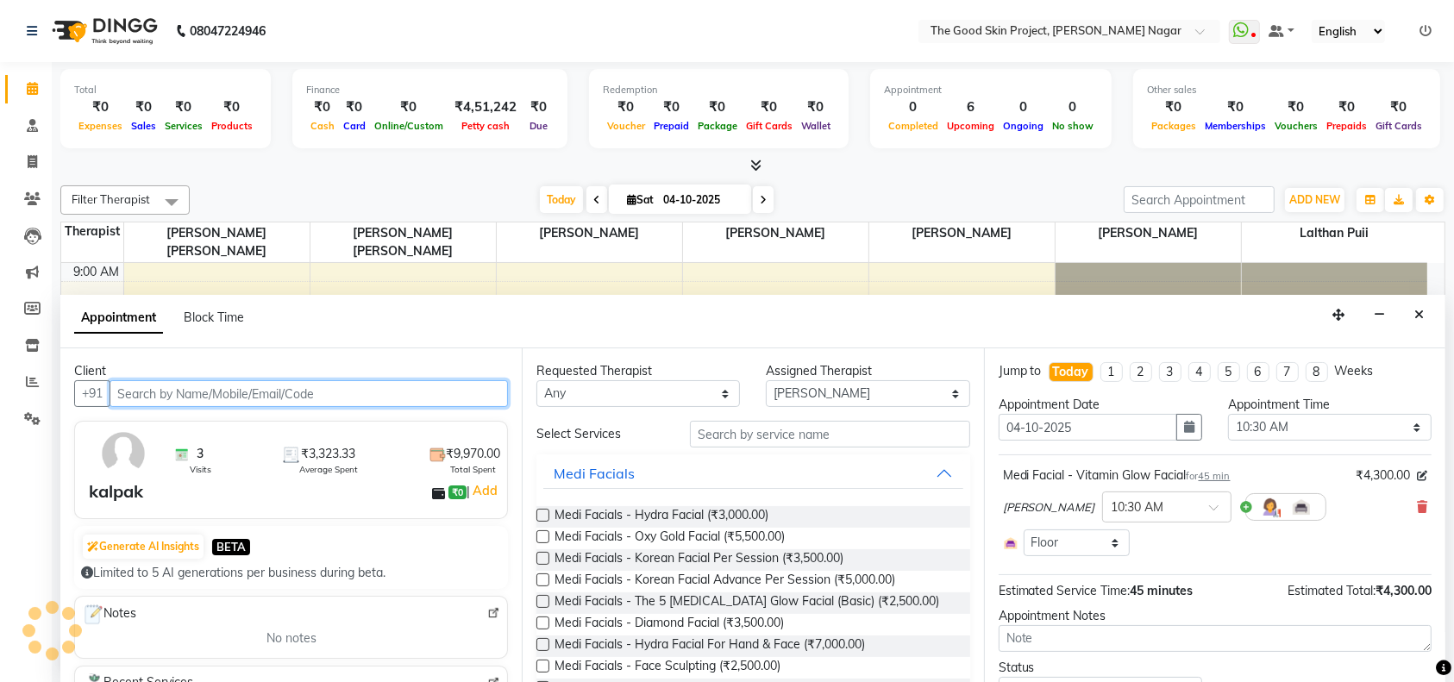
scroll to position [28, 0]
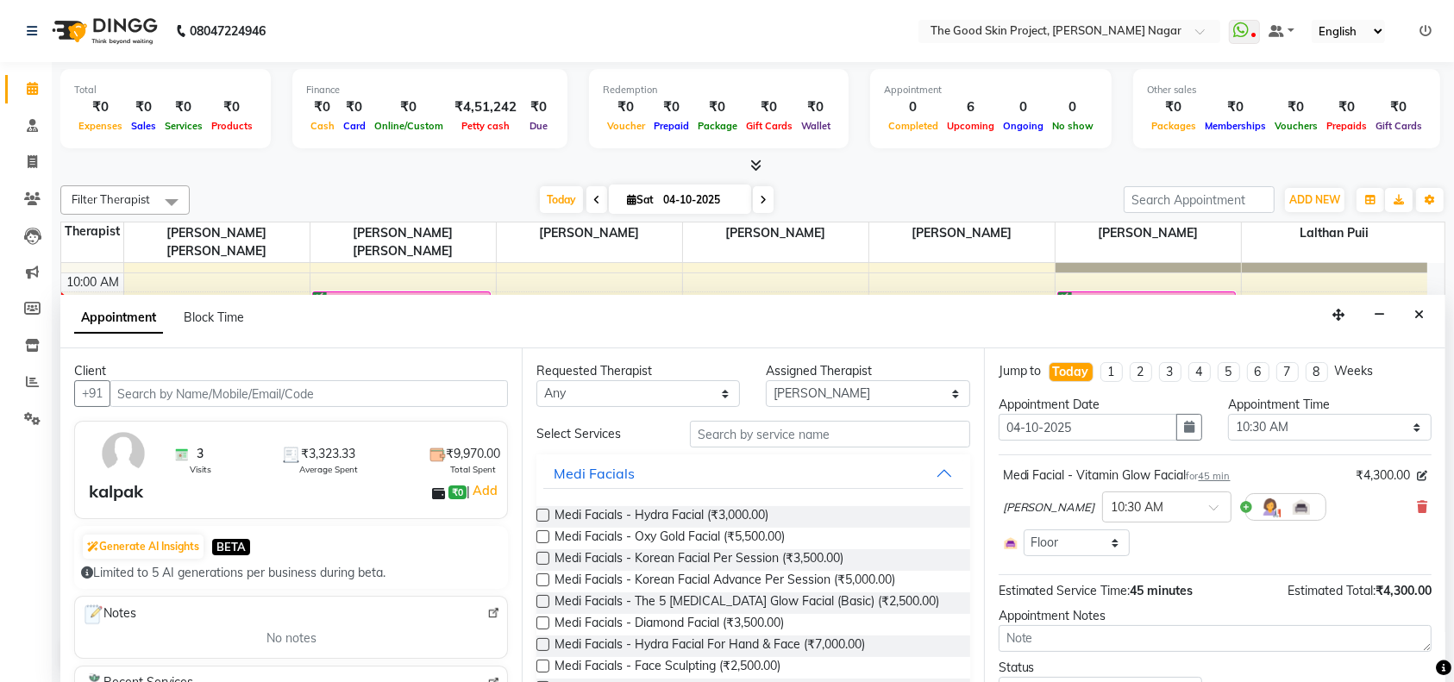
click at [1417, 507] on icon at bounding box center [1422, 507] width 10 height 12
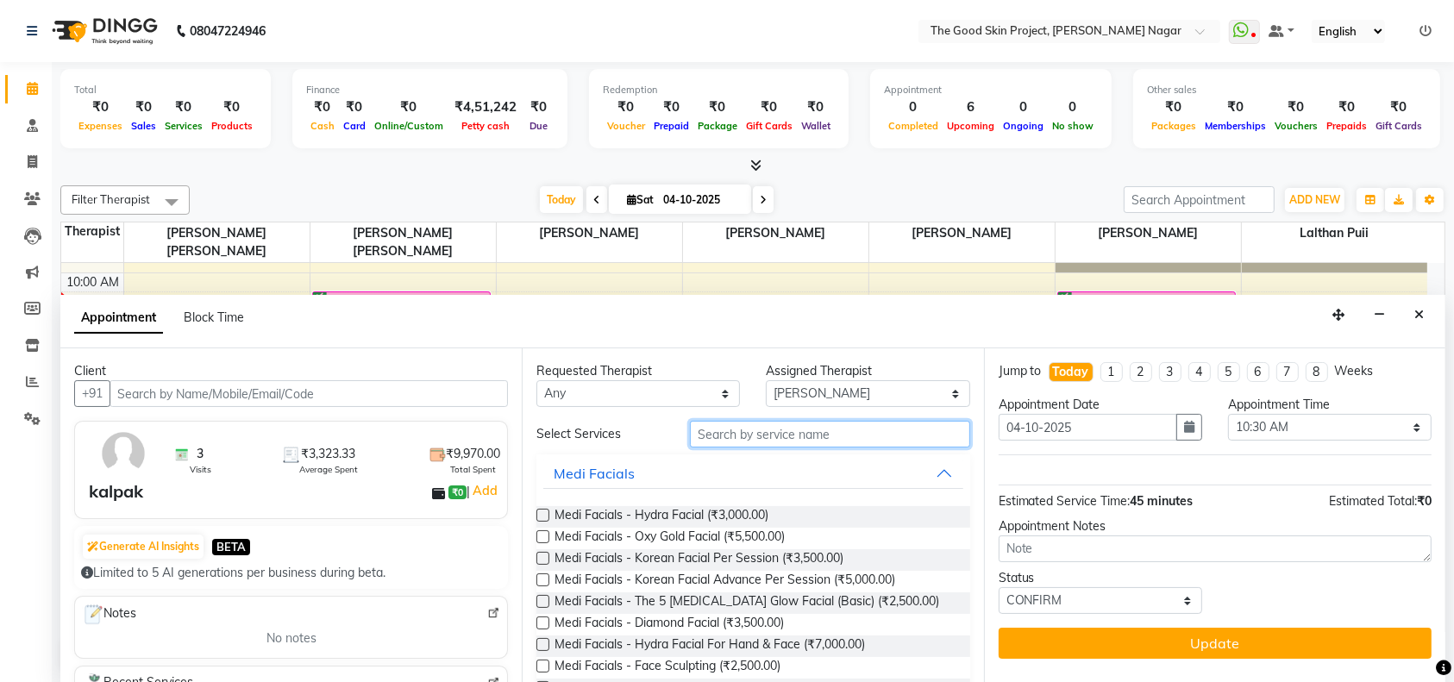
click at [841, 436] on input "text" at bounding box center [830, 434] width 280 height 27
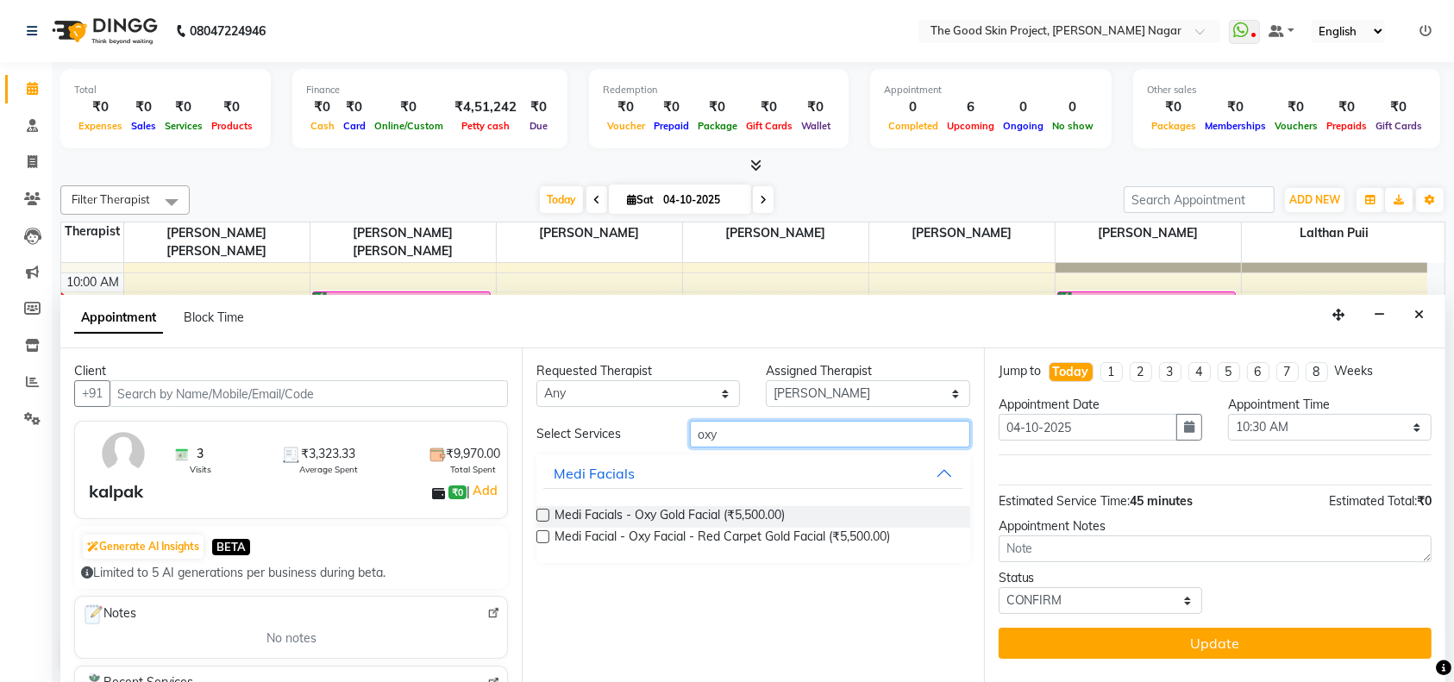
type input "oxy"
click at [542, 540] on label at bounding box center [542, 536] width 13 height 13
click at [542, 540] on input "checkbox" at bounding box center [541, 538] width 11 height 11
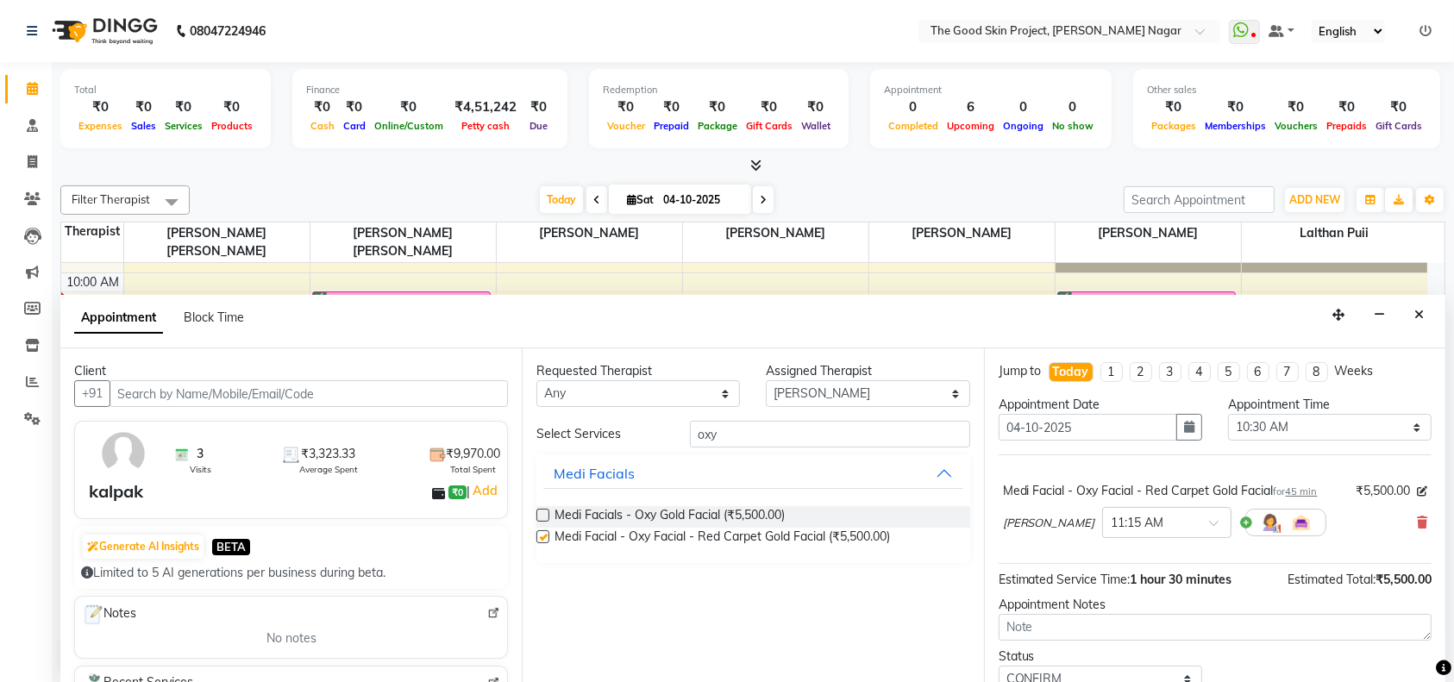
checkbox input "false"
click at [1209, 521] on span at bounding box center [1220, 528] width 22 height 18
click at [1103, 618] on div "10:30 AM" at bounding box center [1167, 618] width 128 height 32
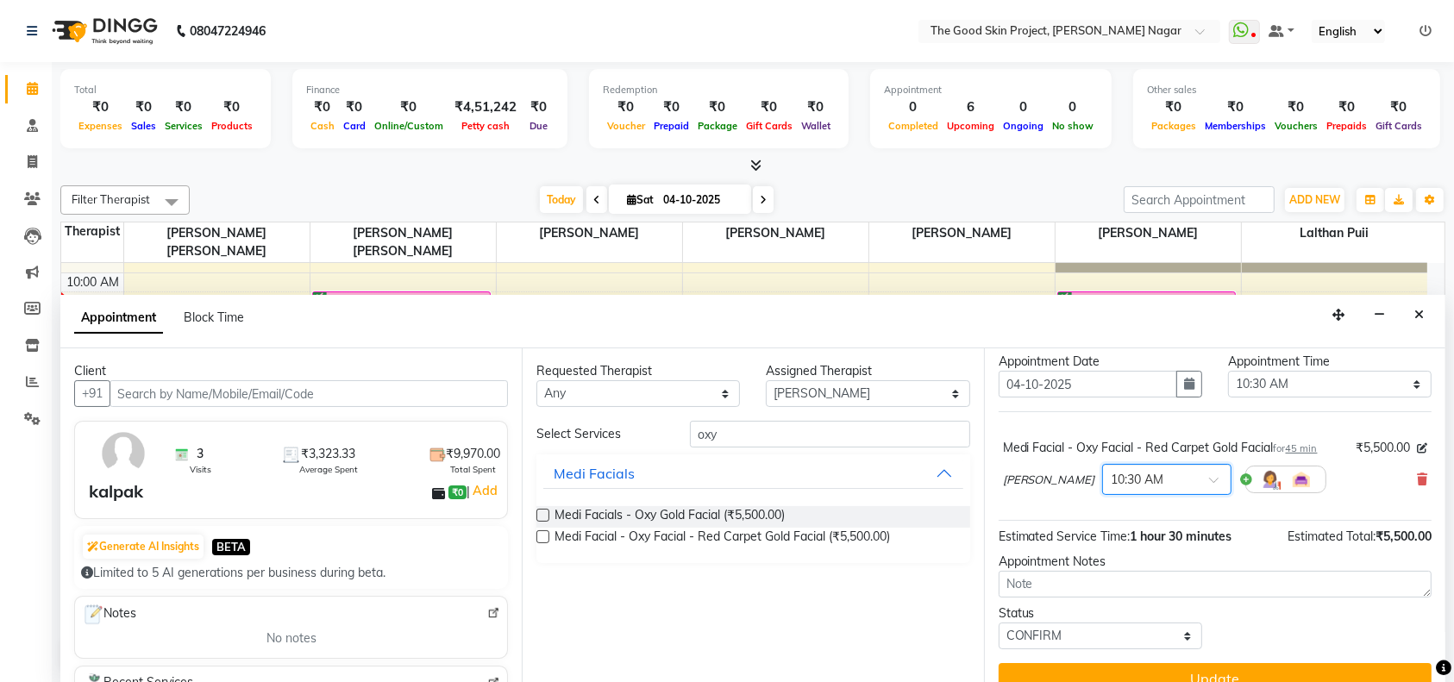
scroll to position [67, 0]
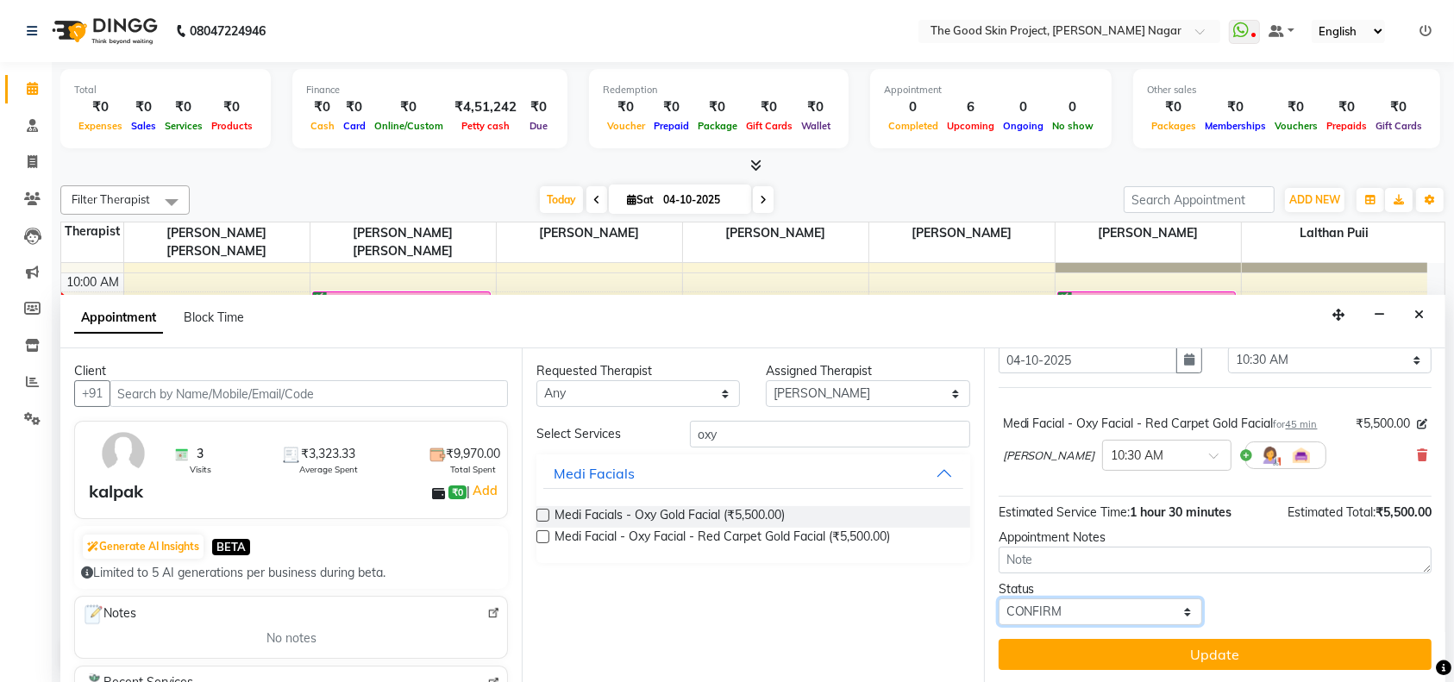
click at [1173, 610] on select "Select TENTATIVE CONFIRM CHECK-IN UPCOMING" at bounding box center [1101, 612] width 204 height 27
click at [999, 599] on select "Select TENTATIVE CONFIRM CHECK-IN UPCOMING" at bounding box center [1101, 612] width 204 height 27
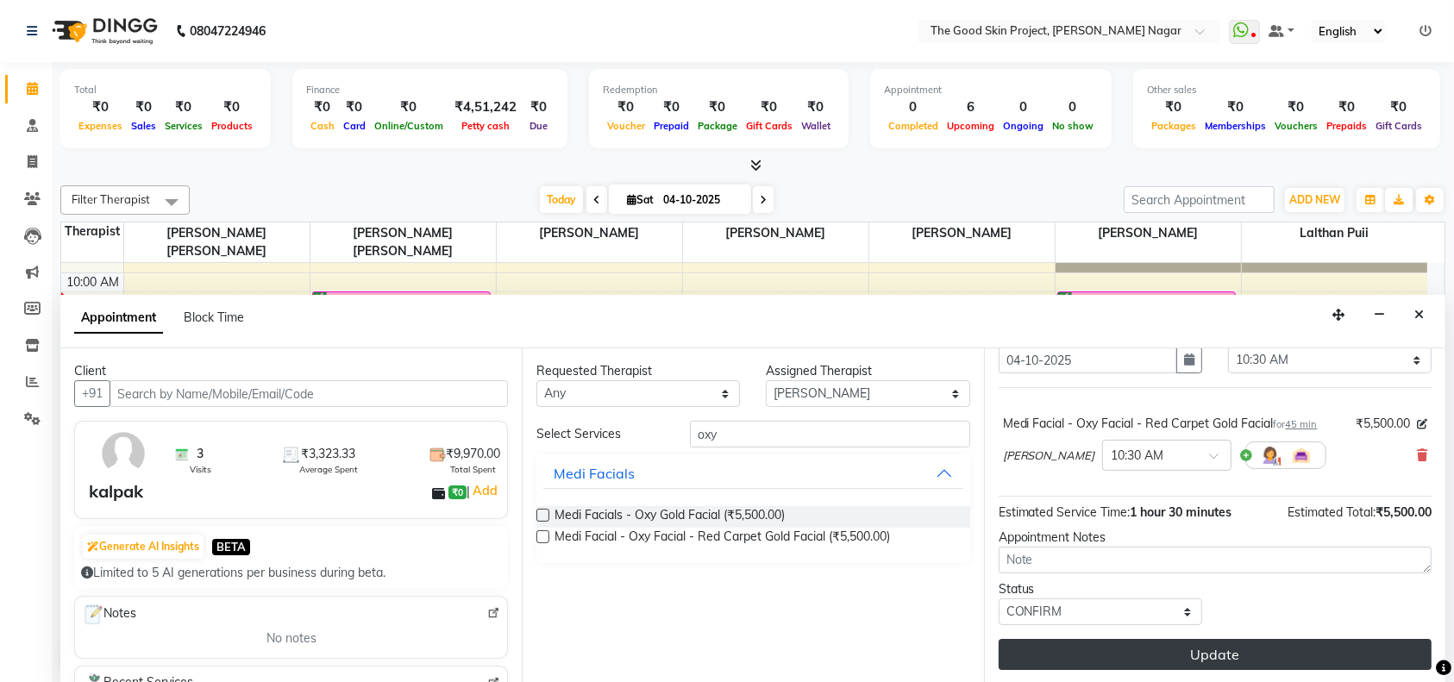
click at [1183, 659] on button "Update" at bounding box center [1215, 654] width 433 height 31
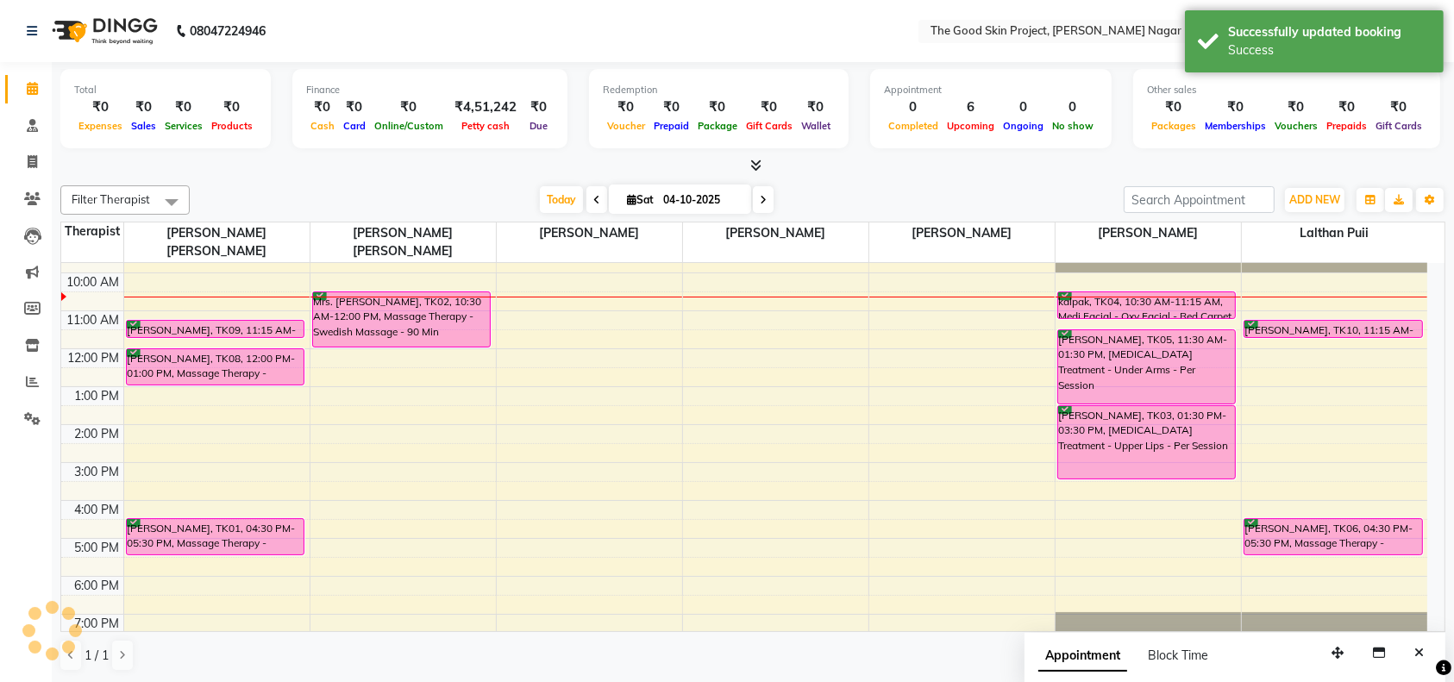
scroll to position [0, 0]
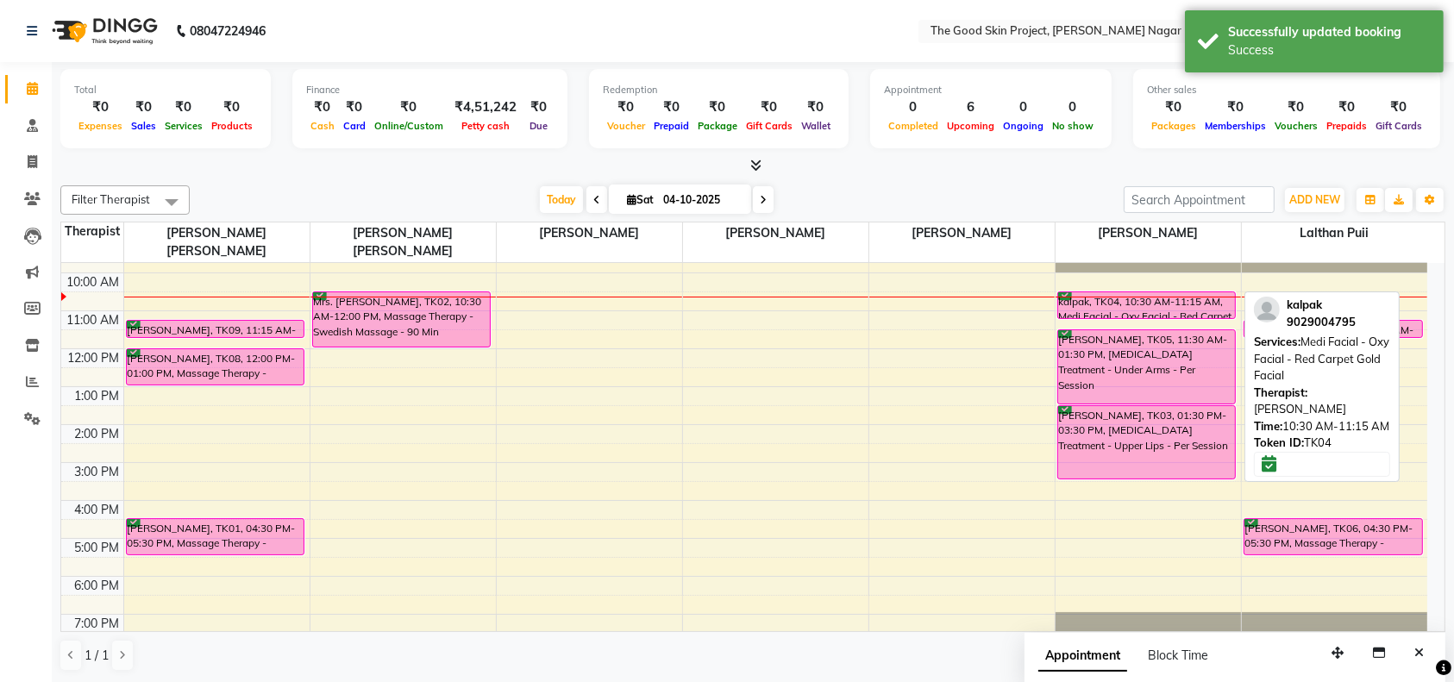
click at [1161, 292] on div "kalpak, TK04, 10:30 AM-11:15 AM, Medi Facial - Oxy Facial - Red Carpet Gold Fac…" at bounding box center [1147, 305] width 178 height 26
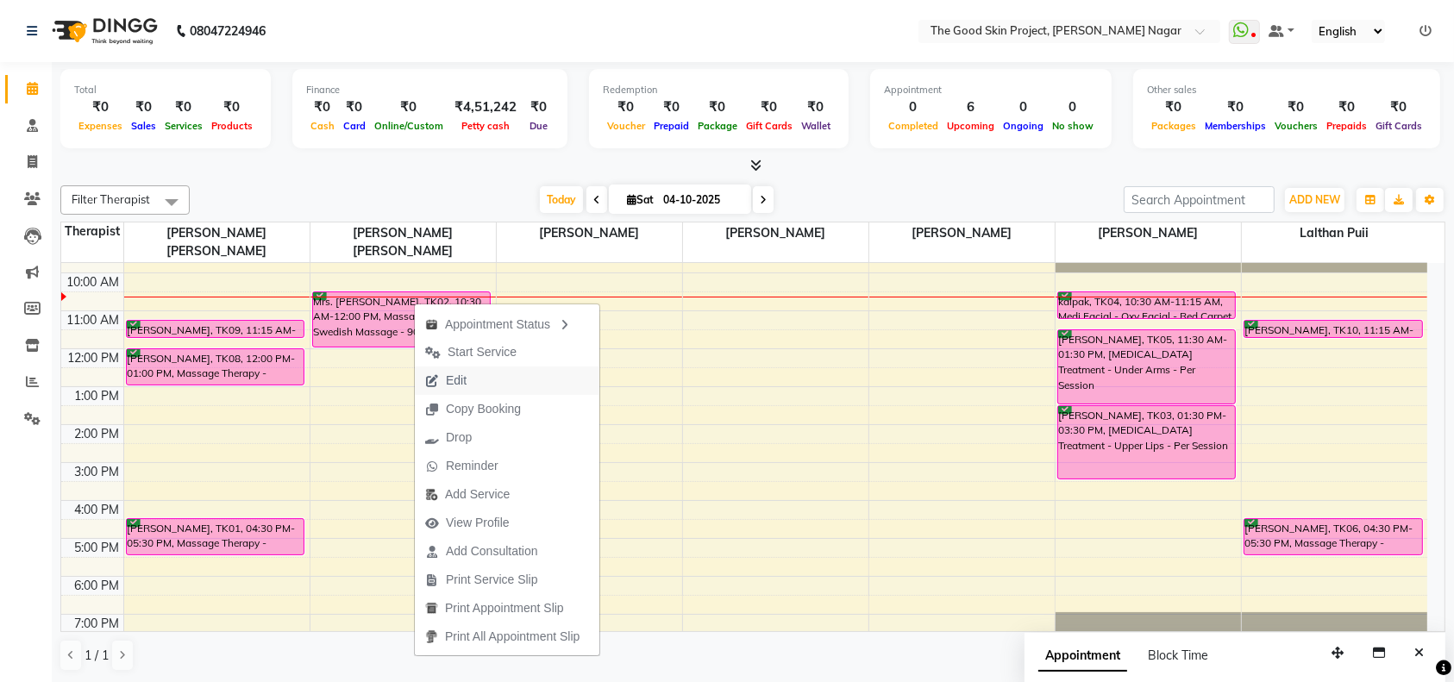
click at [463, 382] on span "Edit" at bounding box center [456, 381] width 21 height 18
select select "tentative"
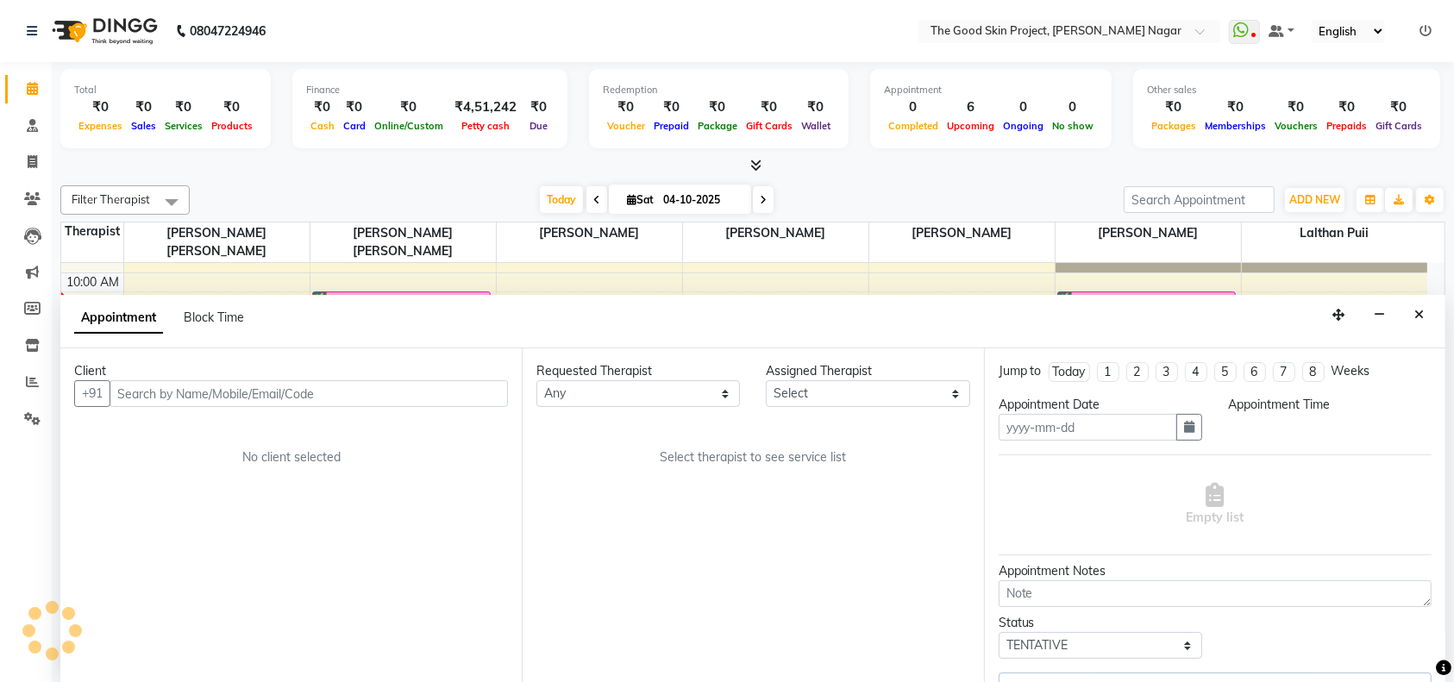
type input "04-10-2025"
select select "confirm booking"
select select "630"
select select "45879"
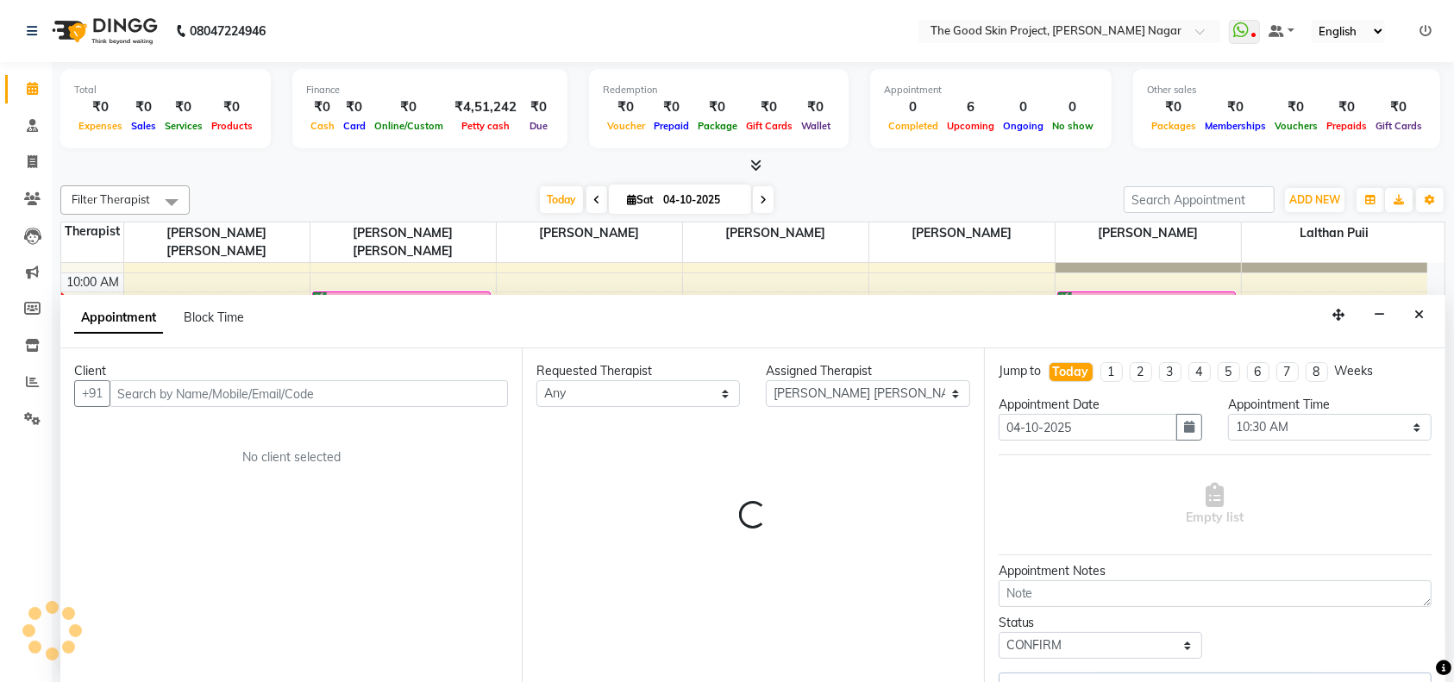
select select "588"
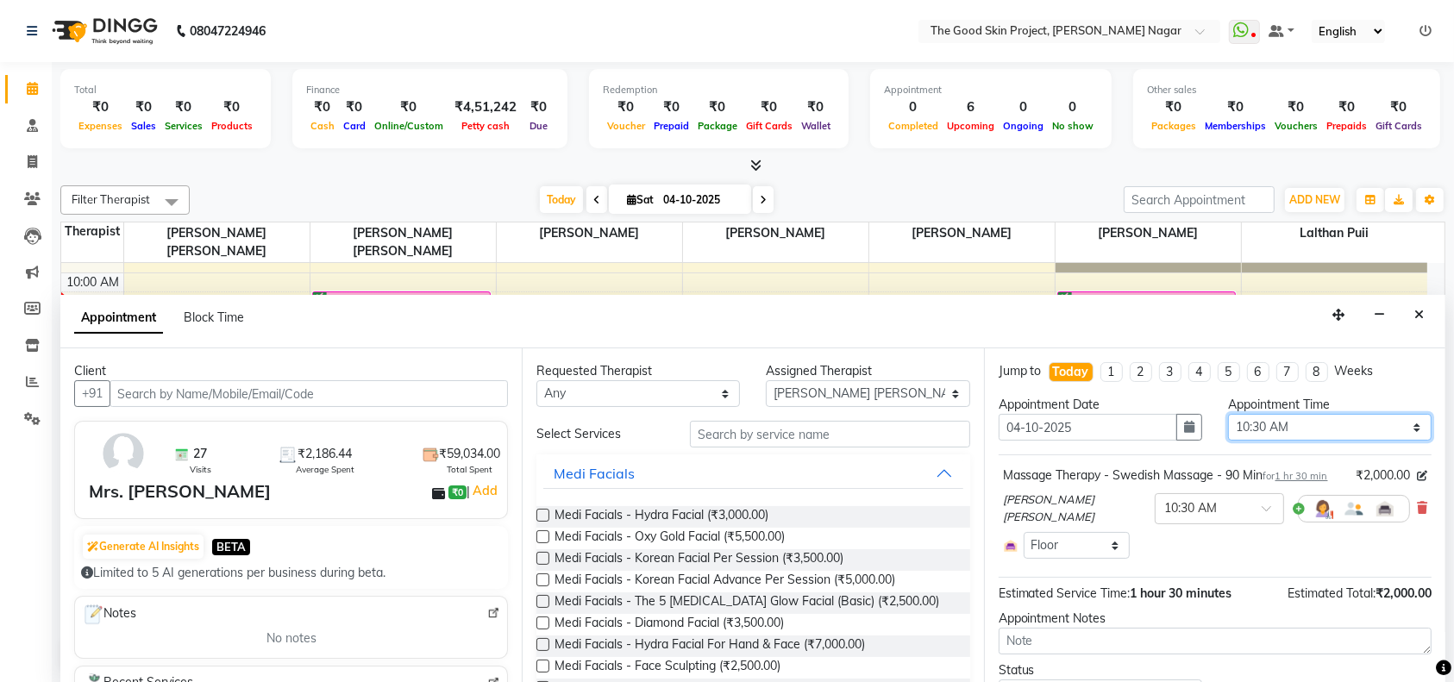
click at [1394, 427] on select "Select 10:00 AM 10:15 AM 10:30 AM 10:45 AM 11:00 AM 11:15 AM 11:30 AM 11:45 AM …" at bounding box center [1330, 427] width 204 height 27
select select "645"
click at [1228, 414] on select "Select 10:00 AM 10:15 AM 10:30 AM 10:45 AM 11:00 AM 11:15 AM 11:30 AM 11:45 AM …" at bounding box center [1330, 427] width 204 height 27
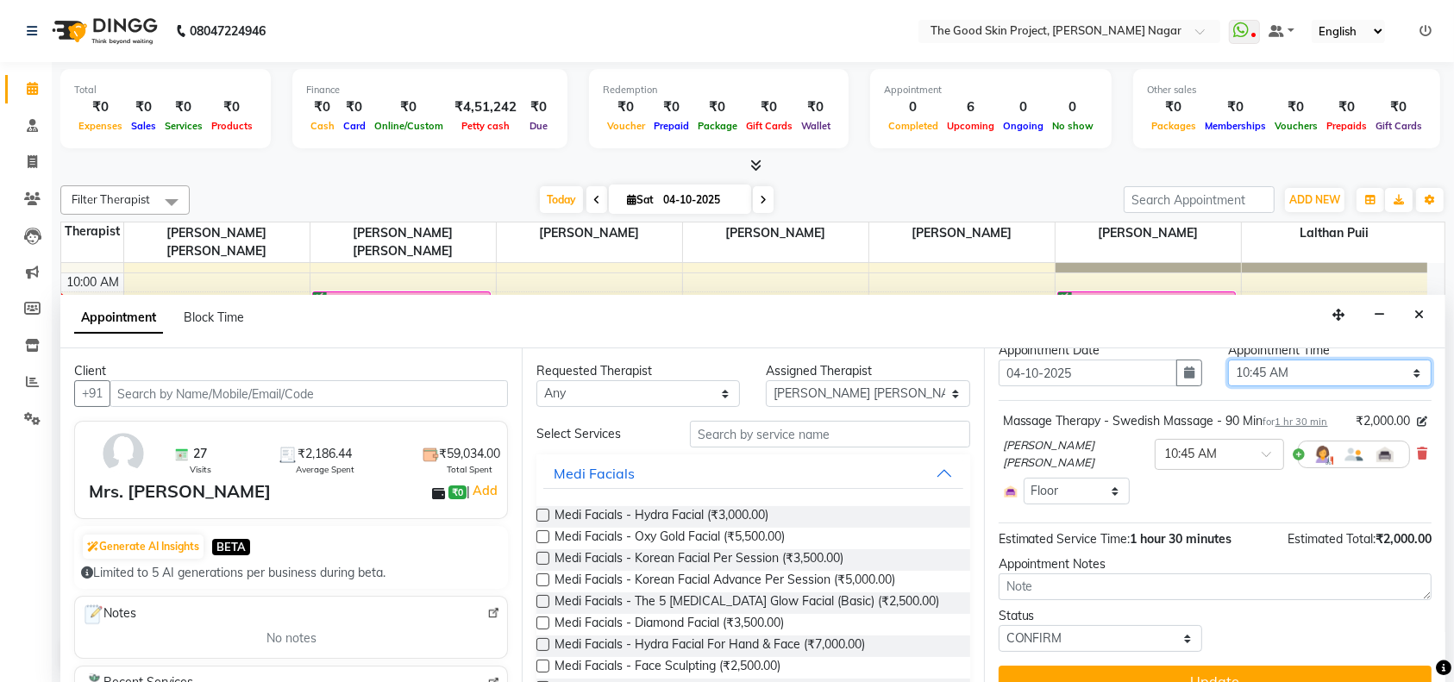
scroll to position [97, 0]
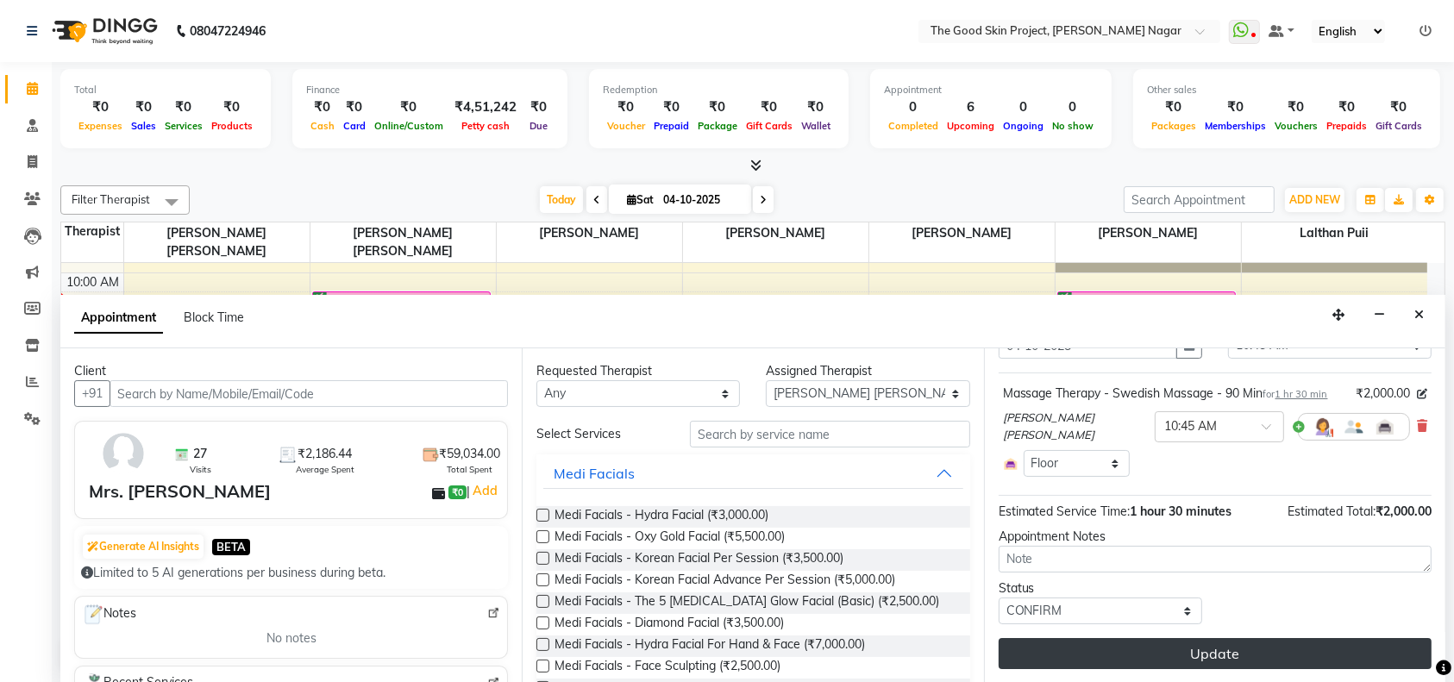
click at [1147, 654] on button "Update" at bounding box center [1215, 653] width 433 height 31
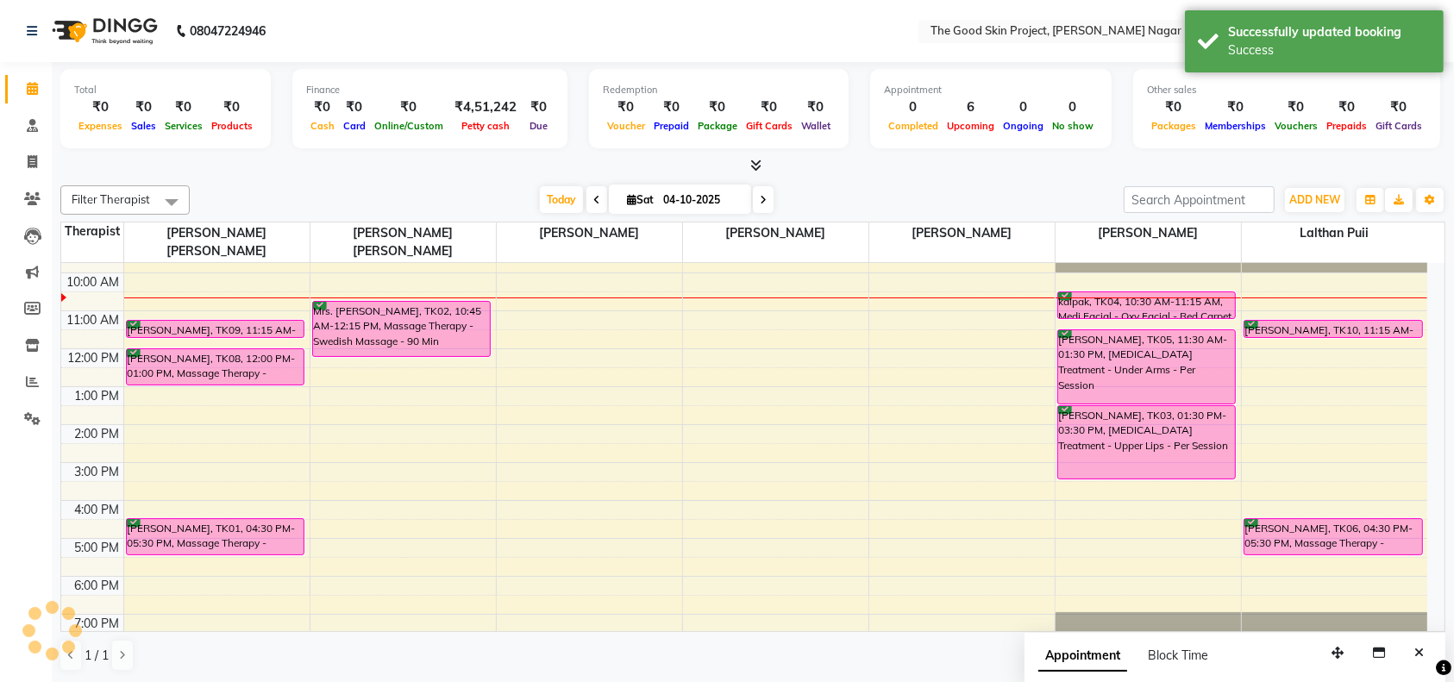
scroll to position [0, 0]
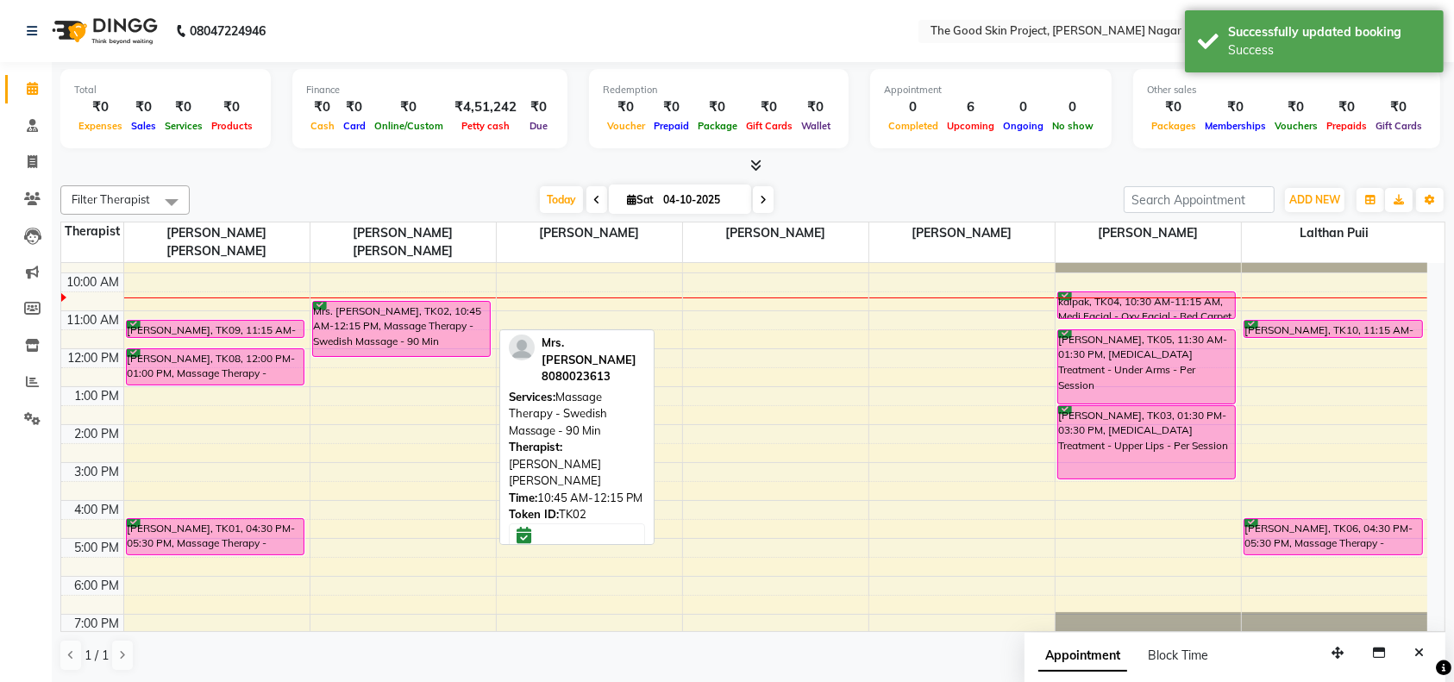
click at [442, 315] on div "Mrs. [PERSON_NAME], TK02, 10:45 AM-12:15 PM, Massage Therapy - Swedish Massage …" at bounding box center [402, 329] width 178 height 54
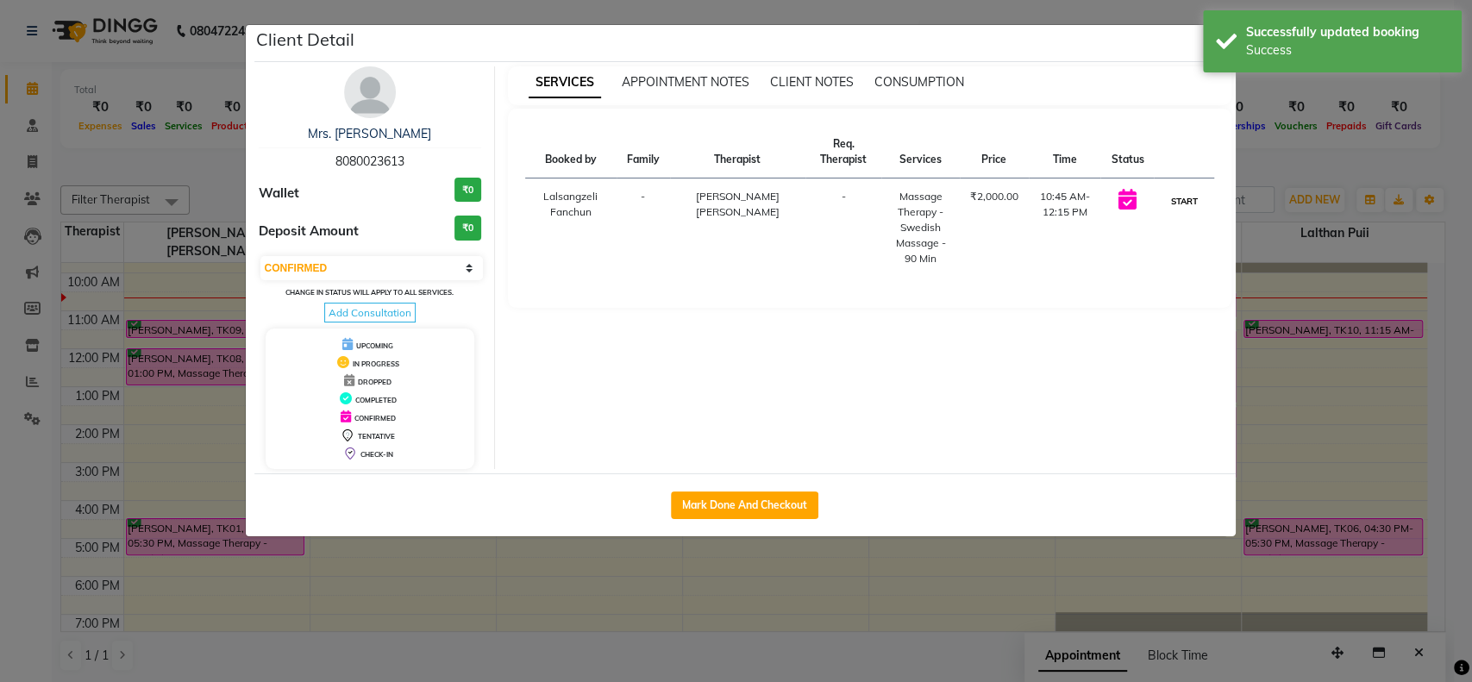
click at [1183, 201] on button "START" at bounding box center [1183, 202] width 35 height 22
select select "1"
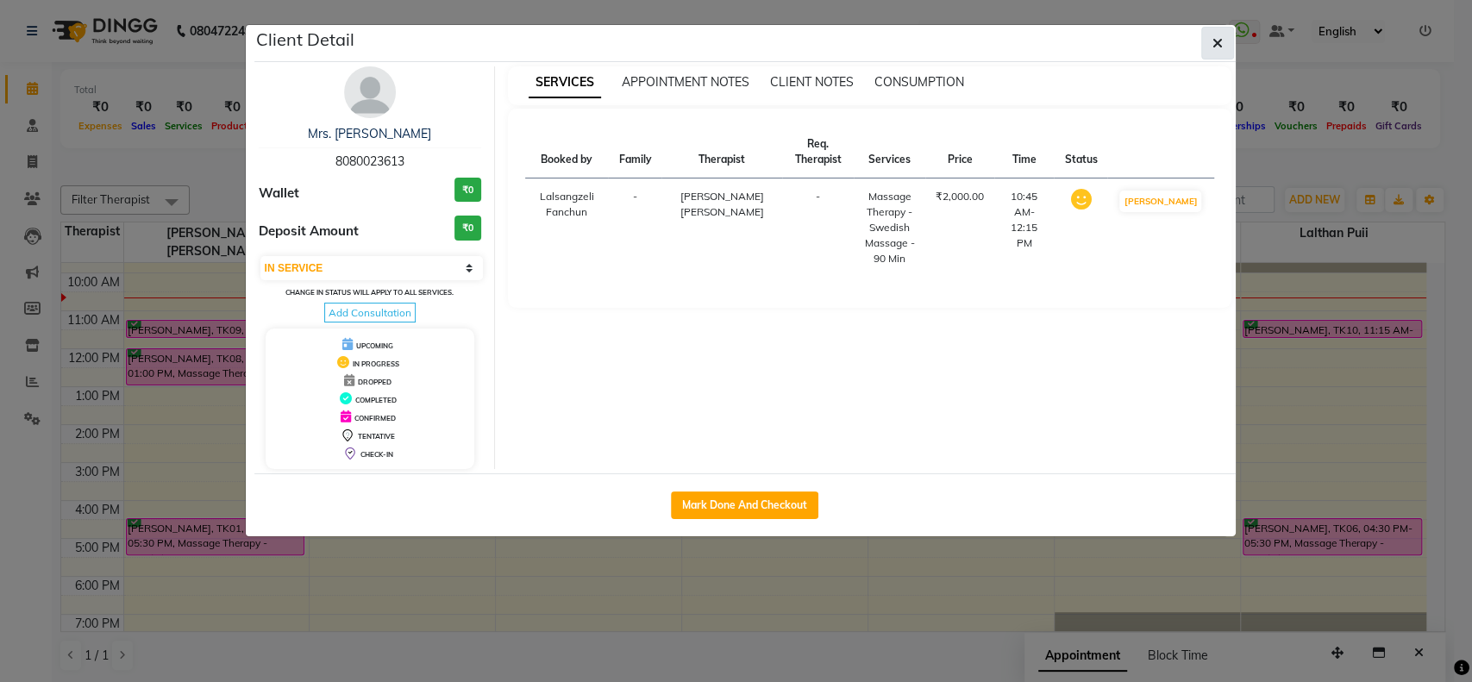
click at [1213, 41] on icon "button" at bounding box center [1218, 43] width 10 height 14
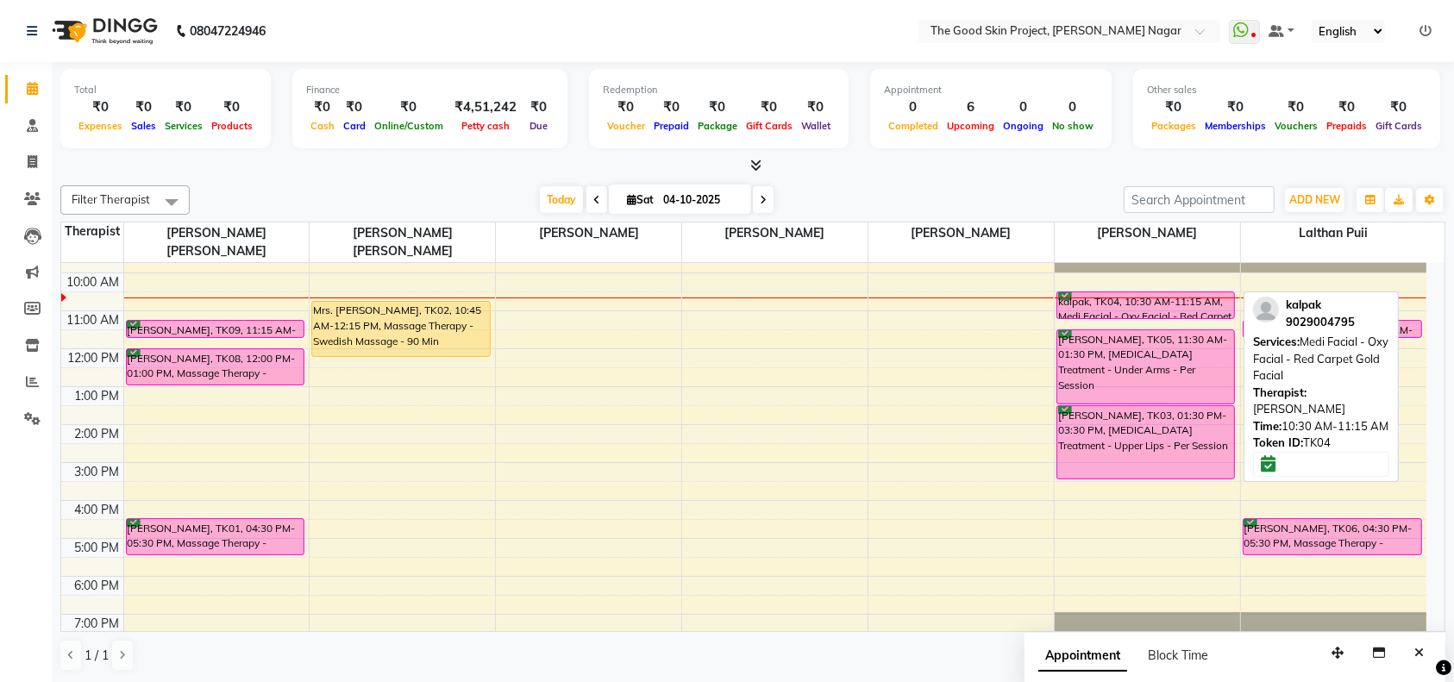
click at [1159, 292] on div "kalpak, TK04, 10:30 AM-11:15 AM, Medi Facial - Oxy Facial - Red Carpet Gold Fac…" at bounding box center [1145, 305] width 177 height 26
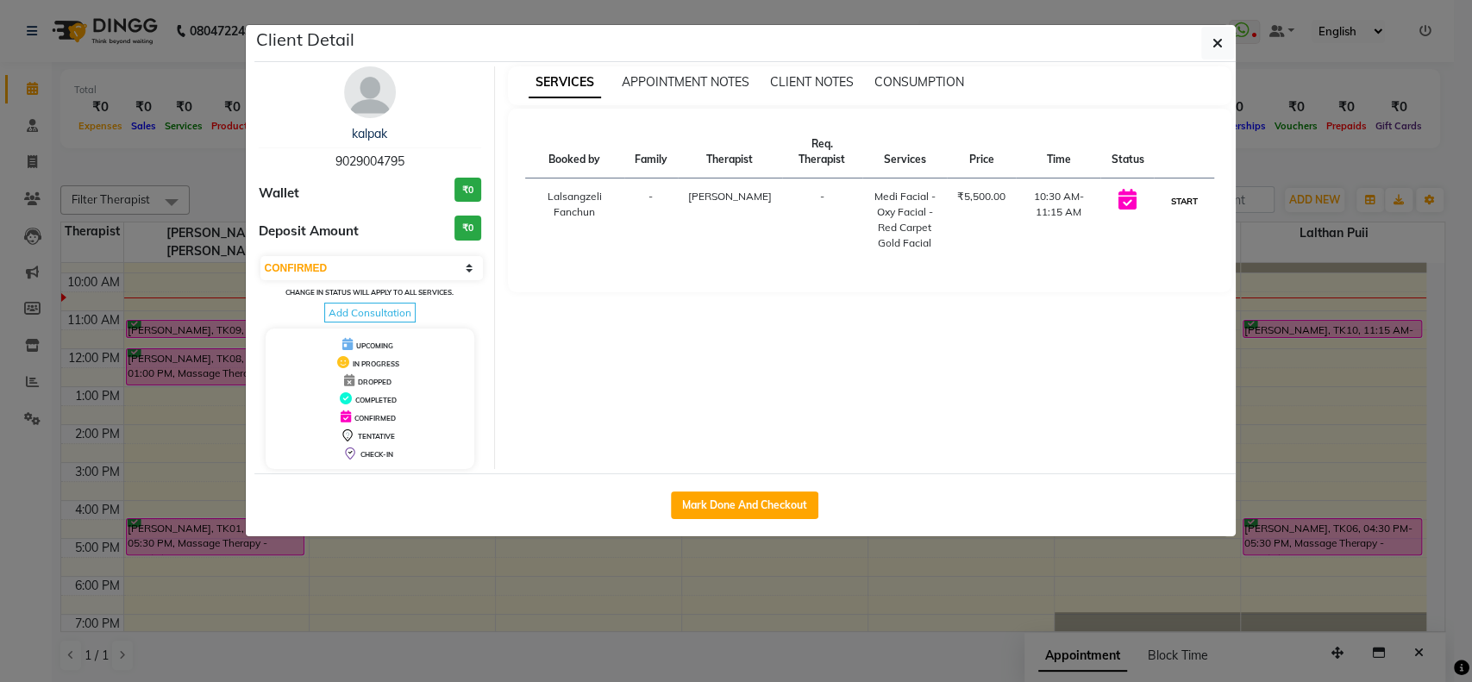
click at [1186, 197] on button "START" at bounding box center [1183, 202] width 35 height 22
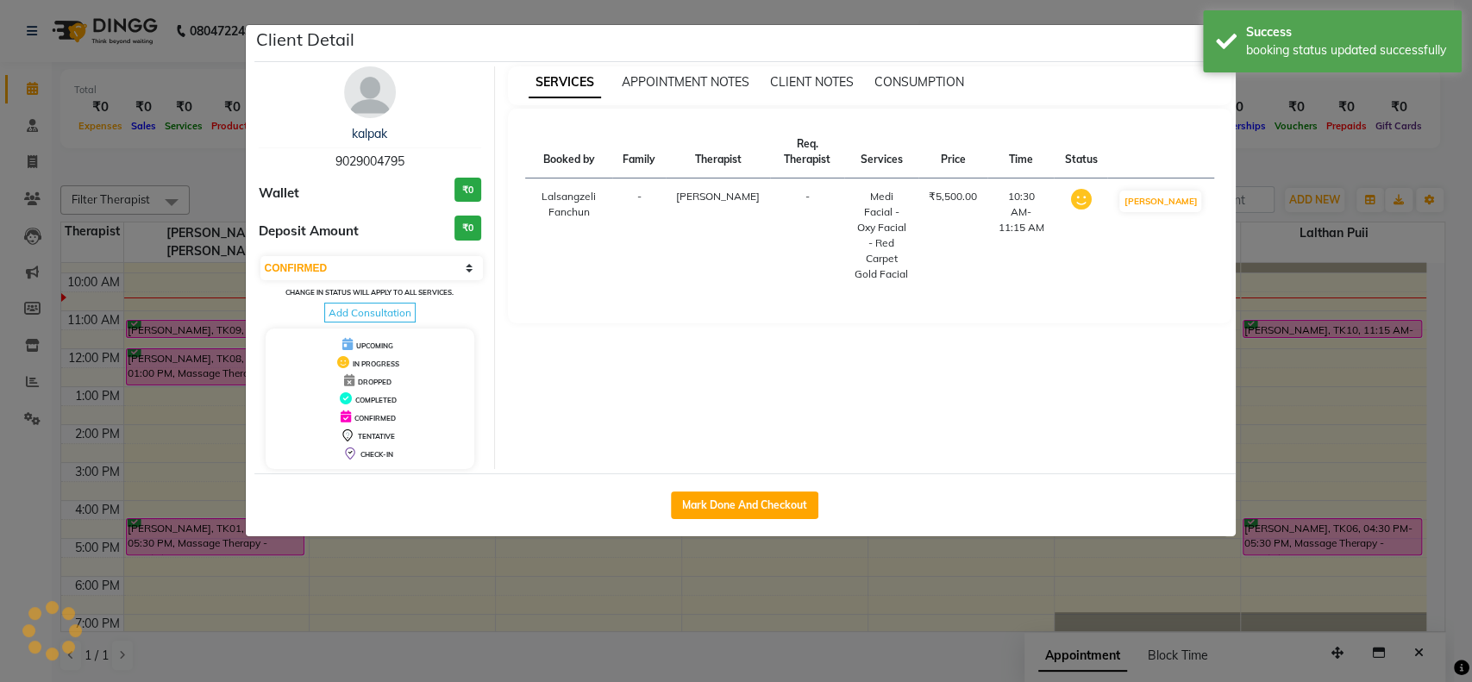
select select "1"
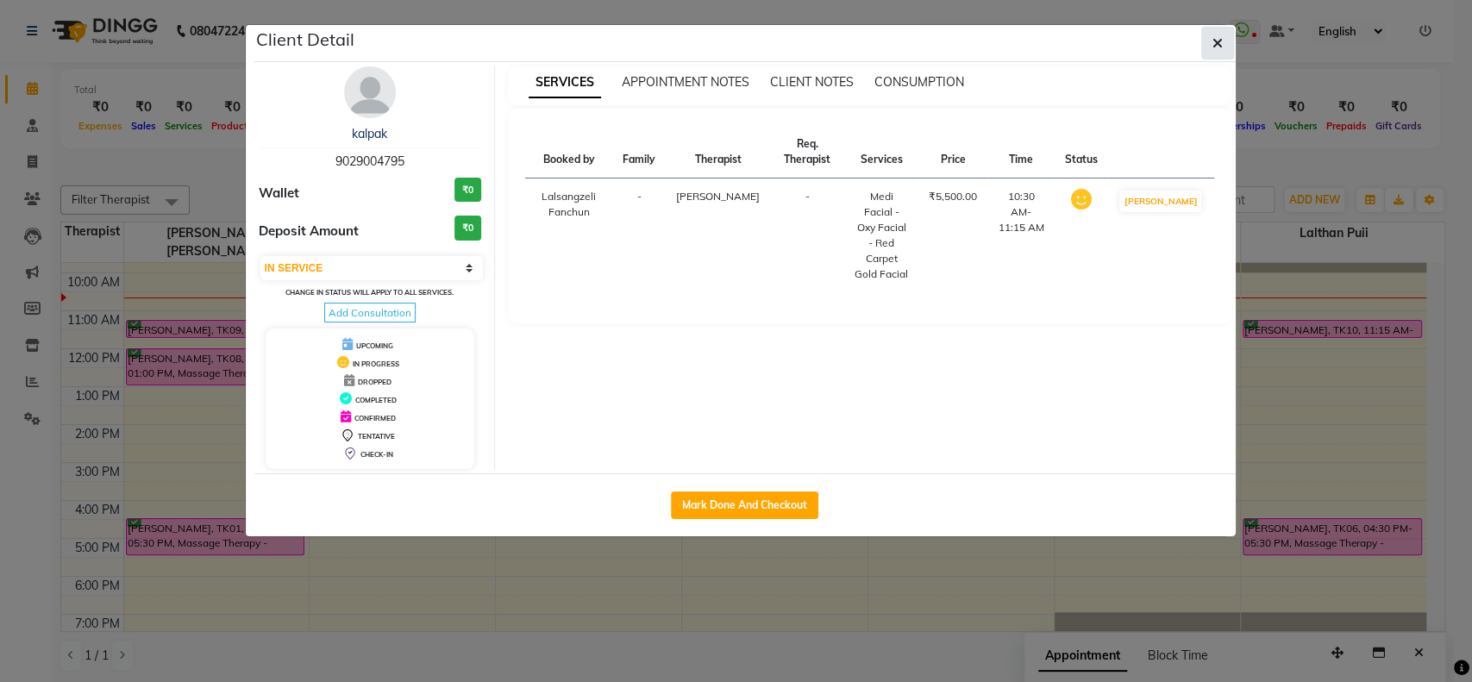
click at [1220, 37] on icon "button" at bounding box center [1218, 43] width 10 height 14
